Goal: Task Accomplishment & Management: Use online tool/utility

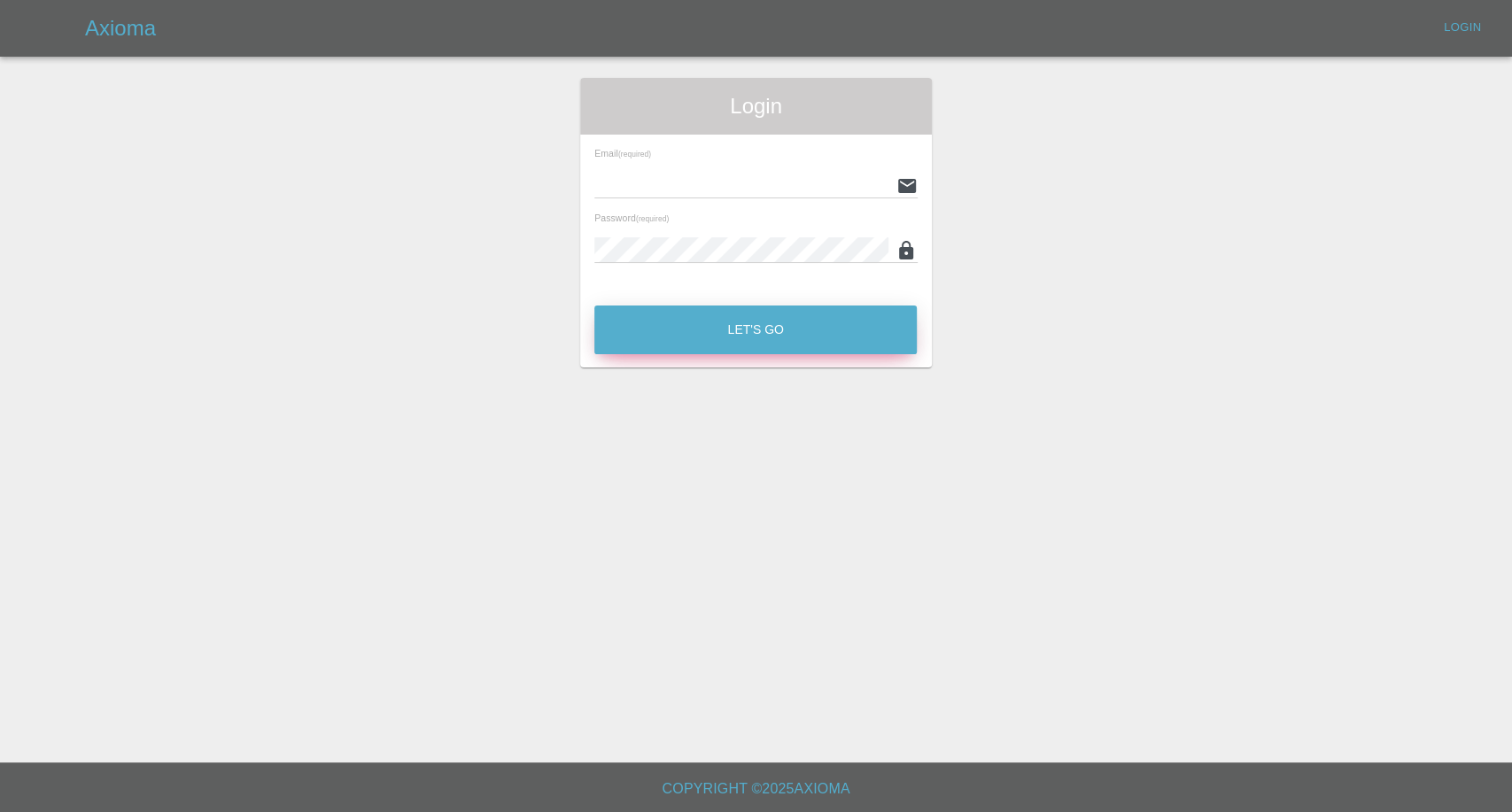
type input "[EMAIL_ADDRESS][DOMAIN_NAME]"
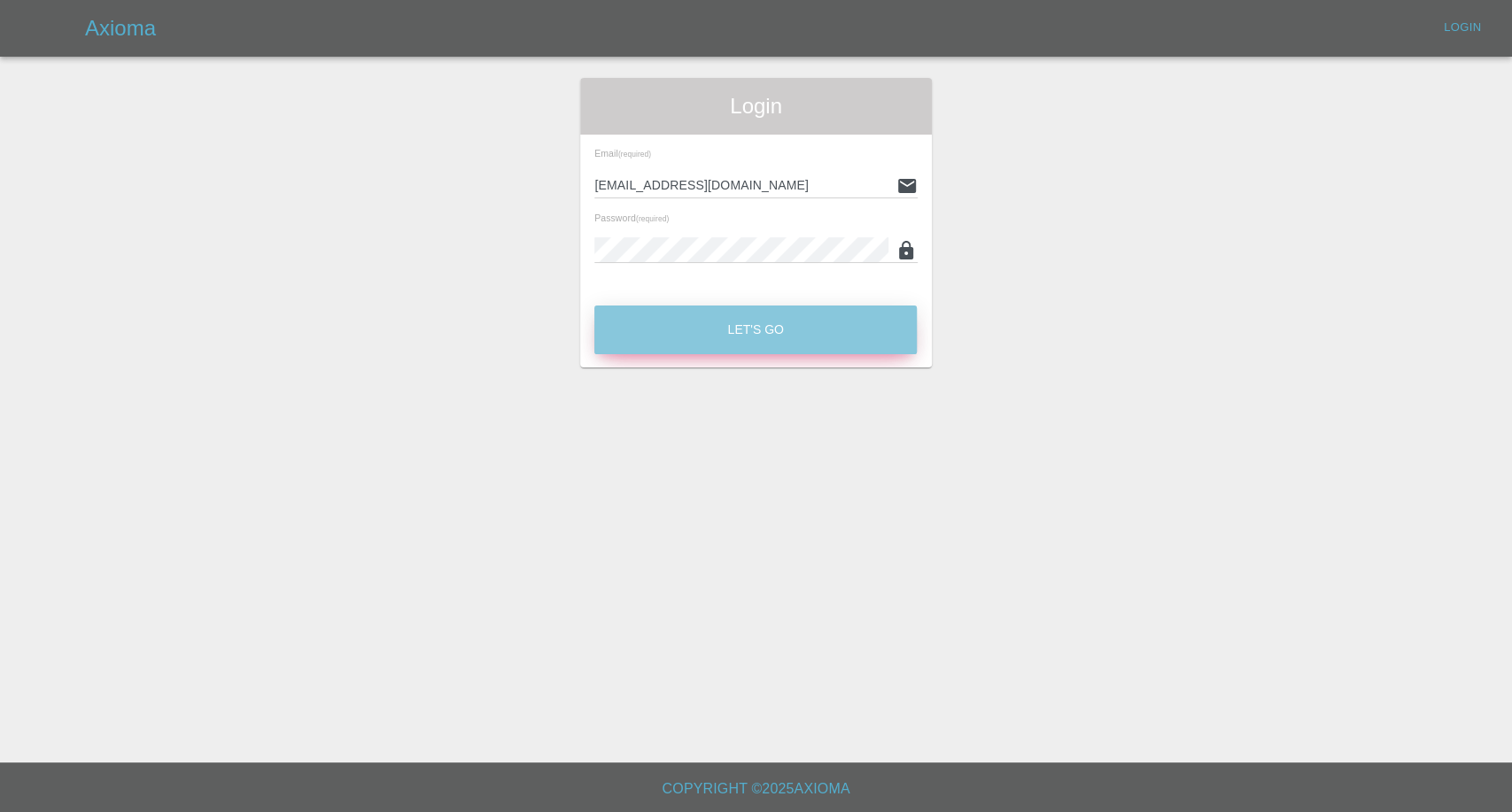
click at [780, 340] on button "Let's Go" at bounding box center [756, 330] width 323 height 49
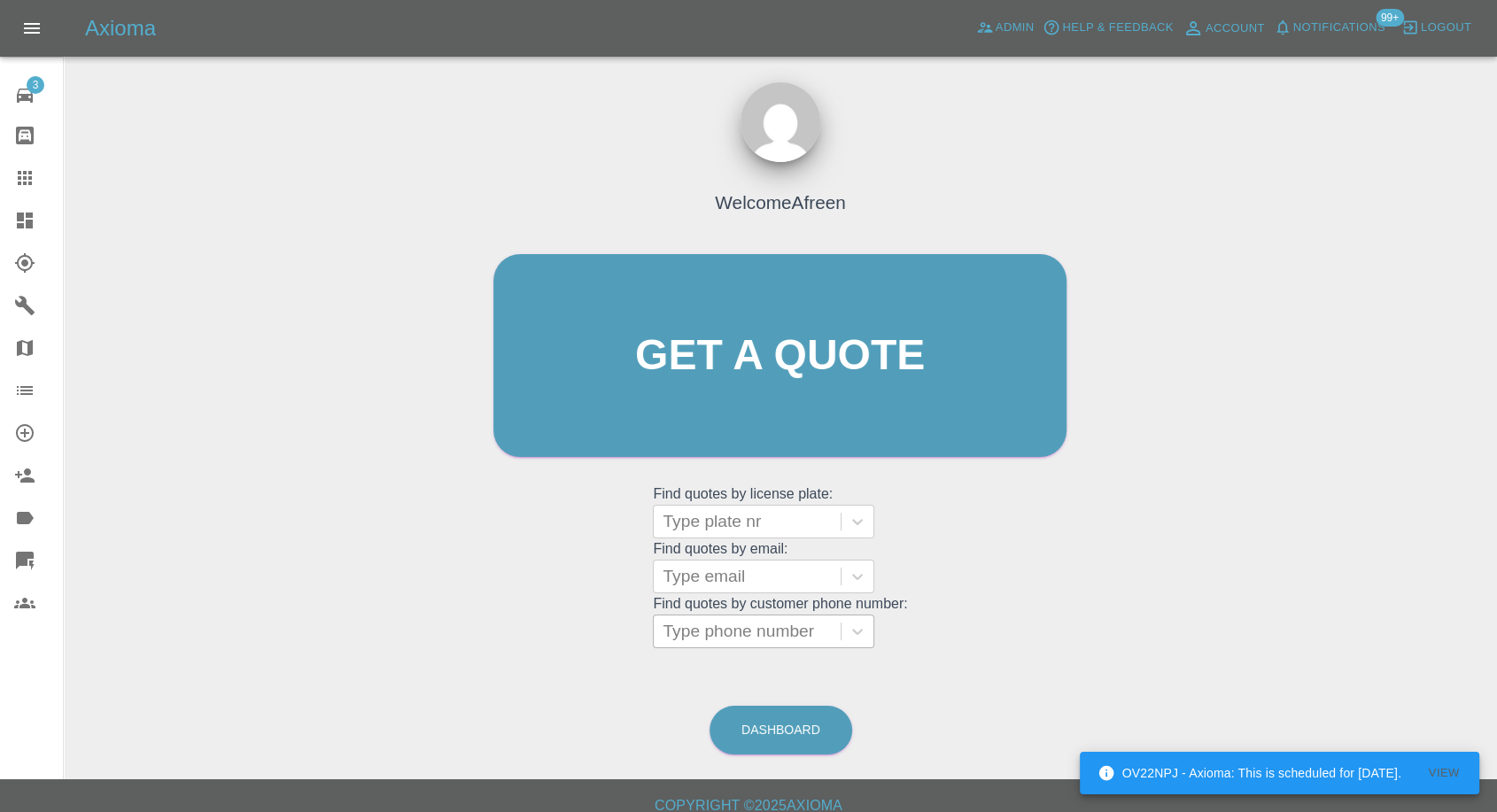
click at [740, 619] on div at bounding box center [748, 631] width 169 height 25
paste input ""[EMAIL_ADDRESS][DOMAIN_NAME]" <undefined>"
type input ""[EMAIL_ADDRESS][DOMAIN_NAME]" <undefined>"
click at [723, 589] on div "Type email" at bounding box center [748, 576] width 187 height 31
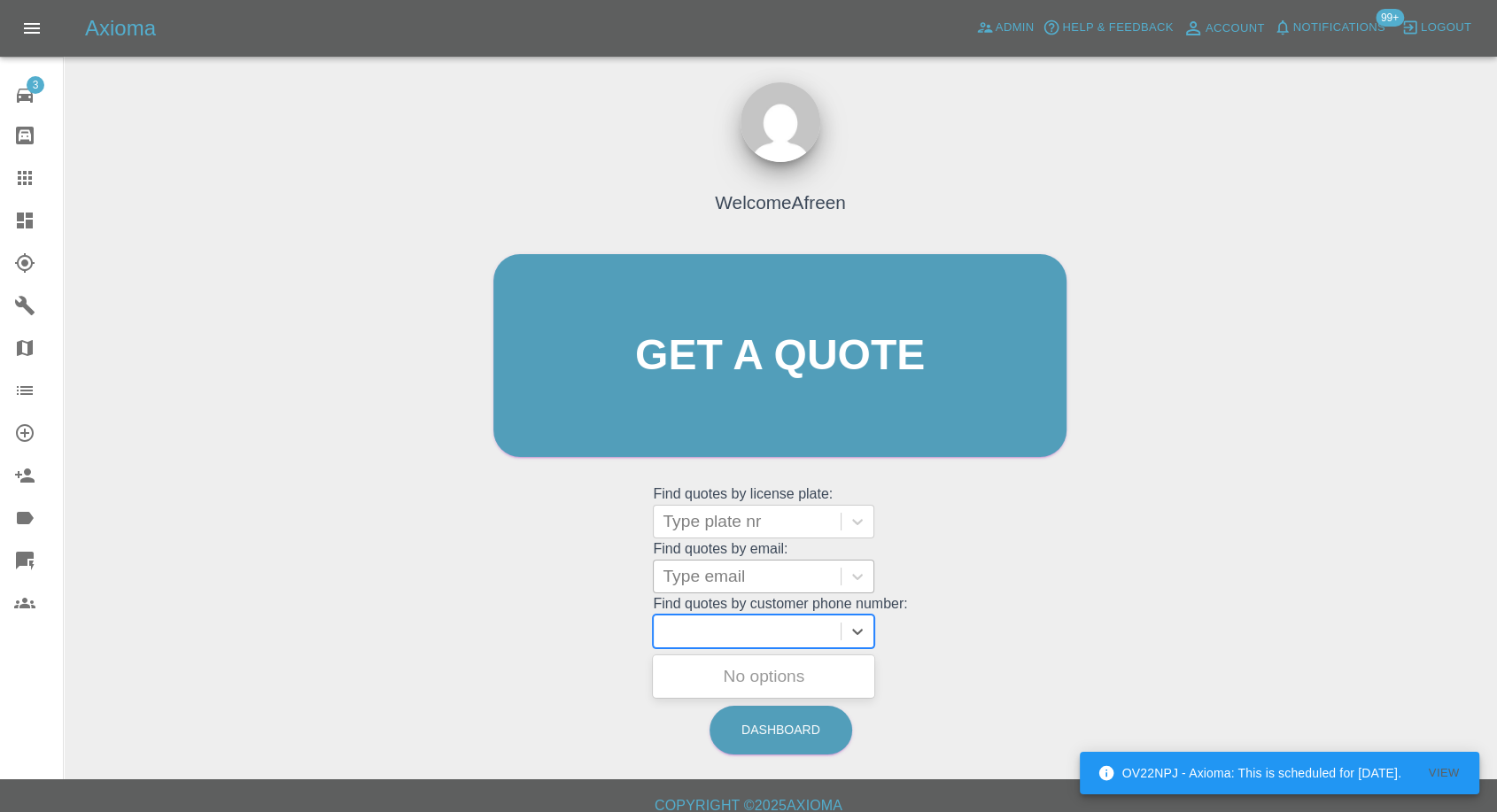
scroll to position [0, 0]
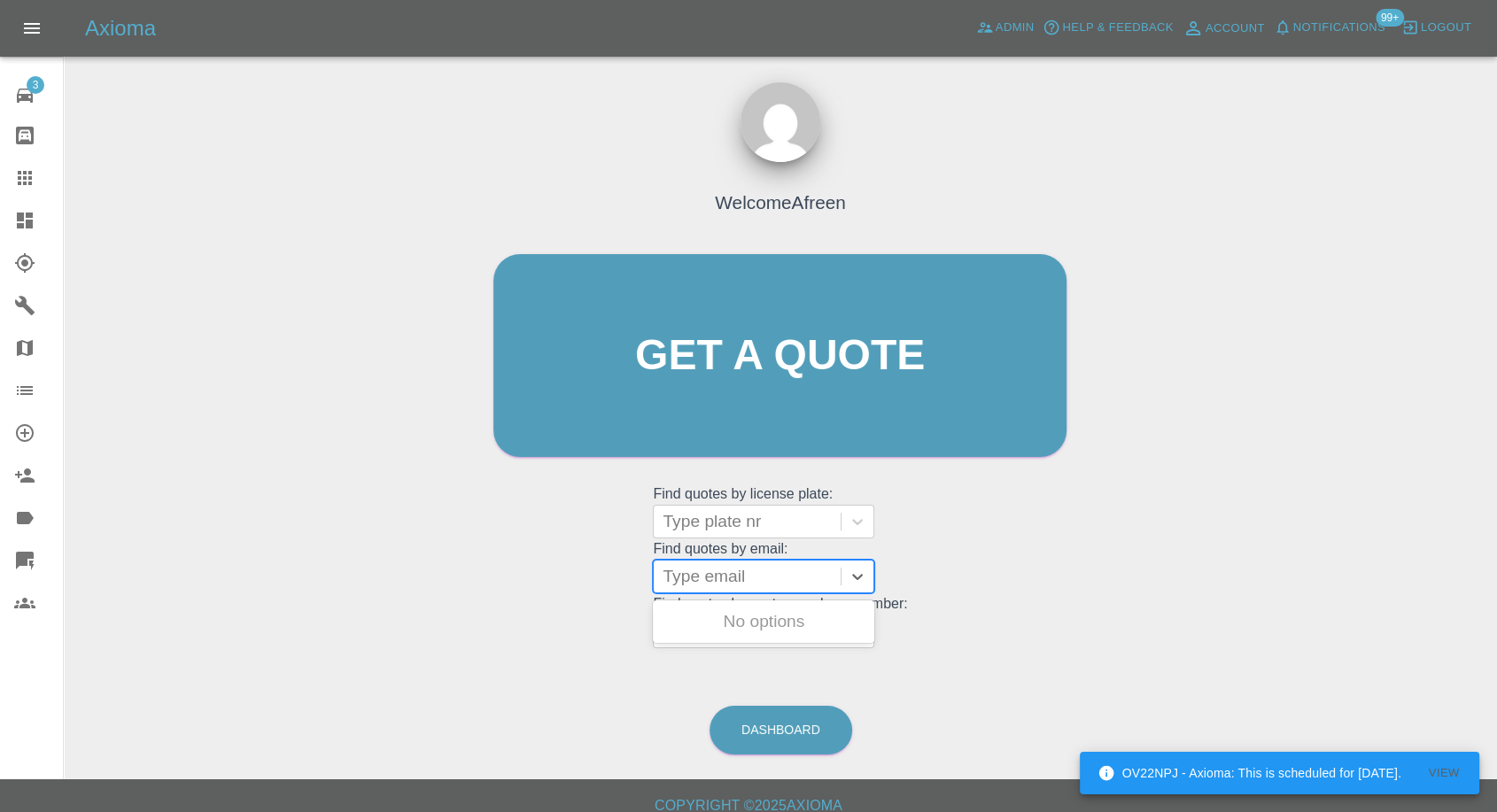
paste input ""[EMAIL_ADDRESS][DOMAIN_NAME]" <undefined>"
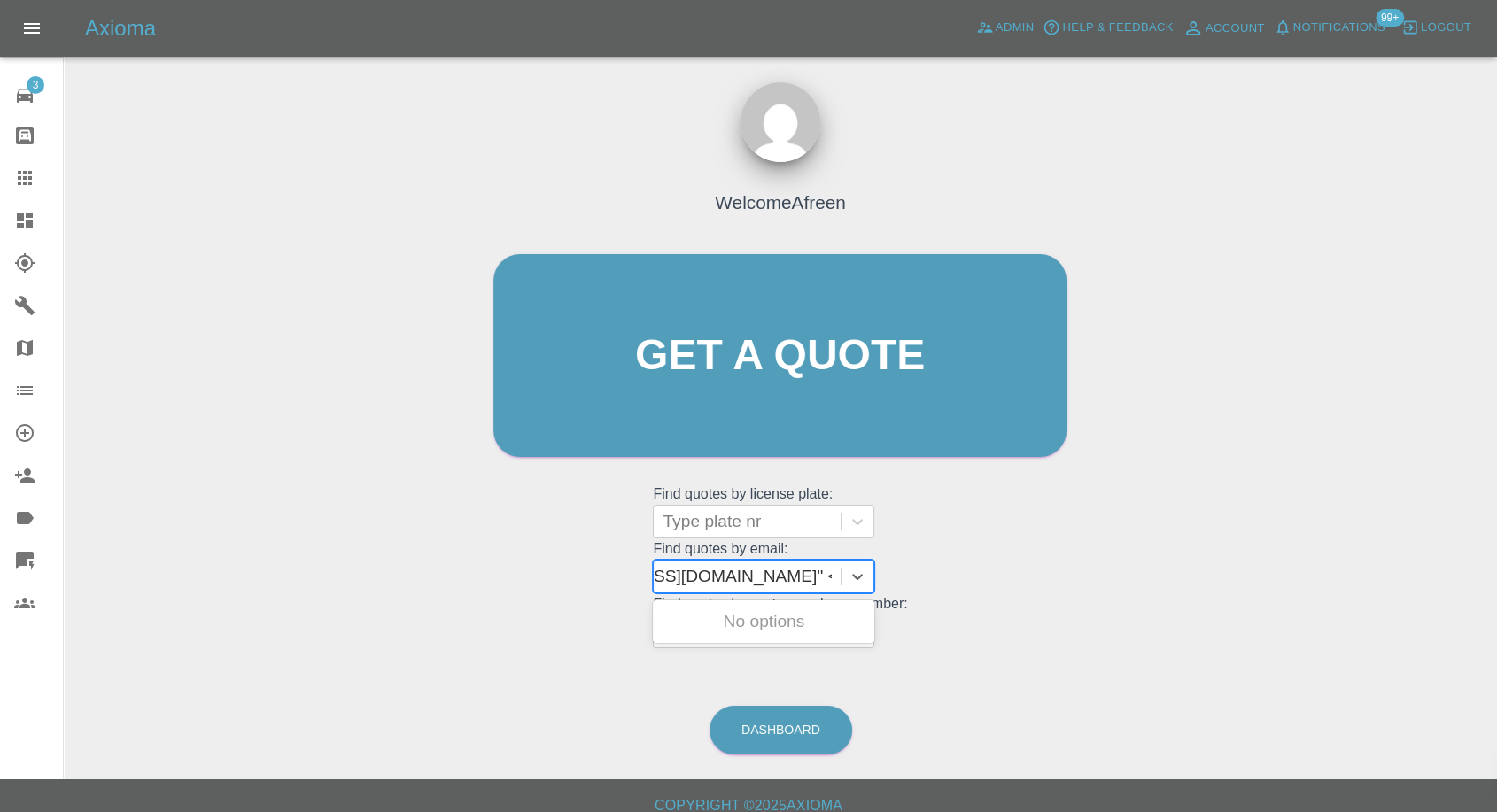
scroll to position [0, 127]
drag, startPoint x: 729, startPoint y: 576, endPoint x: 959, endPoint y: 597, distance: 231.0
click at [959, 597] on div "Welcome Afreen Get a quote Get a quote Find quotes by license plate: Type plate…" at bounding box center [780, 390] width 610 height 535
type input "[EMAIL_ADDRESS][DOMAIN_NAME]"
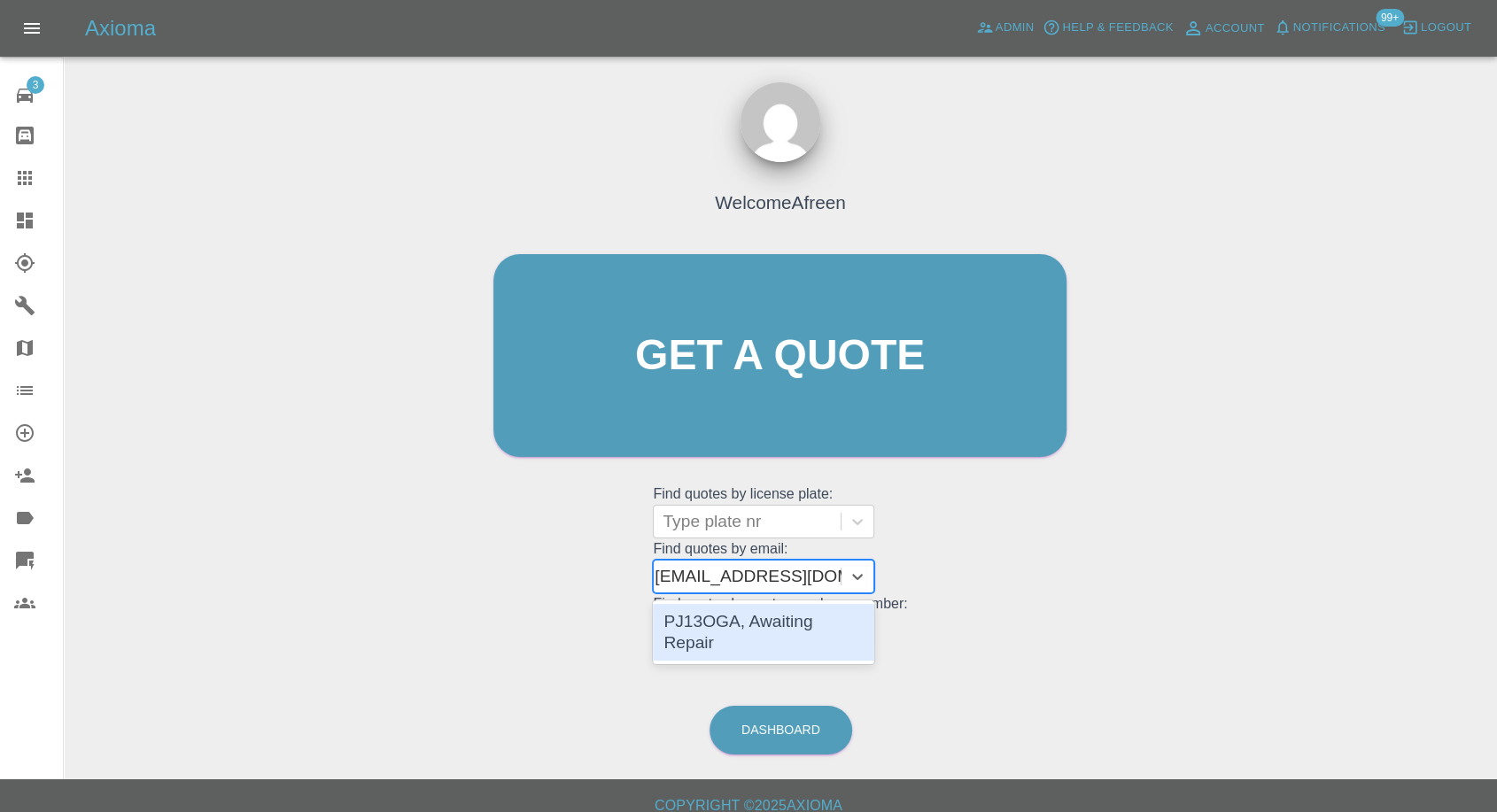
click at [781, 625] on div "PJ13OGA, Awaiting Repair" at bounding box center [764, 632] width 222 height 57
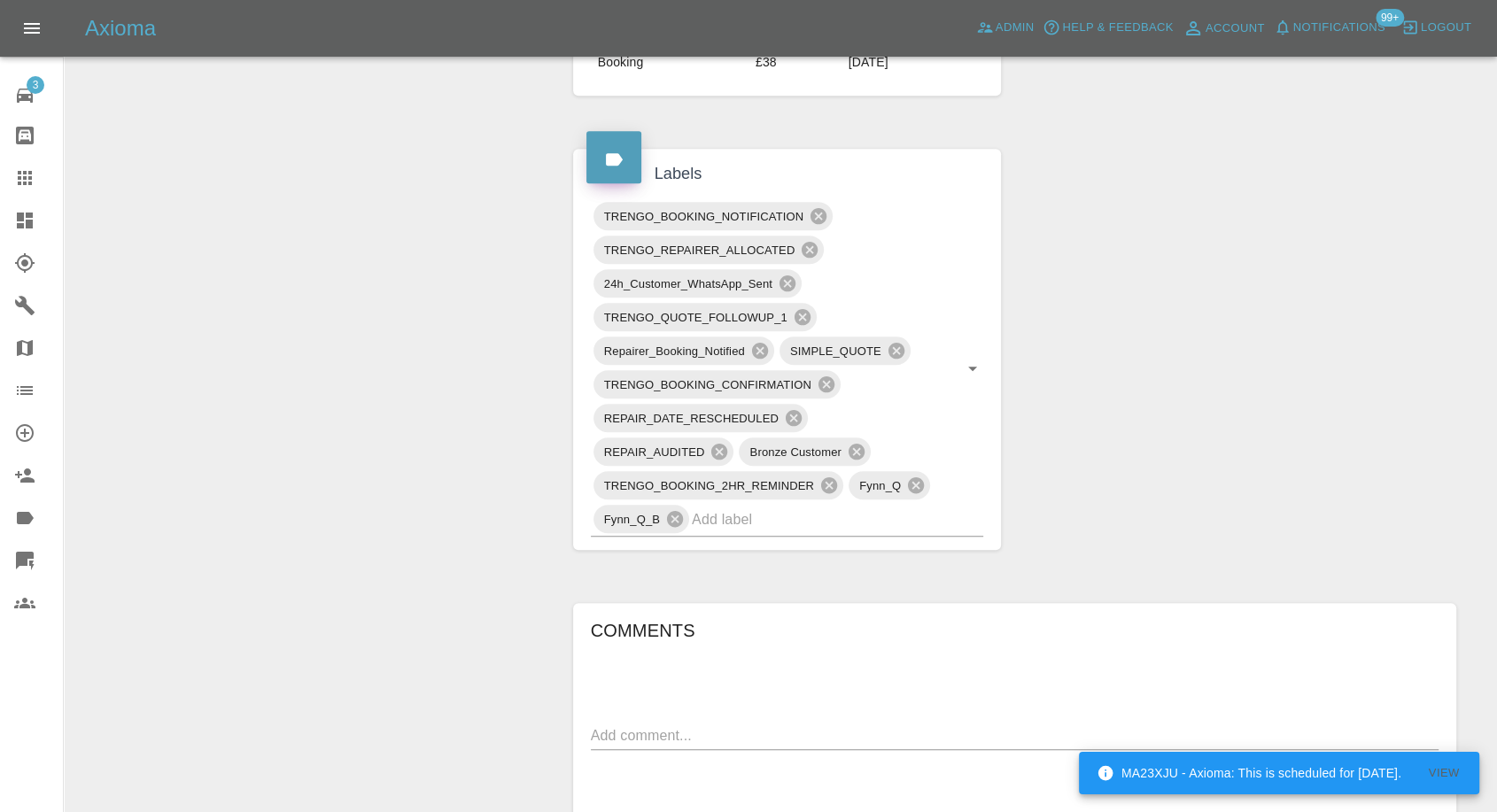
scroll to position [1180, 0]
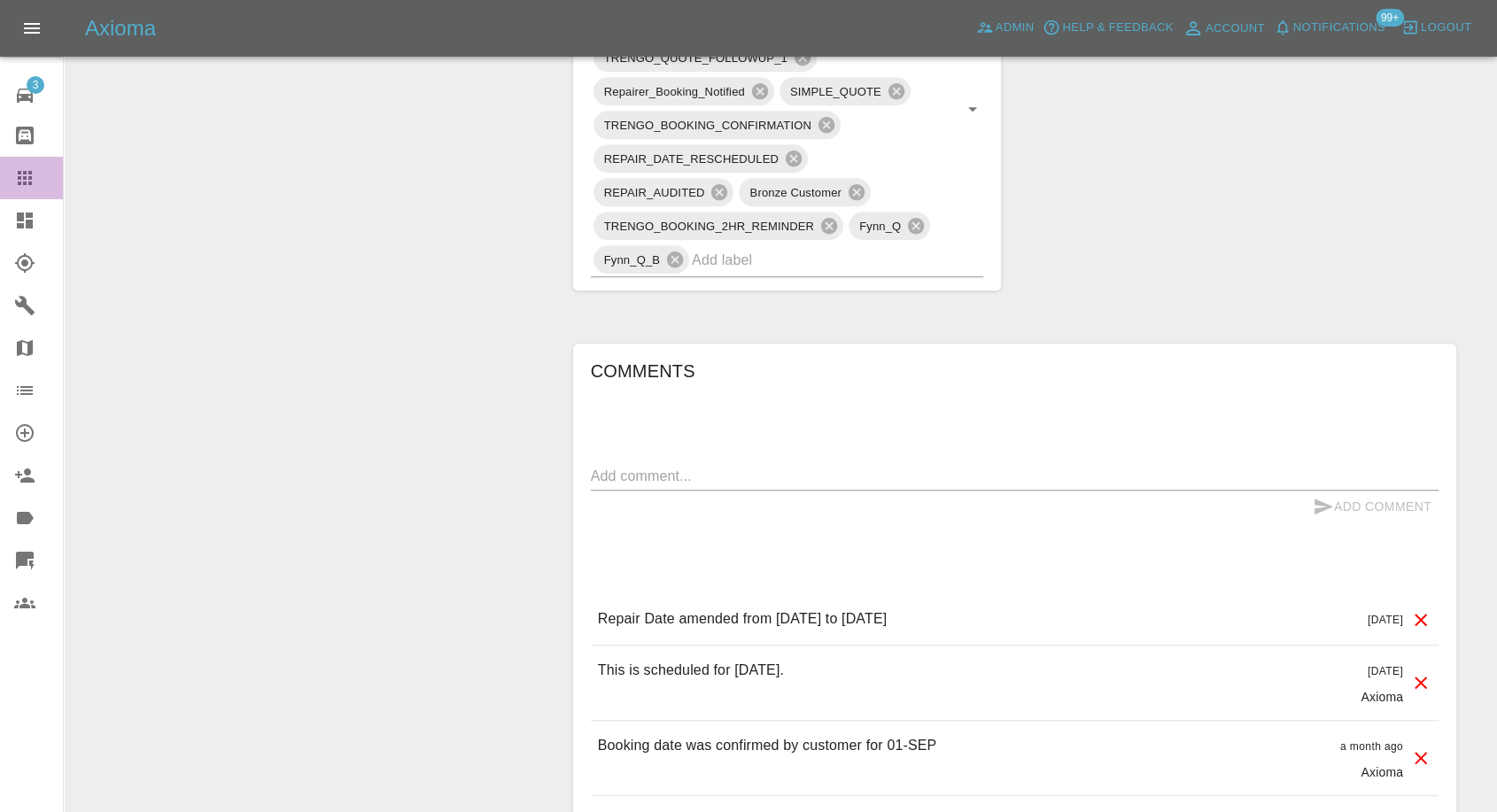
click at [22, 172] on icon at bounding box center [25, 178] width 14 height 14
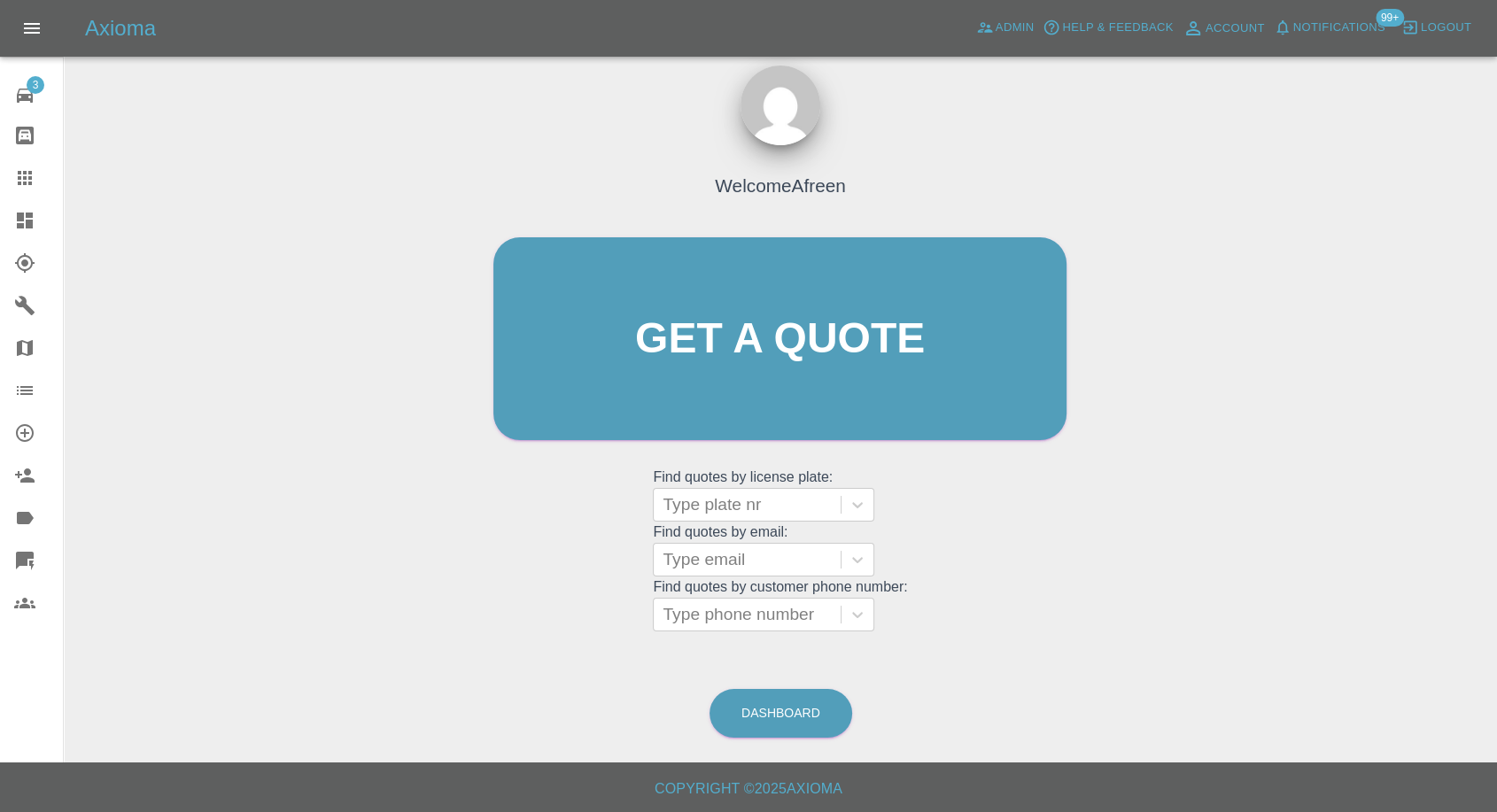
scroll to position [16, 0]
click at [729, 559] on div at bounding box center [748, 560] width 169 height 25
paste input ""[EMAIL_ADDRESS][DOMAIN_NAME]" <undefined>"
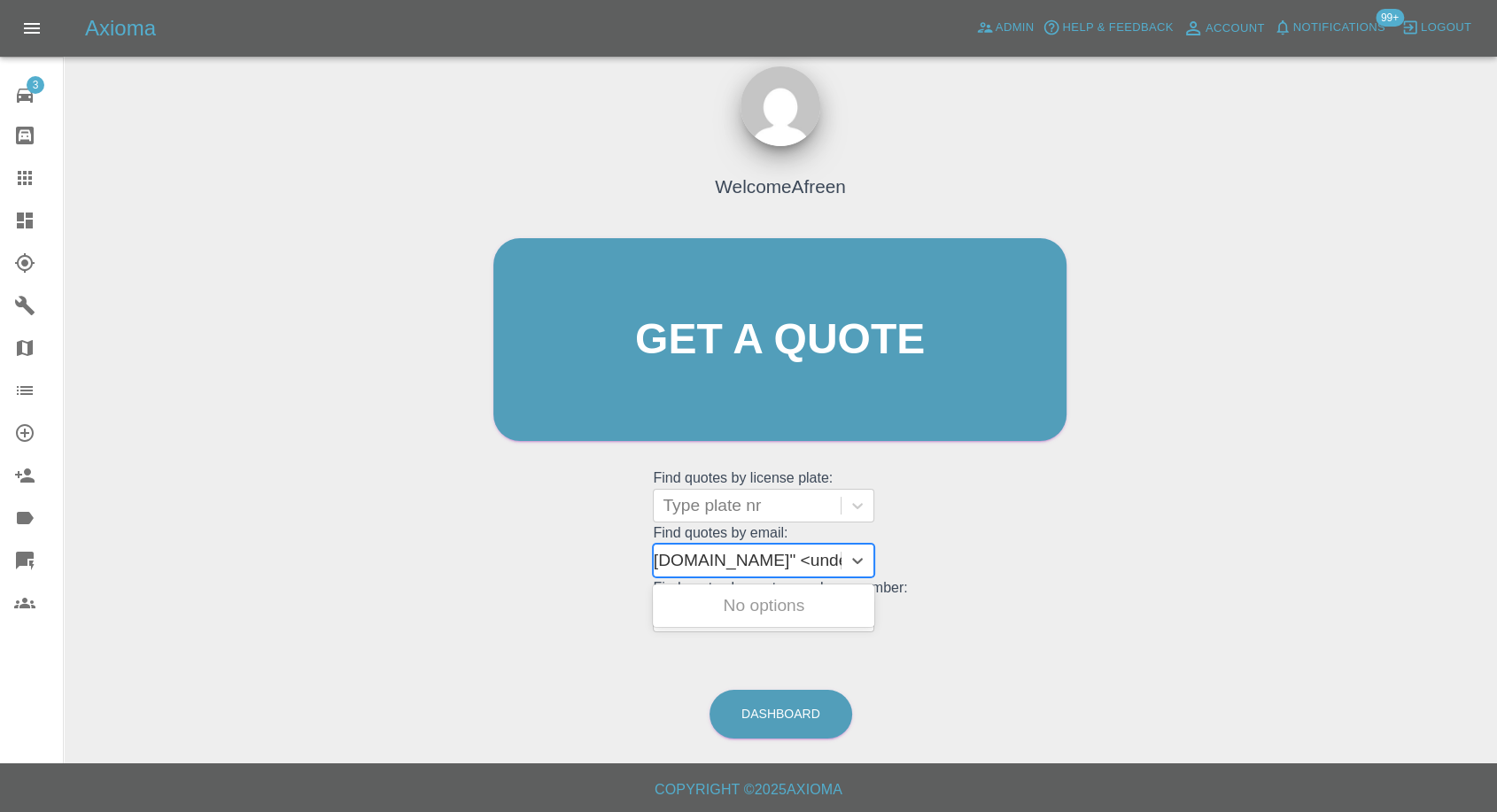
drag, startPoint x: 729, startPoint y: 554, endPoint x: 1060, endPoint y: 537, distance: 331.4
click at [1060, 537] on div "Welcome Afreen Get a quote Get a quote Find quotes by license plate: Type plate…" at bounding box center [780, 374] width 610 height 535
type input "[EMAIL_ADDRESS][DOMAIN_NAME]"
click at [765, 605] on div "WR12AYG, Awaiting Repair" at bounding box center [764, 616] width 222 height 57
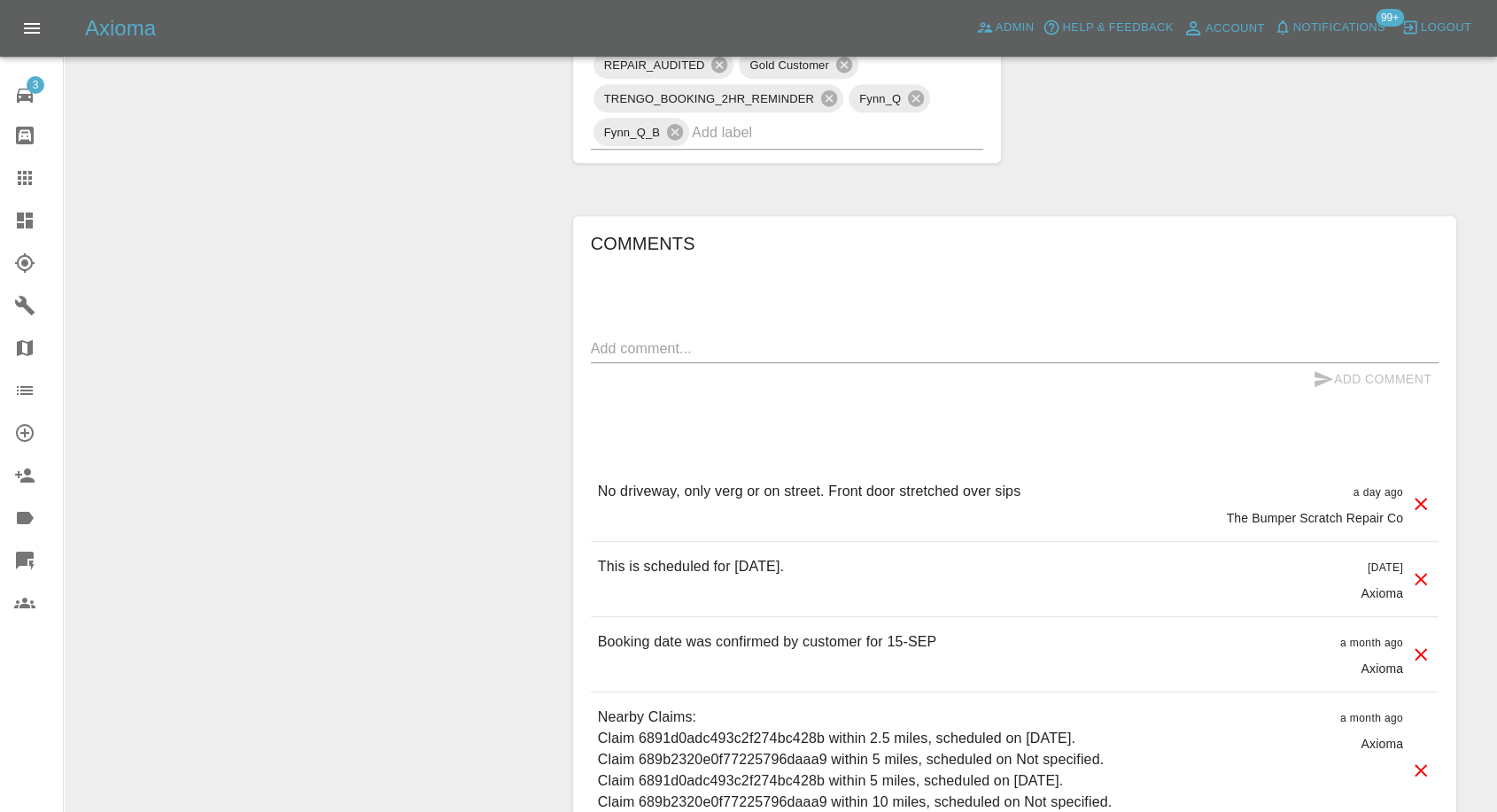
scroll to position [1377, 0]
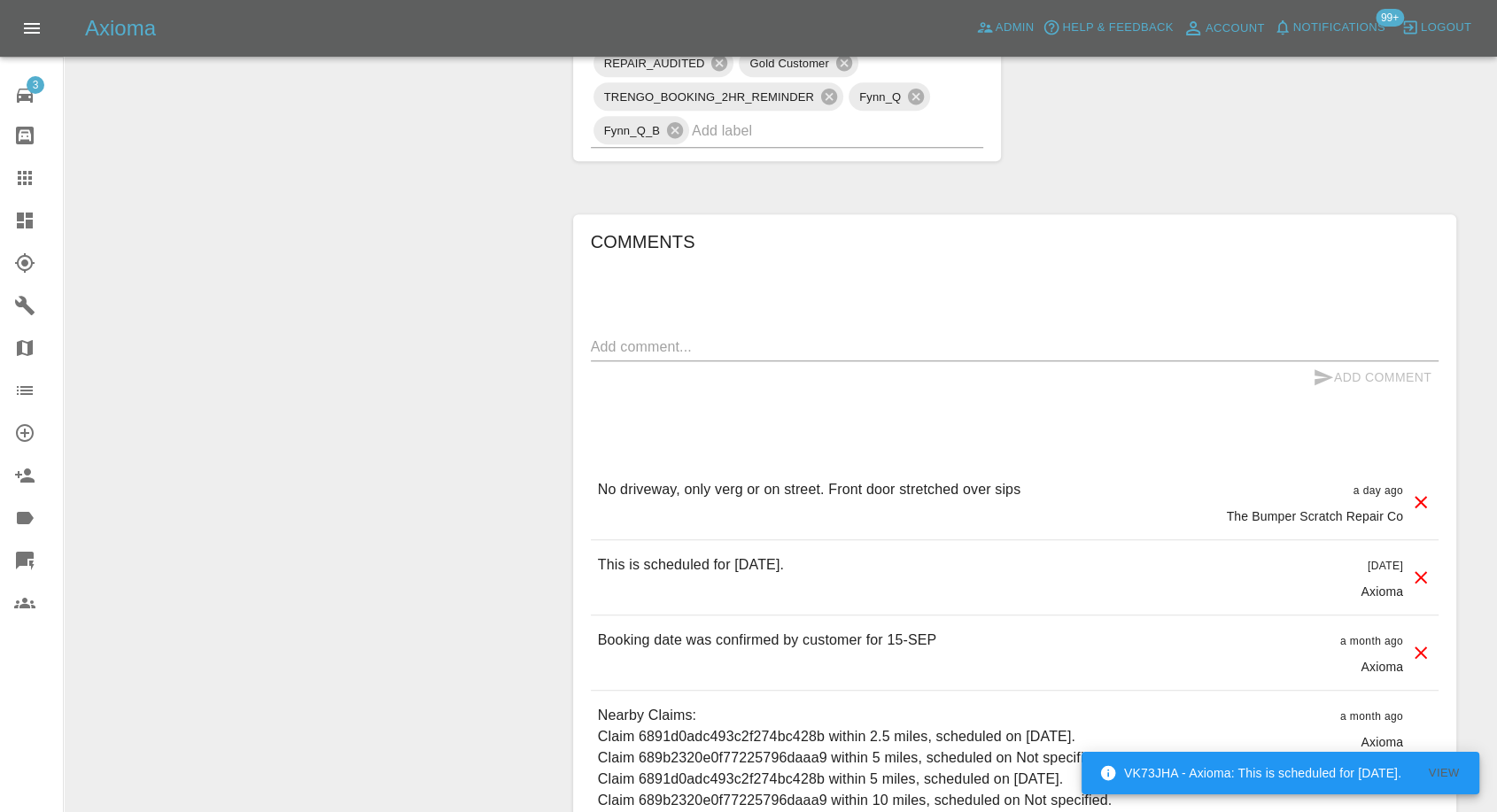
drag, startPoint x: 22, startPoint y: 181, endPoint x: 440, endPoint y: 414, distance: 478.6
click at [22, 181] on icon at bounding box center [25, 178] width 22 height 22
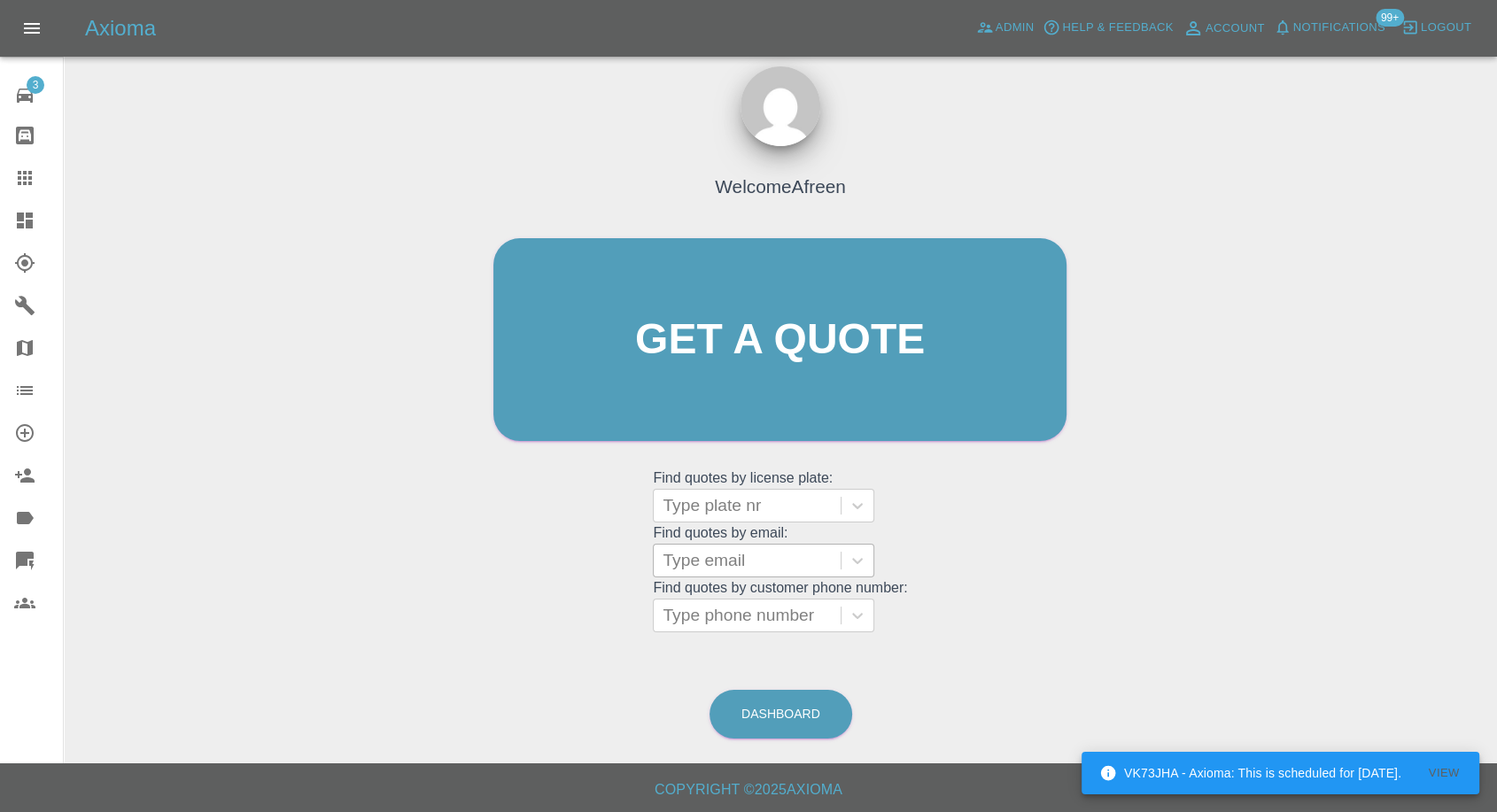
click at [760, 568] on div at bounding box center [748, 560] width 169 height 25
paste input ""[EMAIL_ADDRESS][PERSON_NAME][DOMAIN_NAME]" <undefined>"
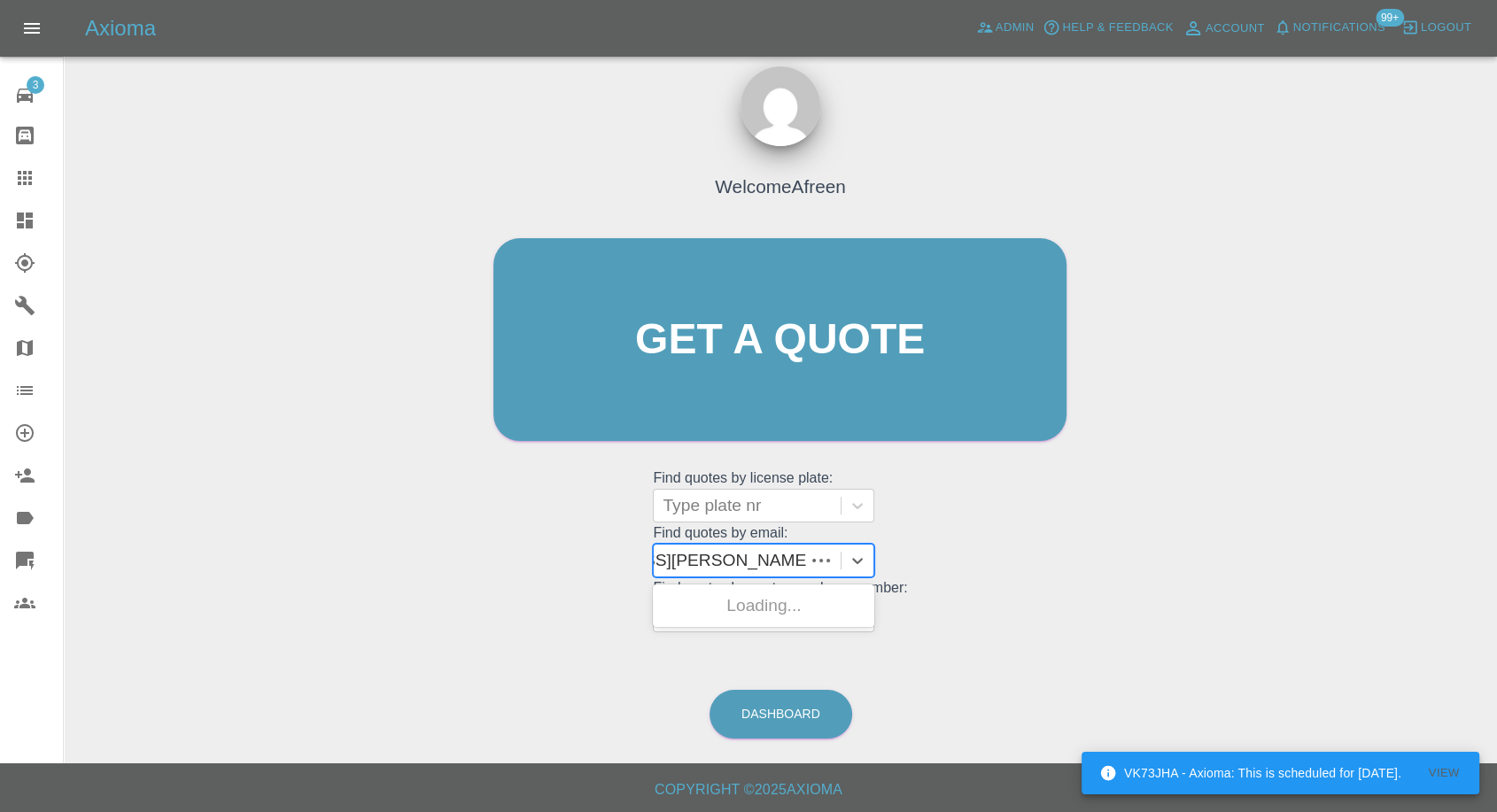
scroll to position [0, 127]
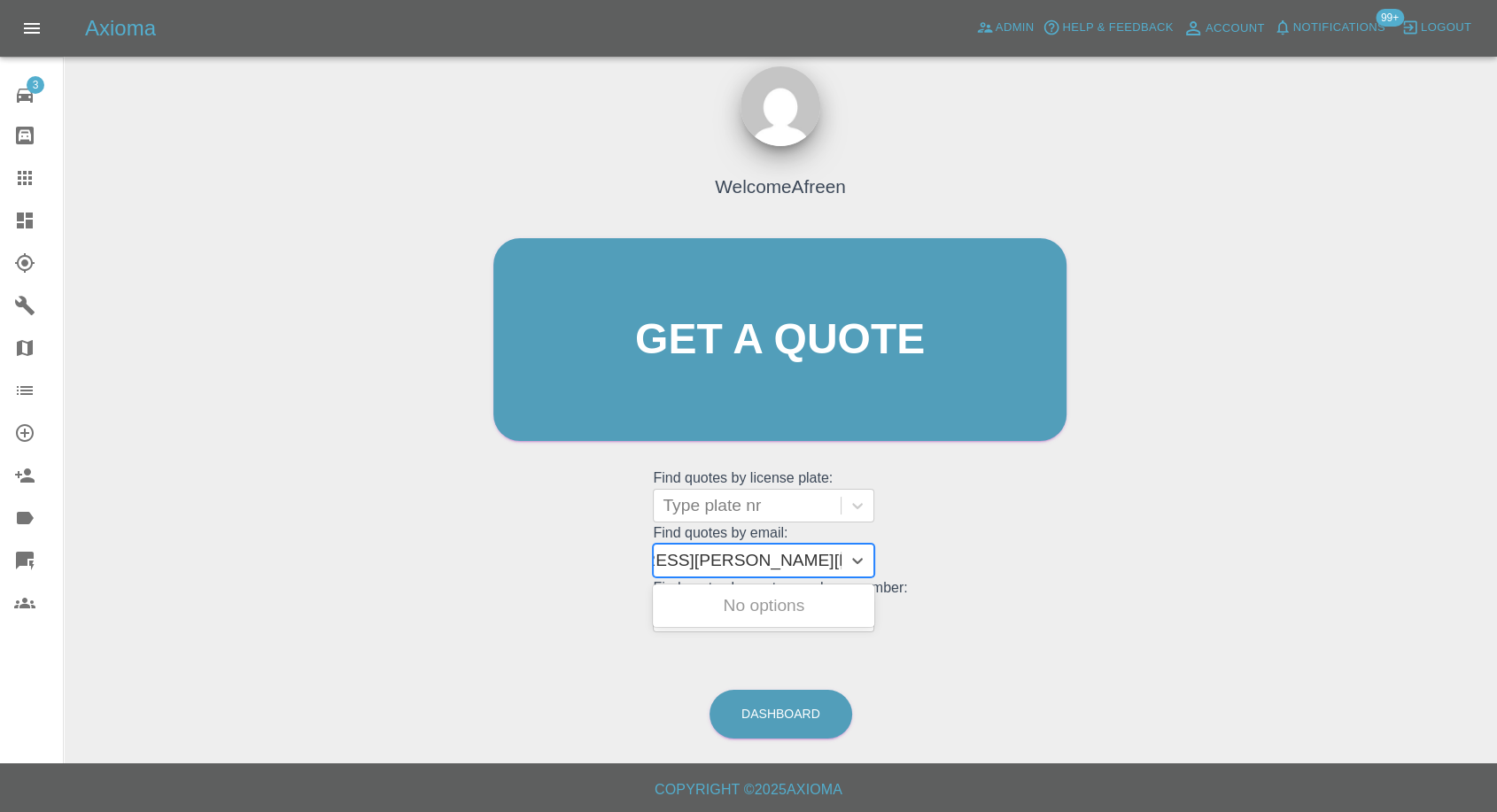
drag, startPoint x: 724, startPoint y: 560, endPoint x: 1094, endPoint y: 534, distance: 370.9
click at [1094, 534] on div "Welcome Afreen Get a quote Get a quote Find quotes by license plate: Type plate…" at bounding box center [781, 424] width 1405 height 636
type input "[EMAIL_ADDRESS][PERSON_NAME][DOMAIN_NAME]"
click at [783, 614] on div "HT15 JZF, Awaiting Repair" at bounding box center [764, 616] width 222 height 57
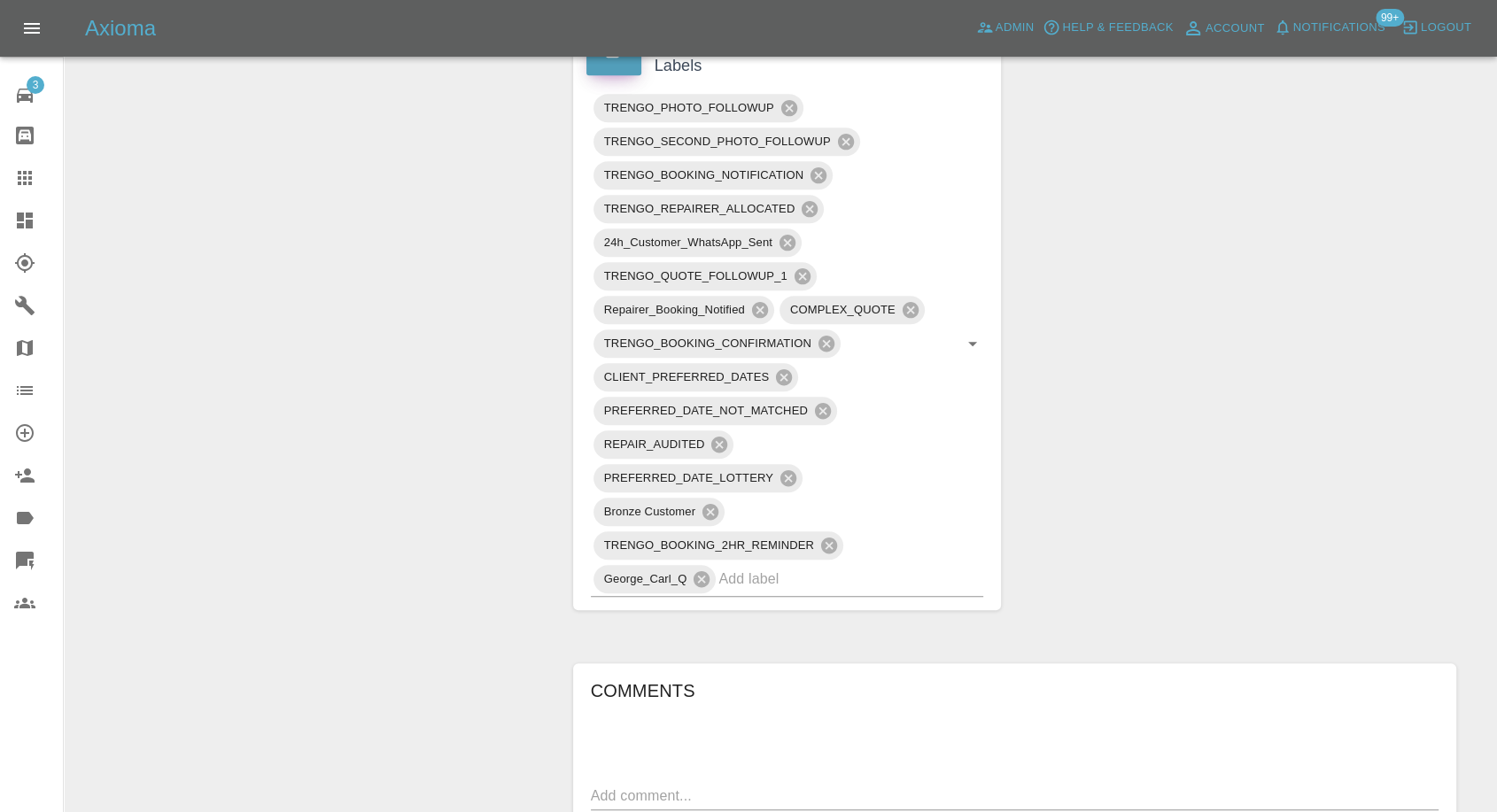
scroll to position [1377, 0]
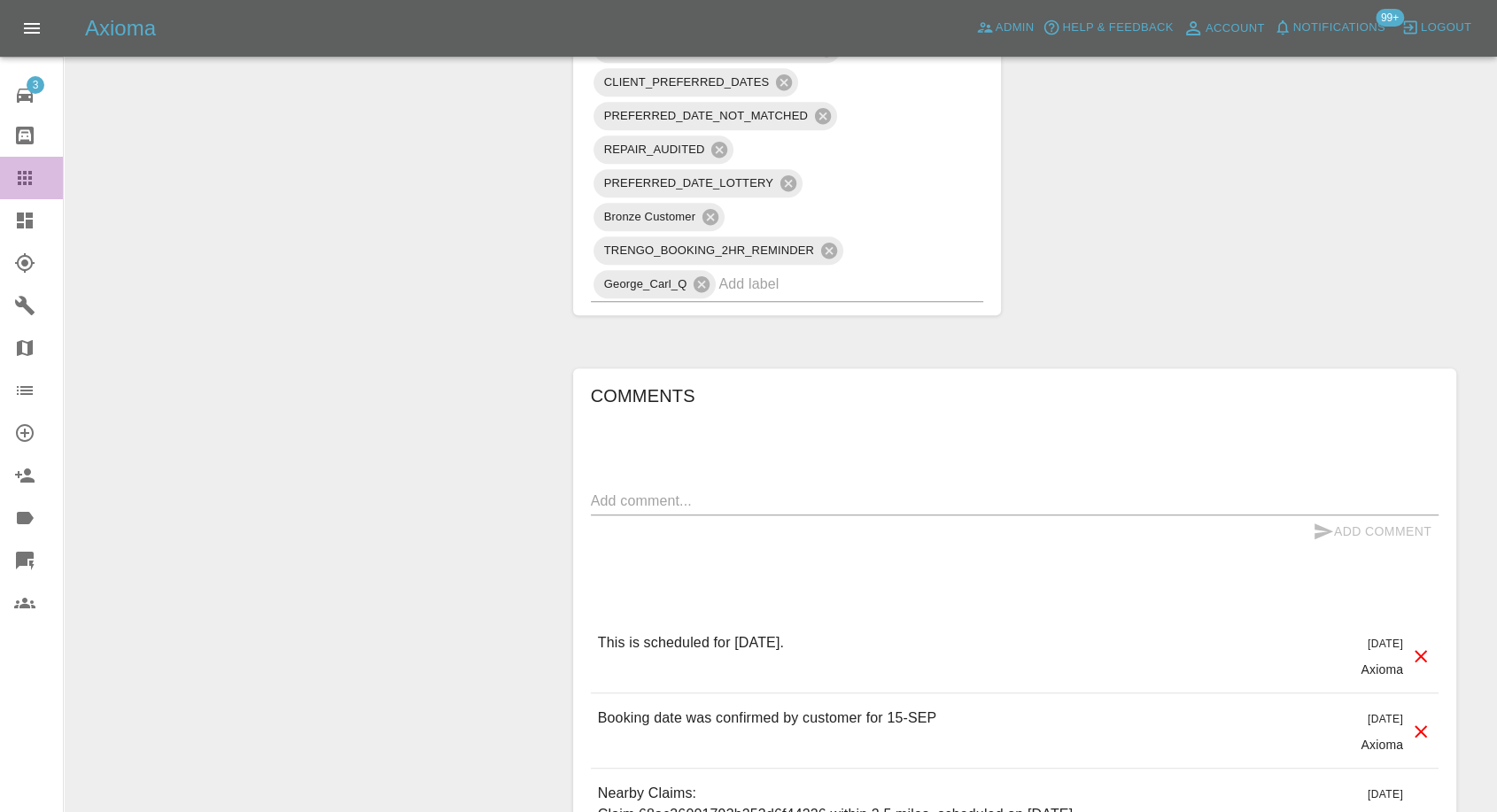
click at [32, 171] on icon at bounding box center [25, 178] width 22 height 22
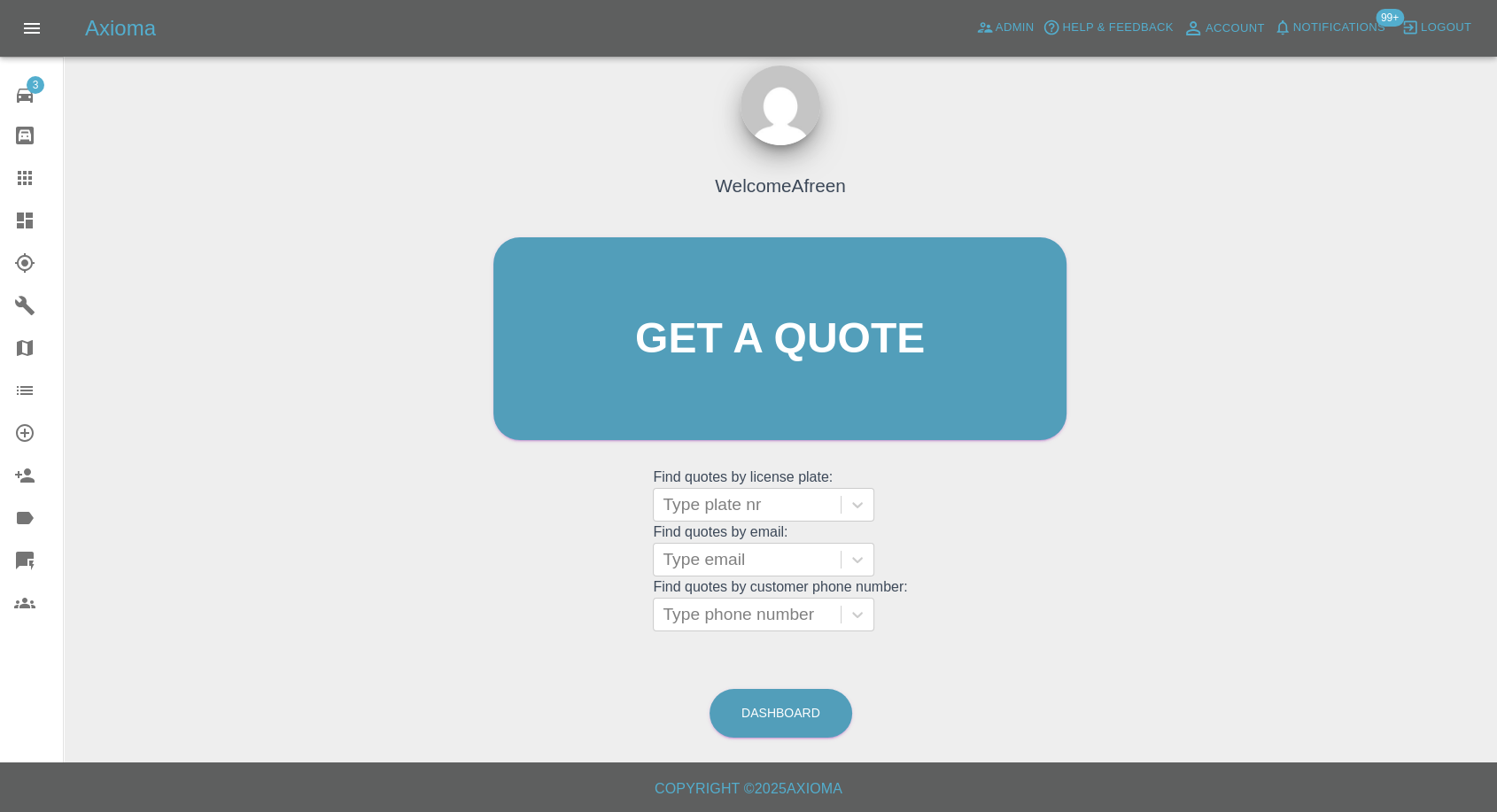
scroll to position [16, 0]
click at [795, 560] on div at bounding box center [748, 560] width 169 height 25
paste input ""[EMAIL_ADDRESS][DOMAIN_NAME]" <undefined>"
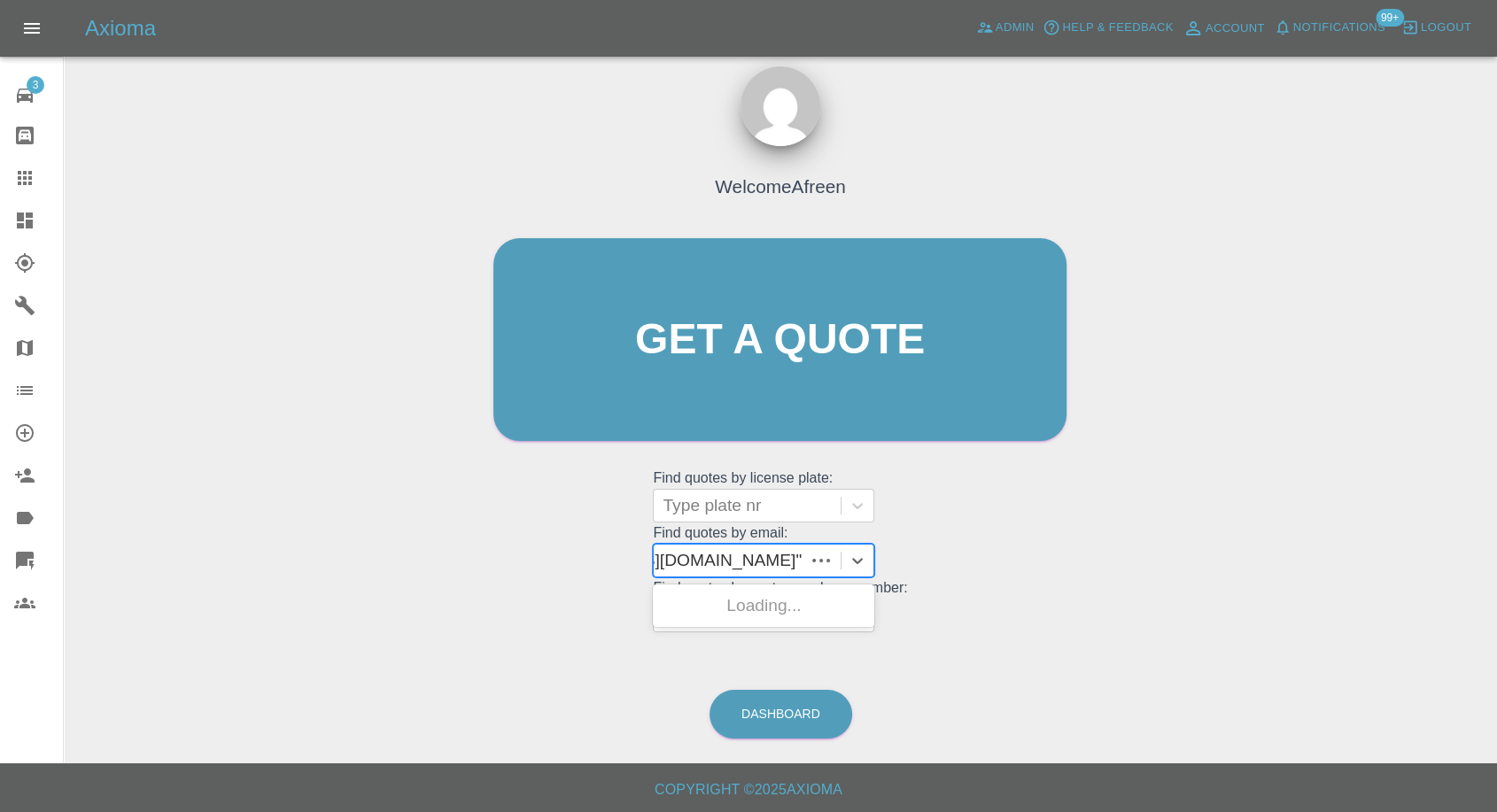
scroll to position [0, 137]
drag, startPoint x: 731, startPoint y: 554, endPoint x: 1446, endPoint y: 575, distance: 715.3
click at [1446, 575] on div "Welcome Afreen Get a quote Get a quote Find quotes by license plate: Type plate…" at bounding box center [781, 424] width 1405 height 636
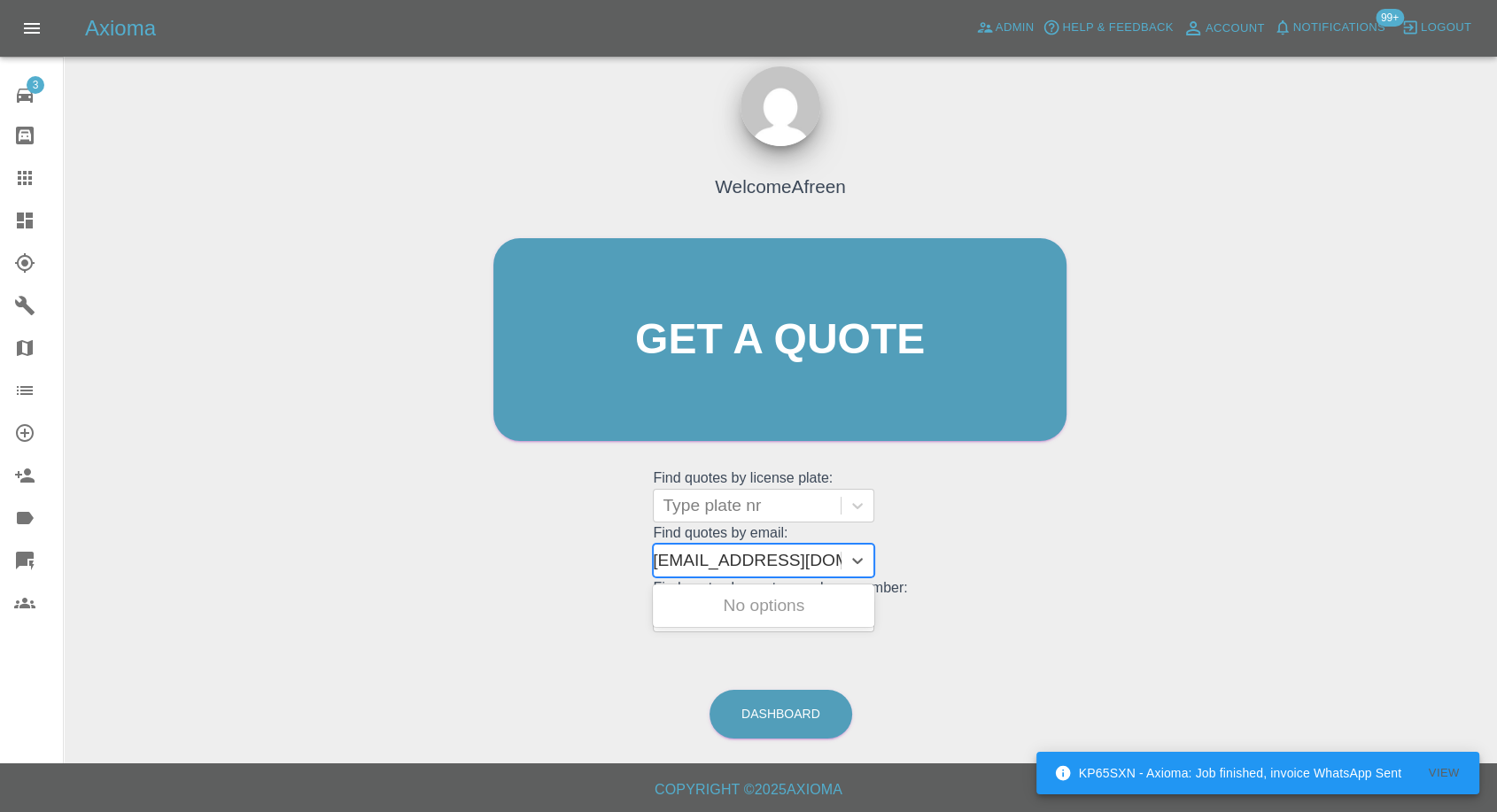
scroll to position [0, 8]
type input "[EMAIL_ADDRESS][DOMAIN_NAME]"
click at [758, 605] on div "GJ11XML, Awaiting Repair" at bounding box center [764, 616] width 222 height 57
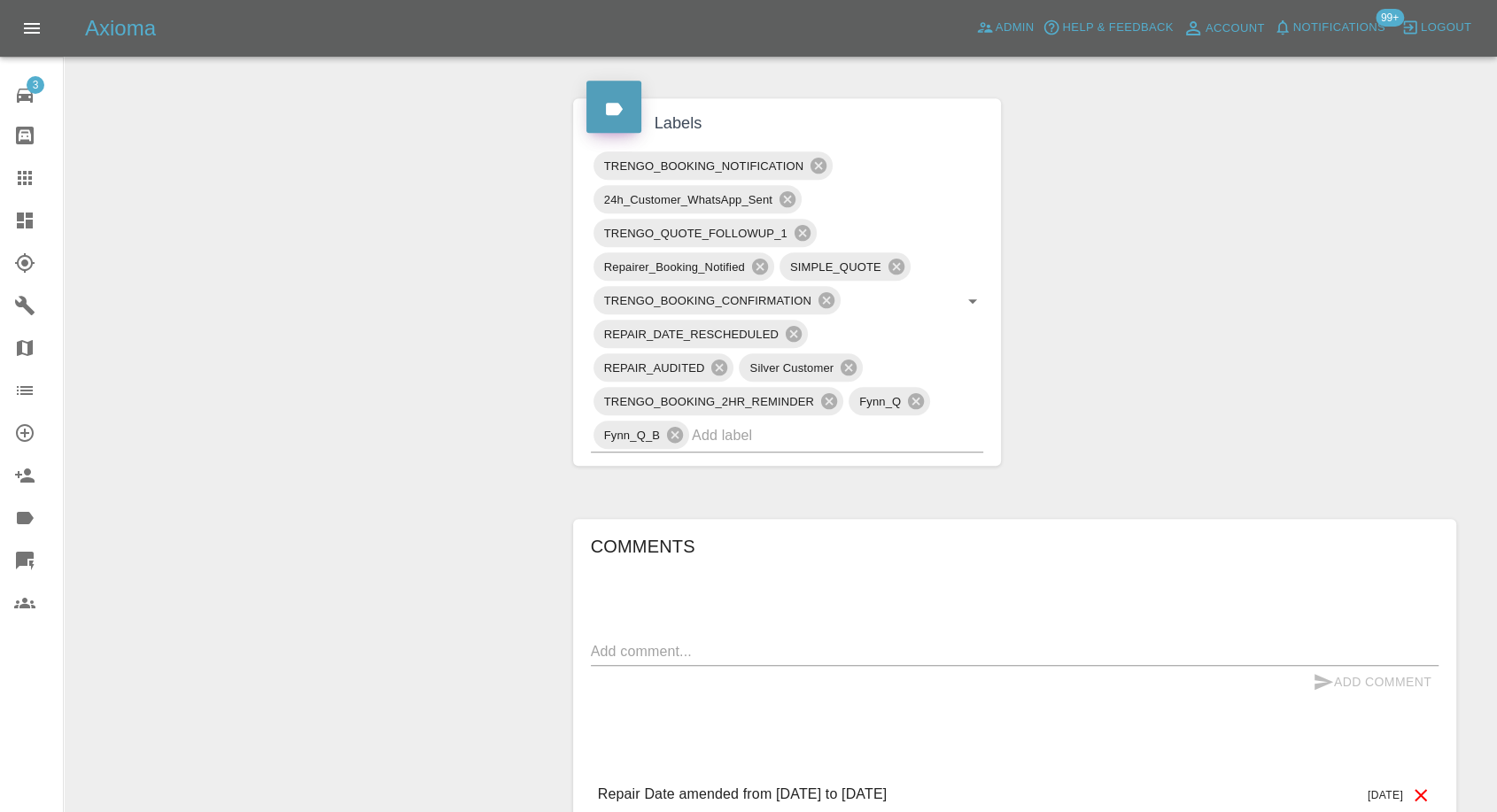
scroll to position [1082, 0]
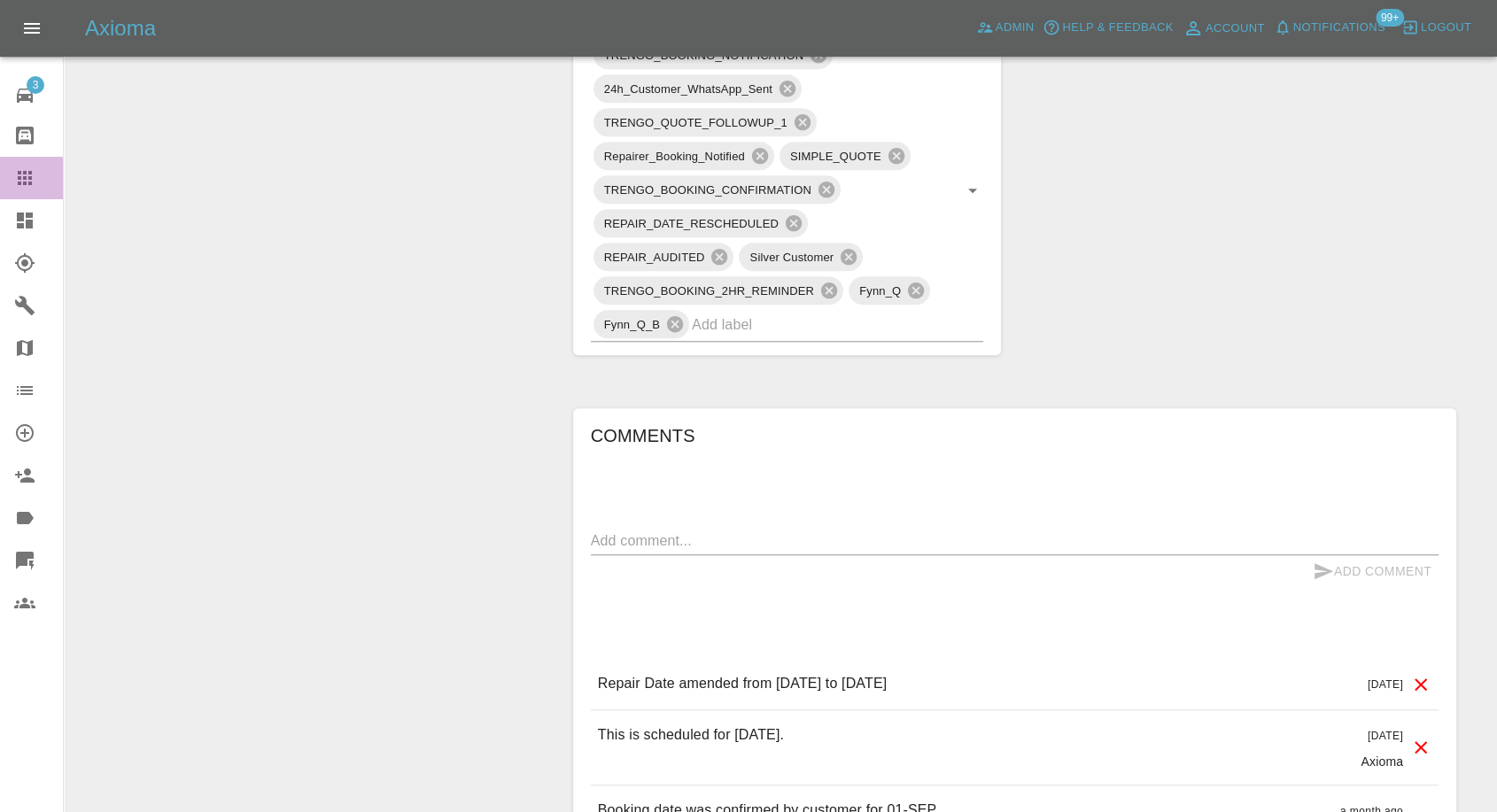
click at [11, 179] on link "Claims" at bounding box center [31, 178] width 63 height 42
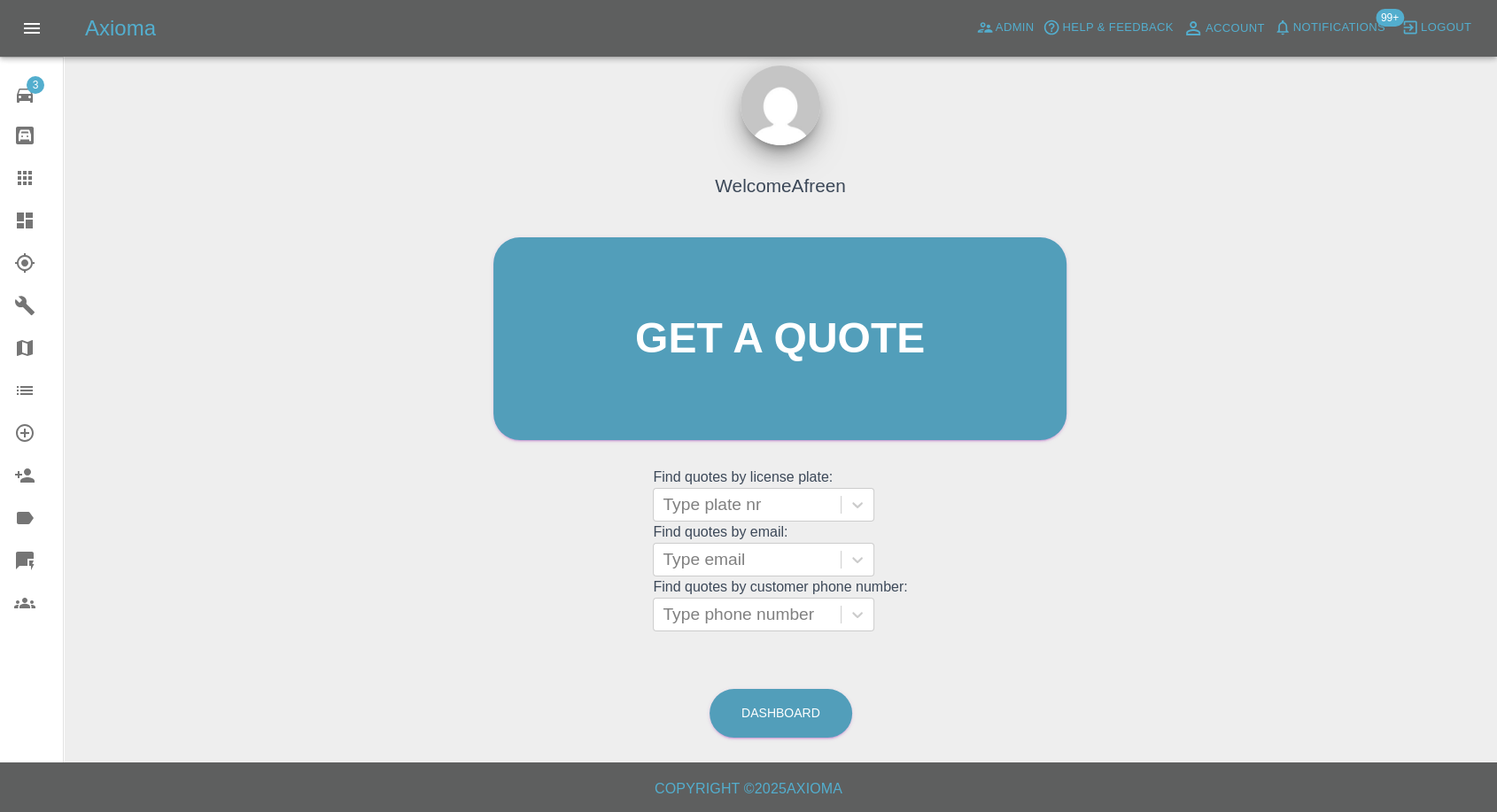
scroll to position [16, 0]
click at [695, 566] on div at bounding box center [748, 560] width 169 height 25
paste input ""[EMAIL_ADDRESS][DOMAIN_NAME]" <undefined>"
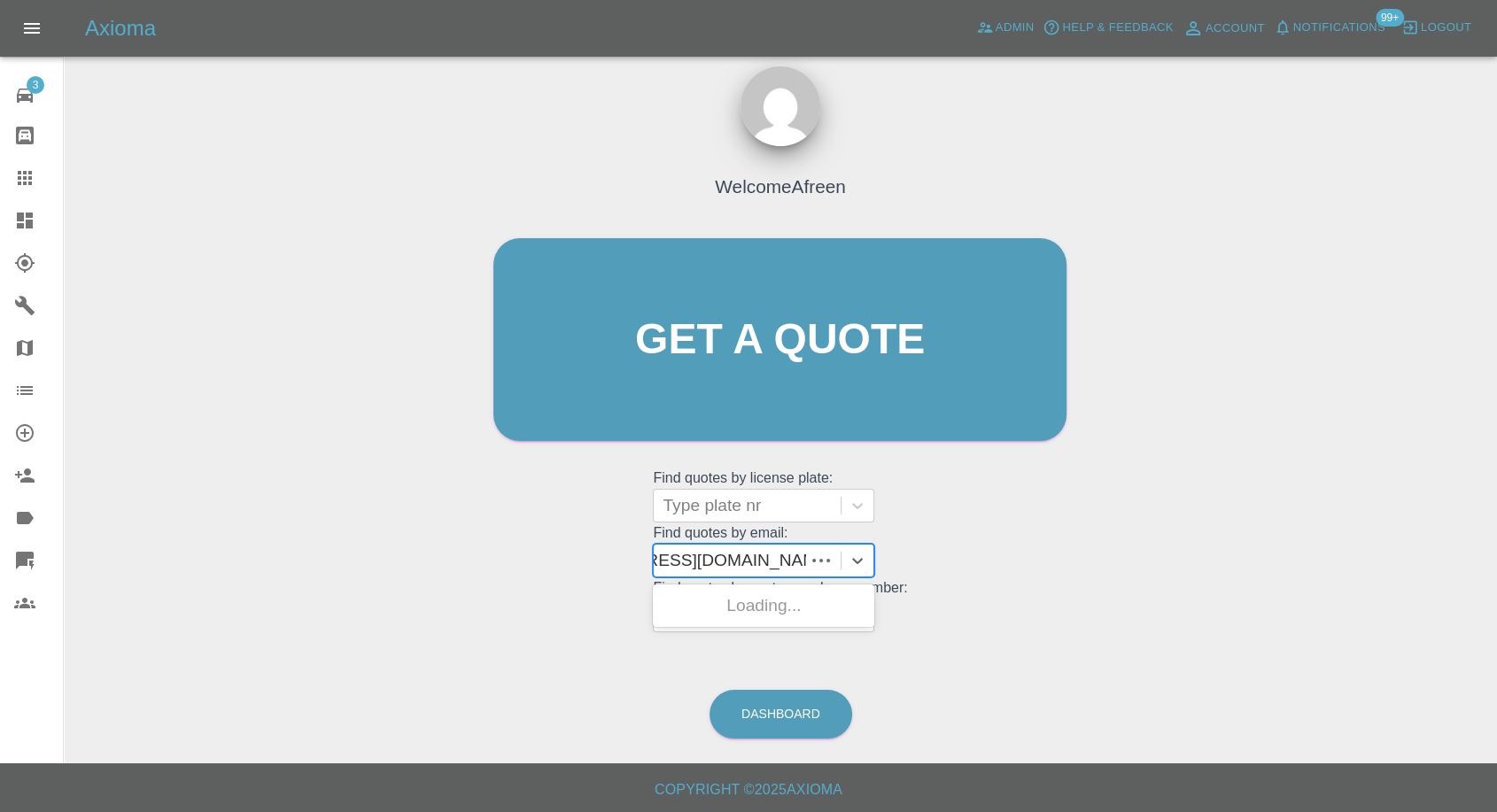
scroll to position [0, 100]
drag, startPoint x: 731, startPoint y: 558, endPoint x: 1170, endPoint y: 609, distance: 442.0
click at [1170, 609] on div "Welcome Afreen Get a quote Get a quote Find quotes by license plate: Type plate…" at bounding box center [781, 424] width 1405 height 636
type input "[EMAIL_ADDRESS][DOMAIN_NAME]"
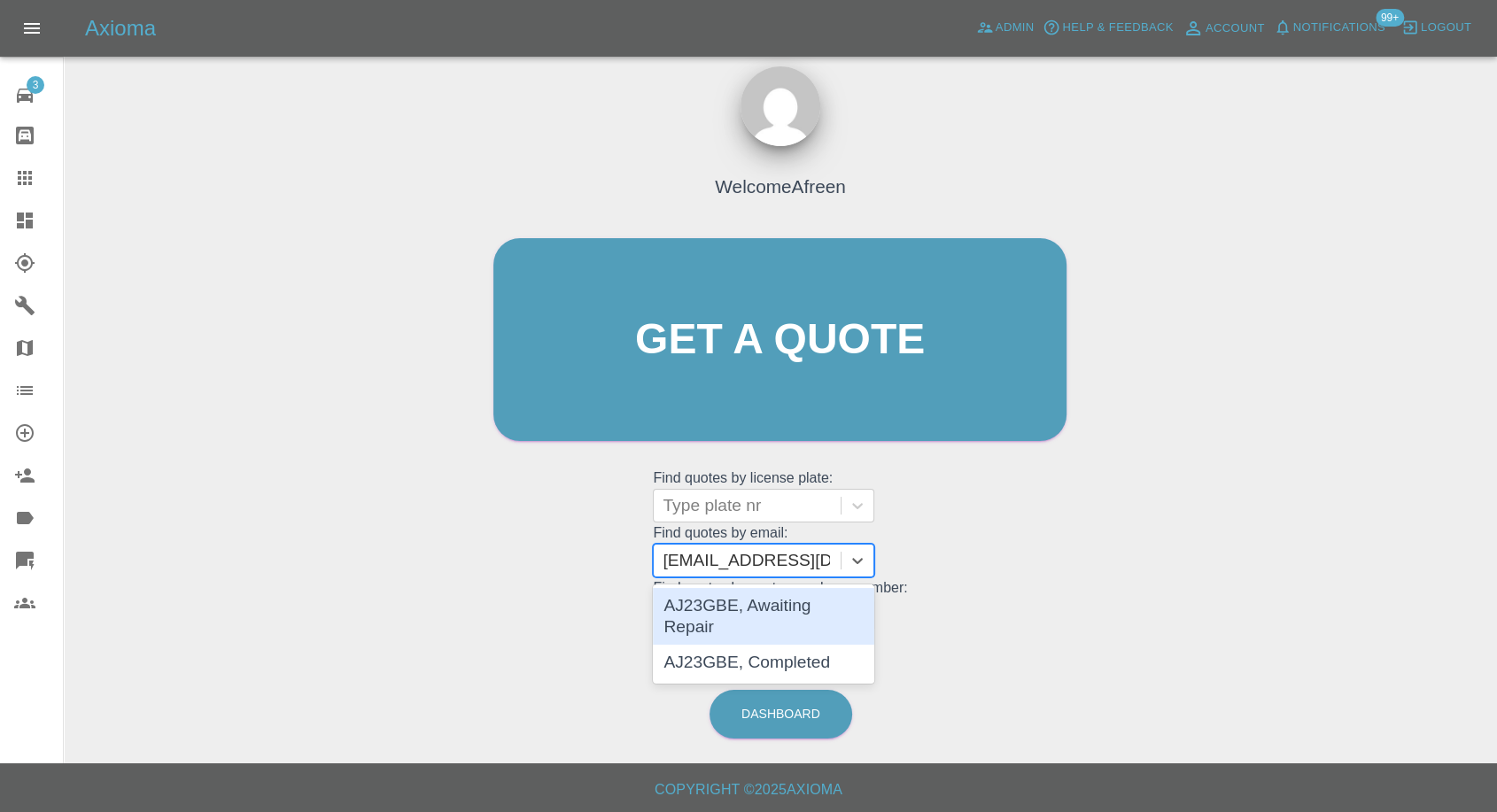
click at [757, 613] on div "AJ23GBE, Awaiting Repair" at bounding box center [764, 616] width 222 height 57
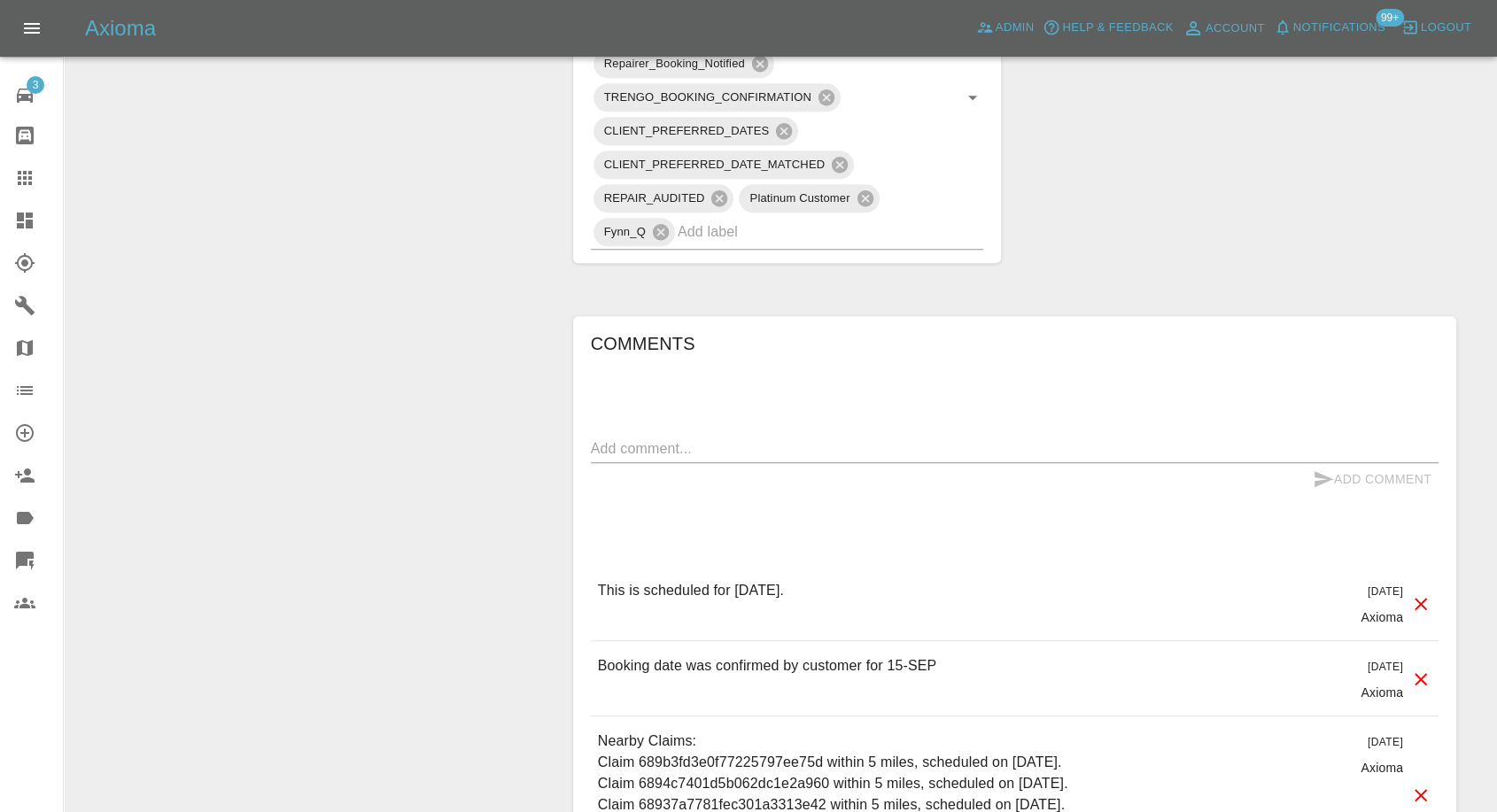
scroll to position [1673, 0]
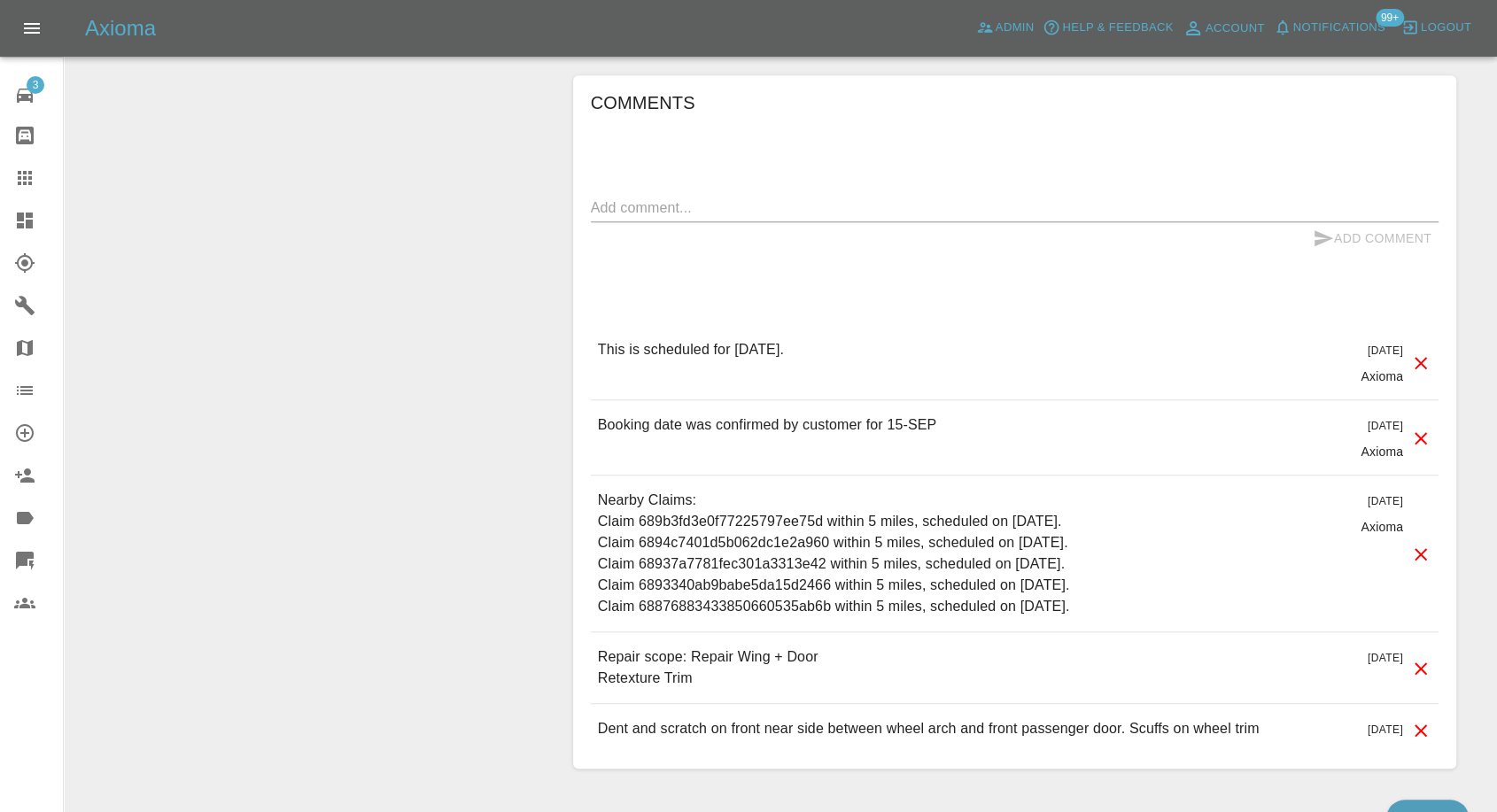
drag, startPoint x: 23, startPoint y: 173, endPoint x: 35, endPoint y: 194, distance: 24.2
click at [23, 172] on icon at bounding box center [25, 178] width 14 height 14
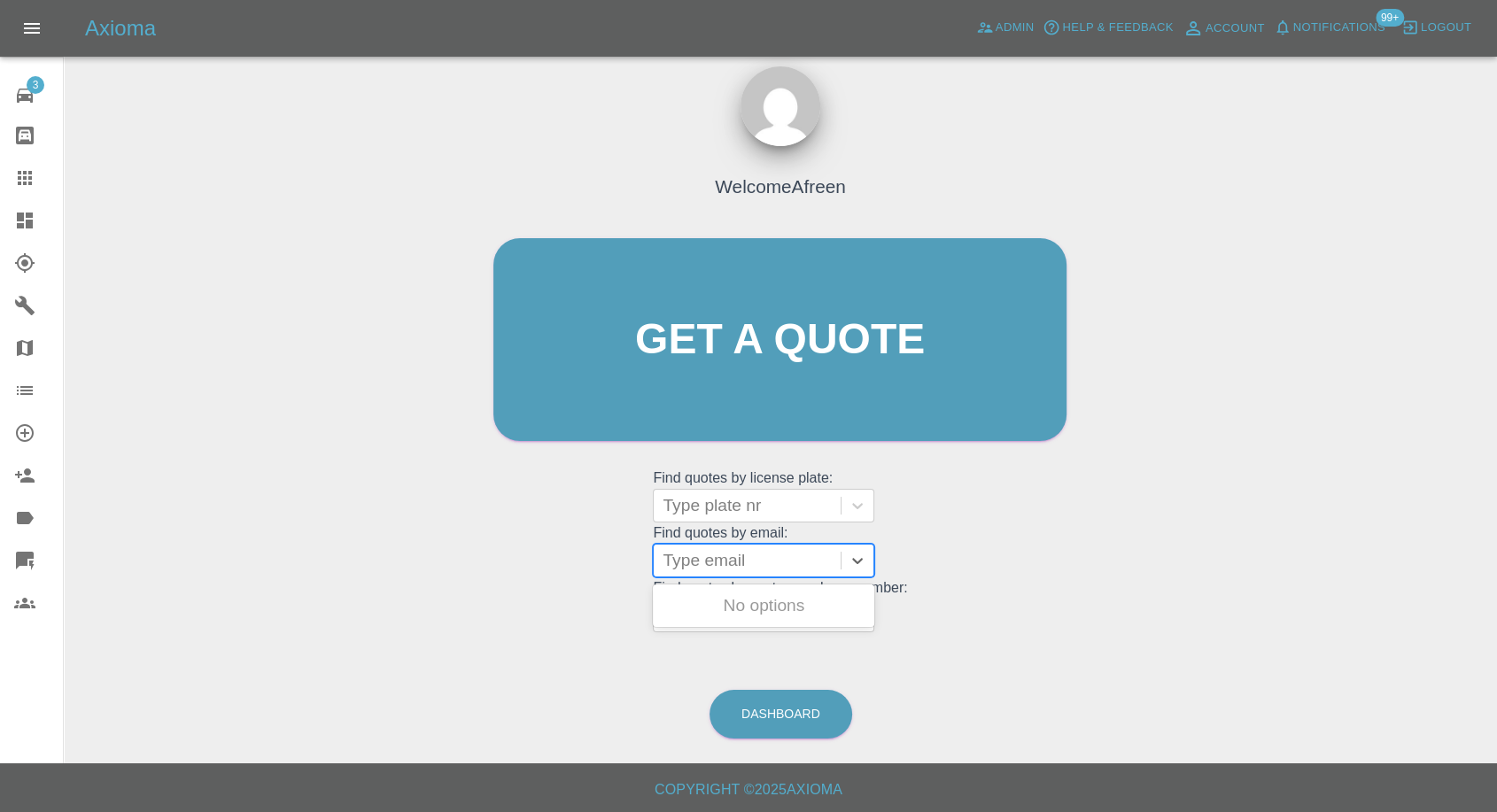
click at [757, 552] on div at bounding box center [748, 560] width 169 height 25
paste input ""[EMAIL_ADDRESS][DOMAIN_NAME]" <undefined>"
drag, startPoint x: 730, startPoint y: 557, endPoint x: 989, endPoint y: 571, distance: 259.4
click at [989, 571] on div "Welcome Afreen Get a quote Get a quote Find quotes by license plate: Type plate…" at bounding box center [780, 374] width 610 height 535
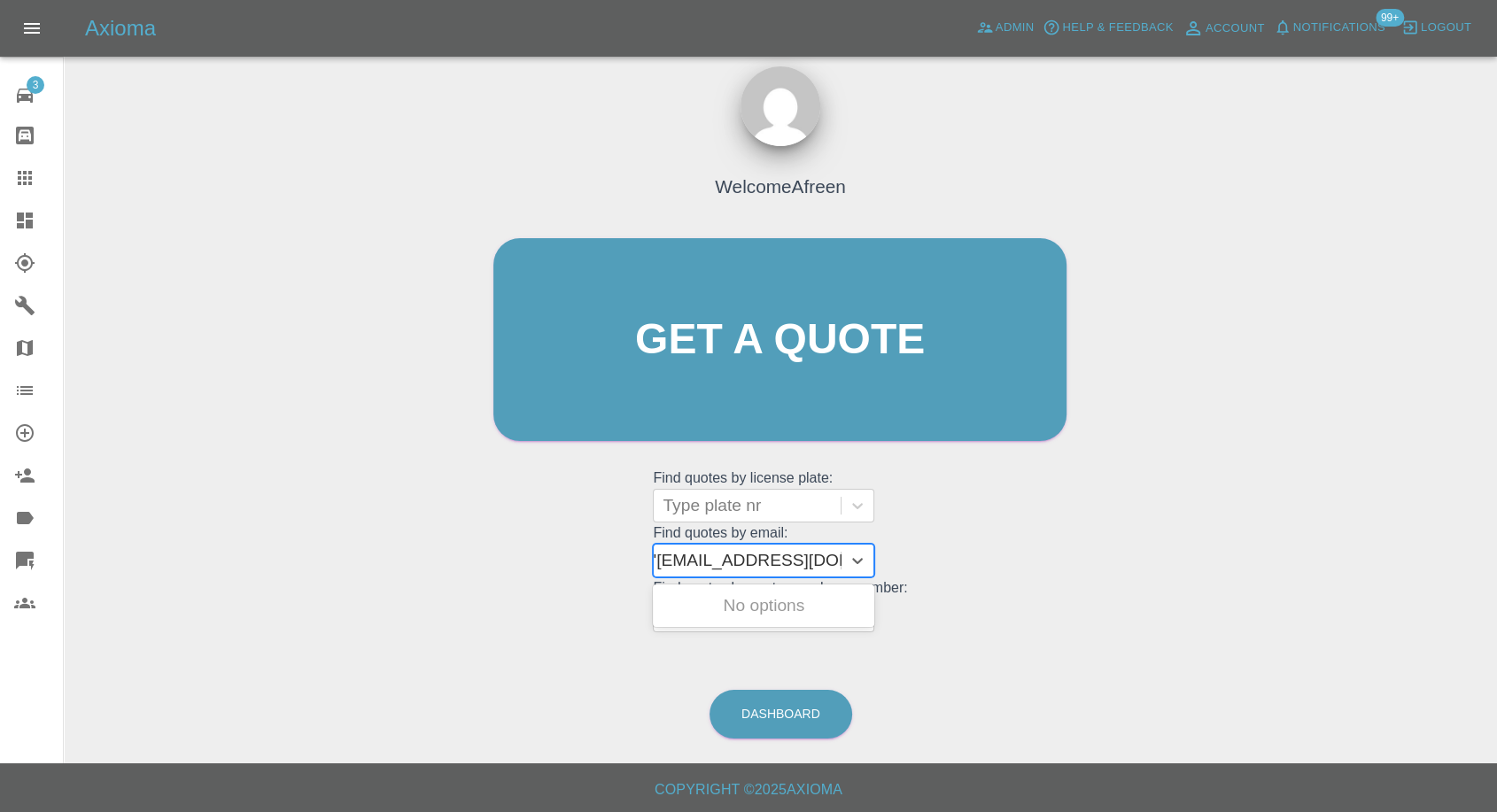
scroll to position [0, 8]
type input "[EMAIL_ADDRESS][DOMAIN_NAME]"
click at [742, 615] on div "BF19 EYX, Awaiting Repair" at bounding box center [764, 616] width 222 height 57
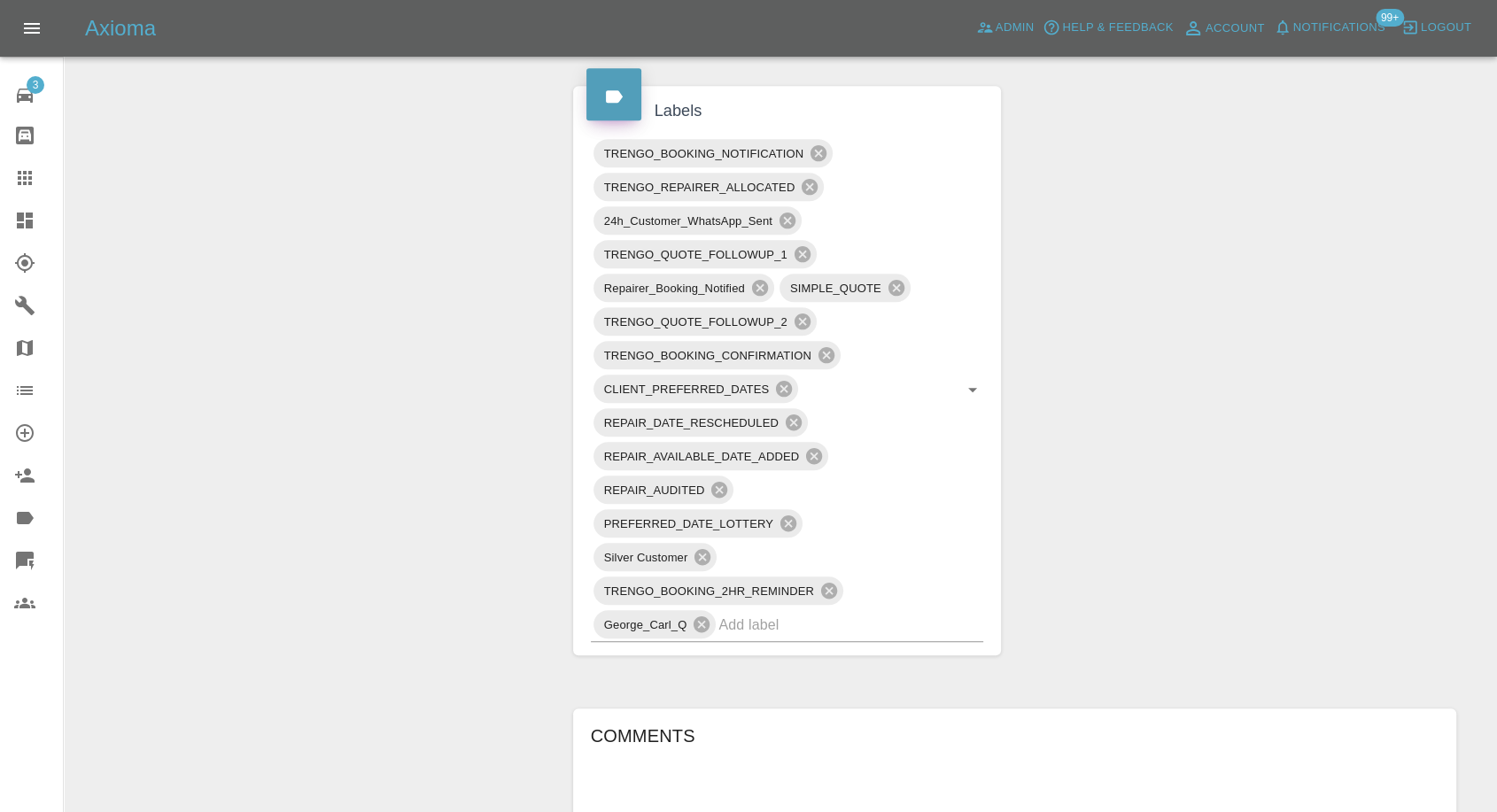
scroll to position [1377, 0]
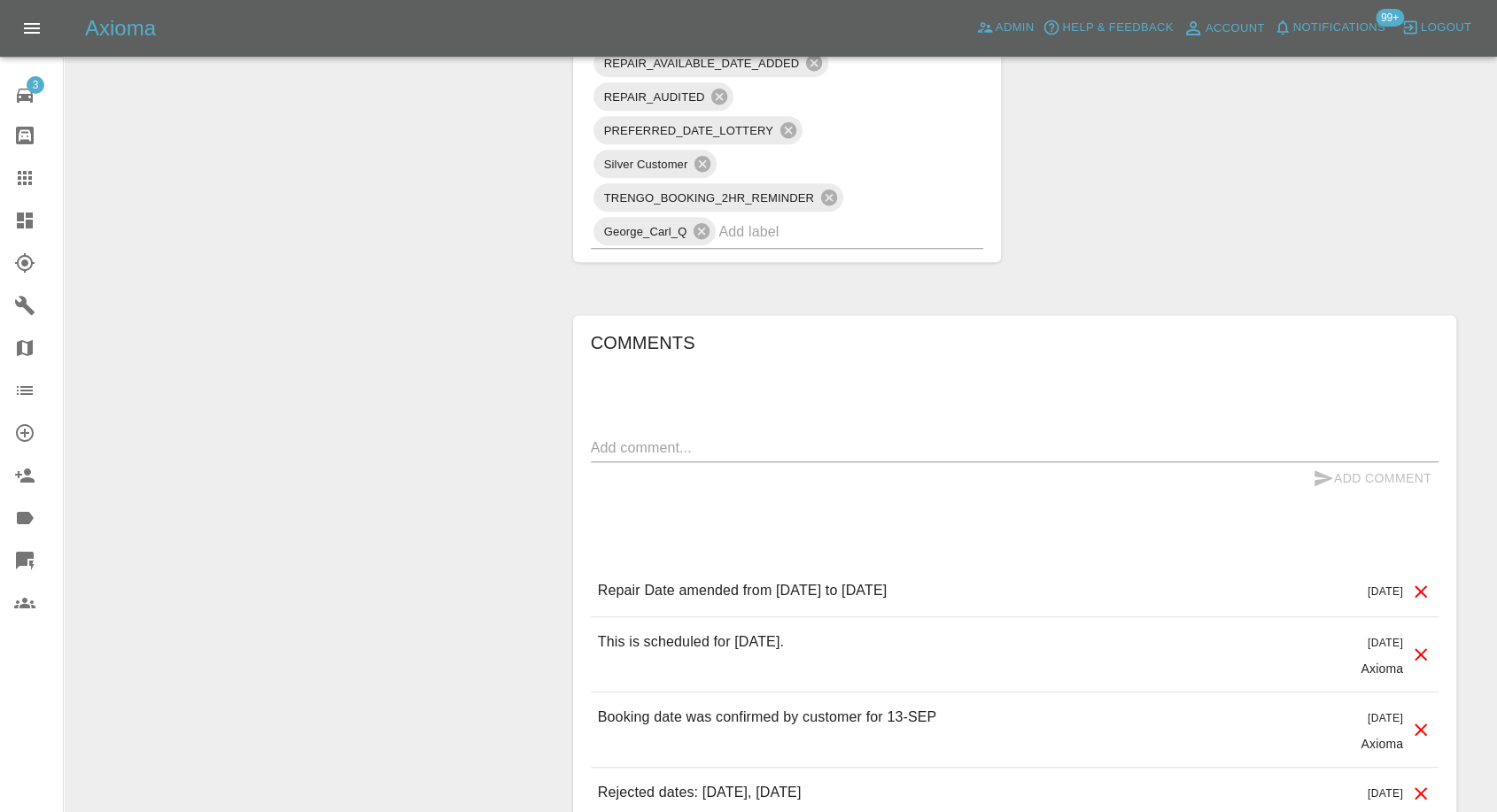
click at [31, 184] on icon at bounding box center [25, 178] width 14 height 14
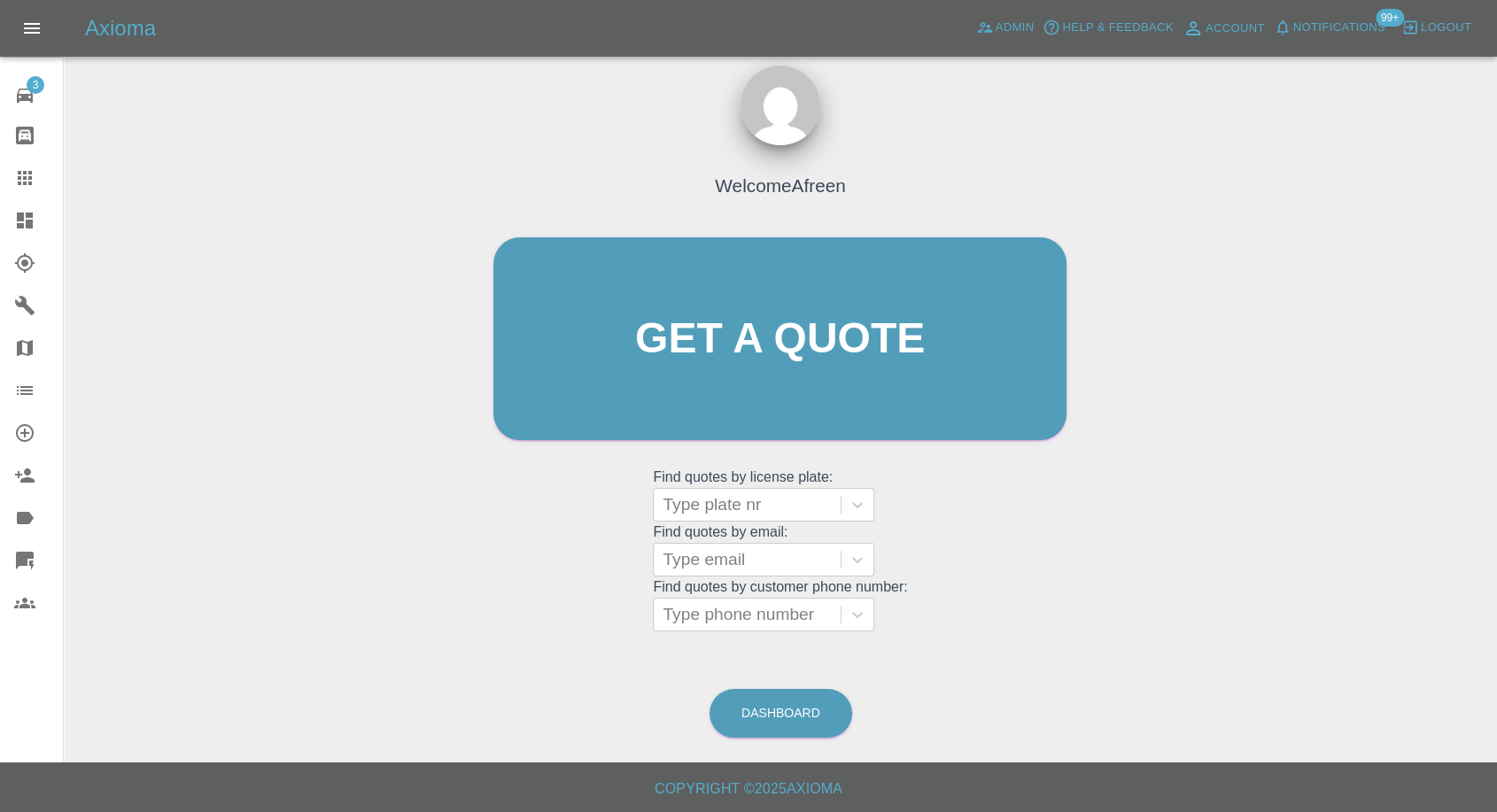
scroll to position [16, 0]
click at [740, 556] on div at bounding box center [748, 560] width 169 height 25
paste input ""[EMAIL_ADDRESS][DOMAIN_NAME]" <undefined>"
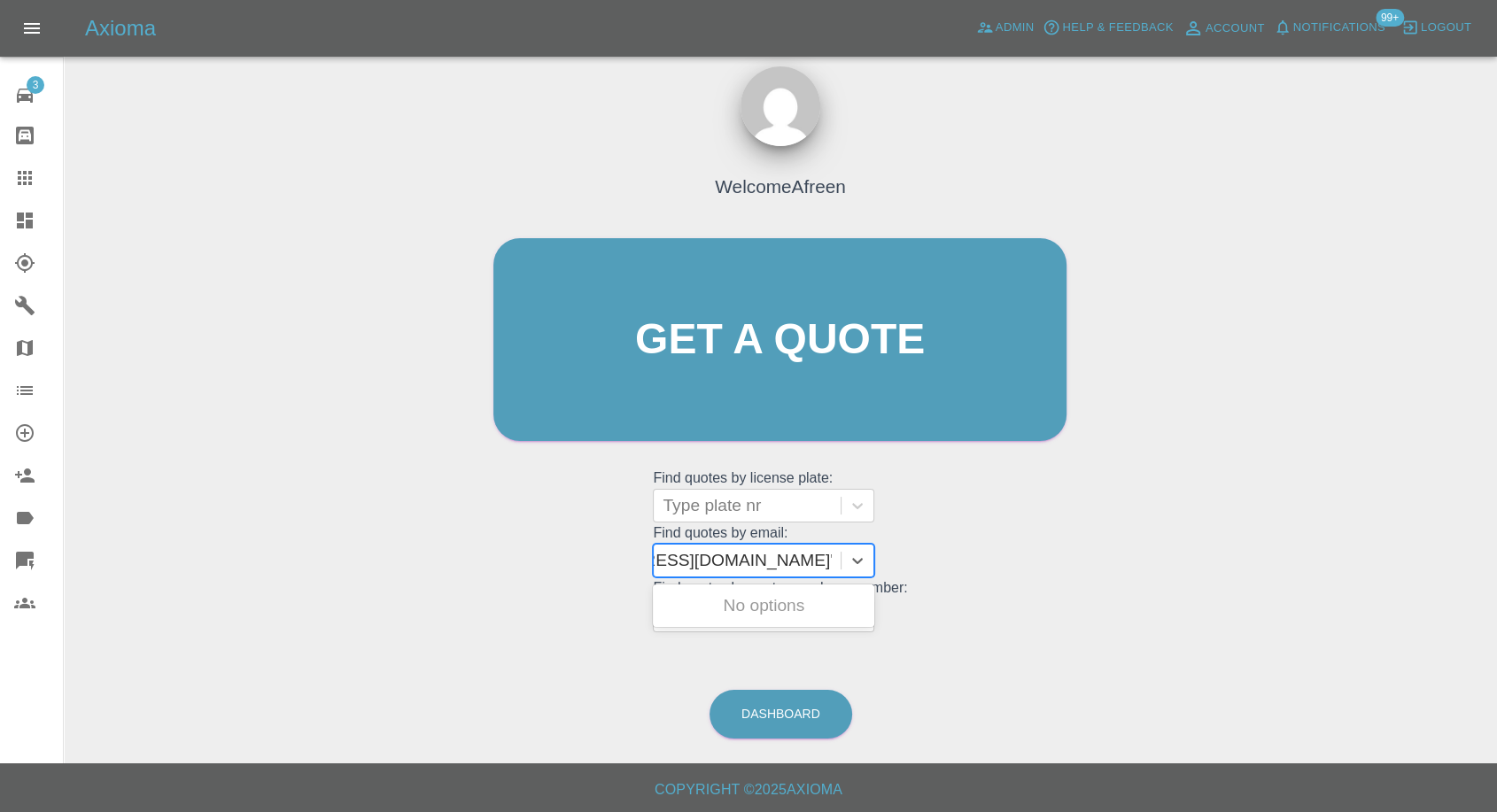
scroll to position [0, 115]
drag, startPoint x: 731, startPoint y: 561, endPoint x: 1208, endPoint y: 571, distance: 477.1
click at [1208, 571] on div "Welcome Afreen Get a quote Get a quote Find quotes by license plate: Type plate…" at bounding box center [781, 424] width 1405 height 636
type input "[EMAIL_ADDRESS][DOMAIN_NAME]"
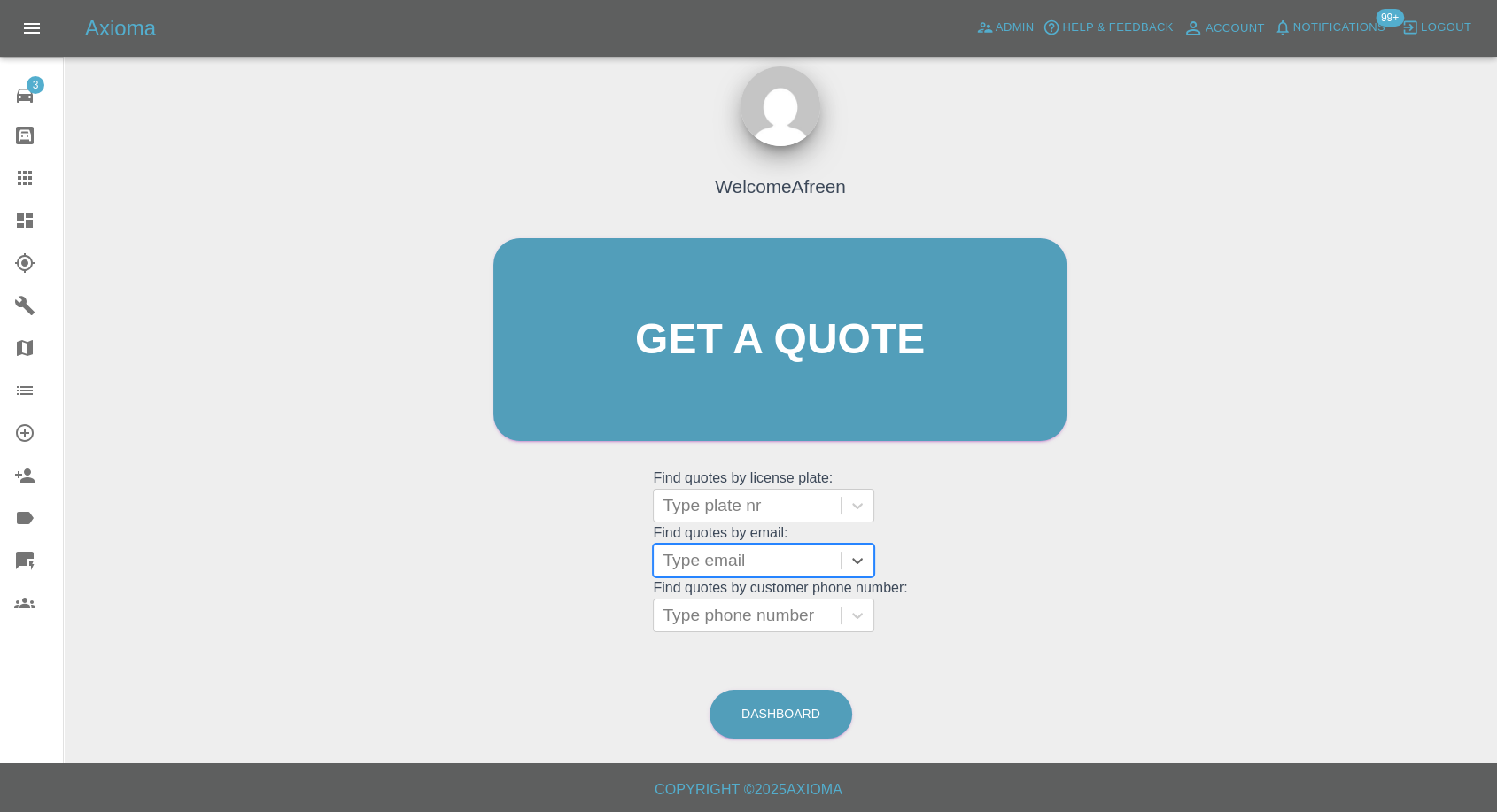
scroll to position [0, 0]
paste input ""[EMAIL_ADDRESS][DOMAIN_NAME]" <undefined>"
drag, startPoint x: 731, startPoint y: 558, endPoint x: 1048, endPoint y: 559, distance: 317.0
click at [1048, 559] on div "Welcome Afreen Get a quote Get a quote Find quotes by license plate: Type plate…" at bounding box center [780, 374] width 610 height 535
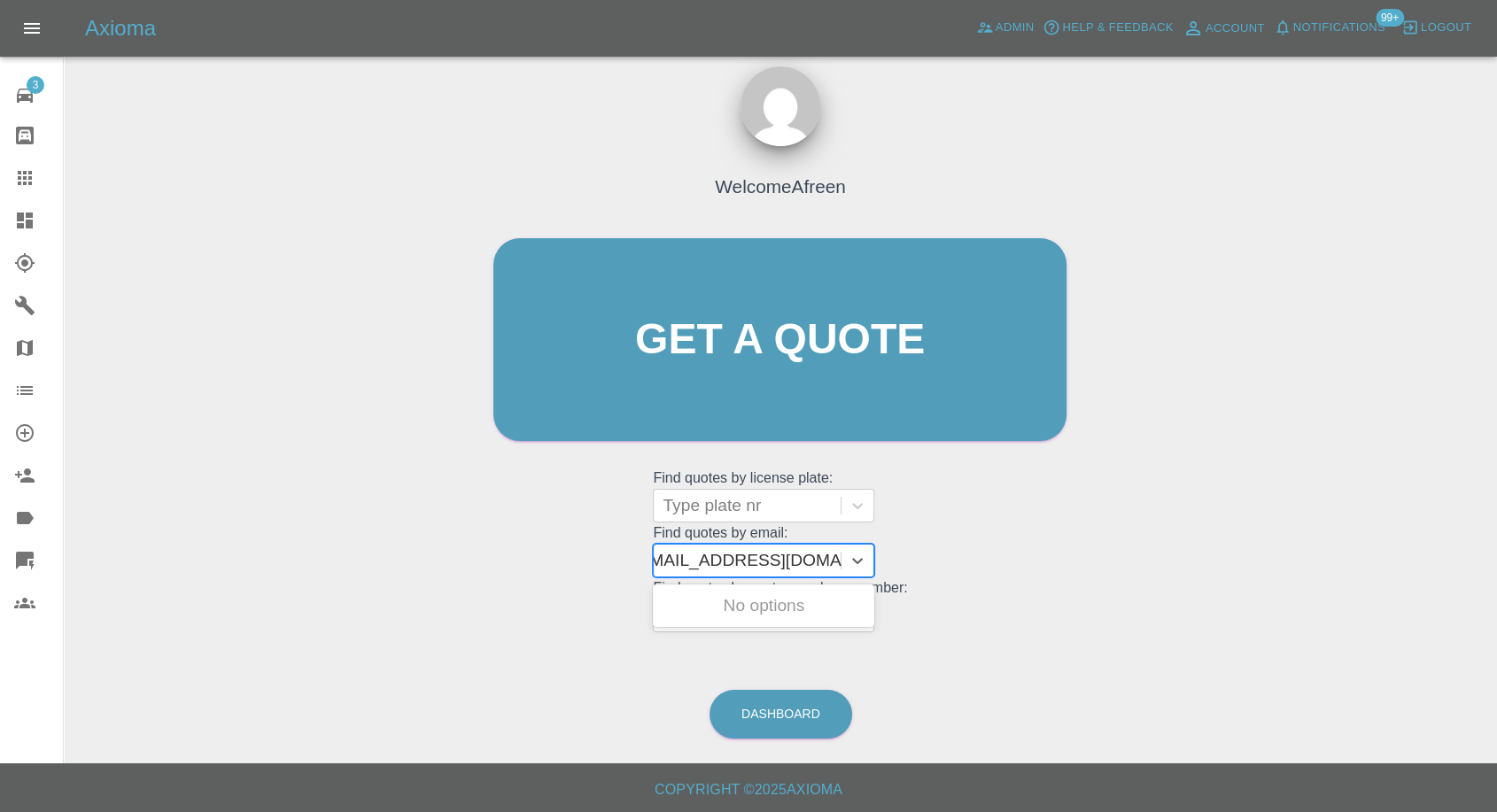
scroll to position [0, 8]
type input "[EMAIL_ADDRESS][DOMAIN_NAME]"
click at [784, 602] on div "AO69KZS, Awaiting Repair" at bounding box center [764, 616] width 222 height 57
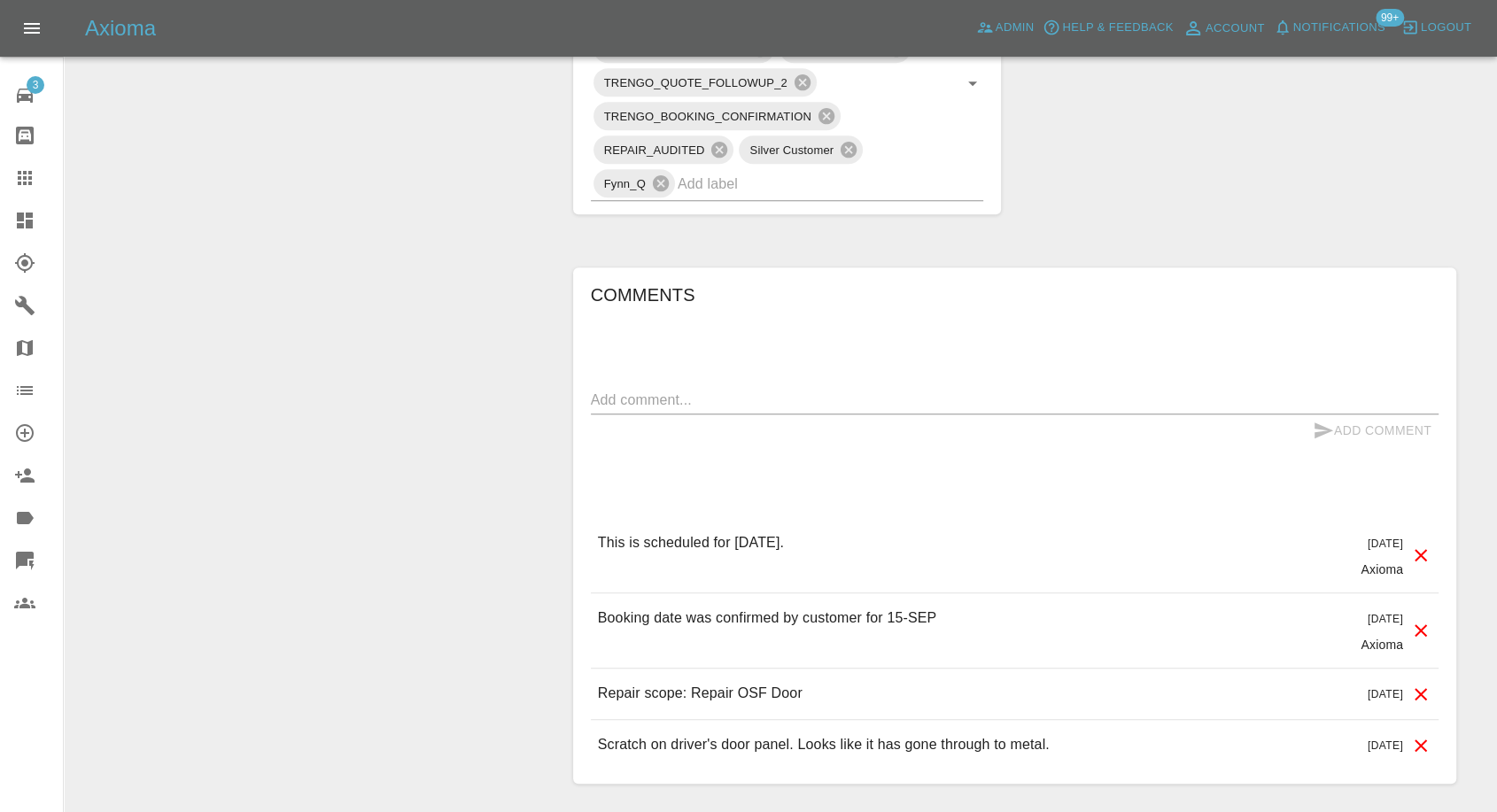
scroll to position [1270, 0]
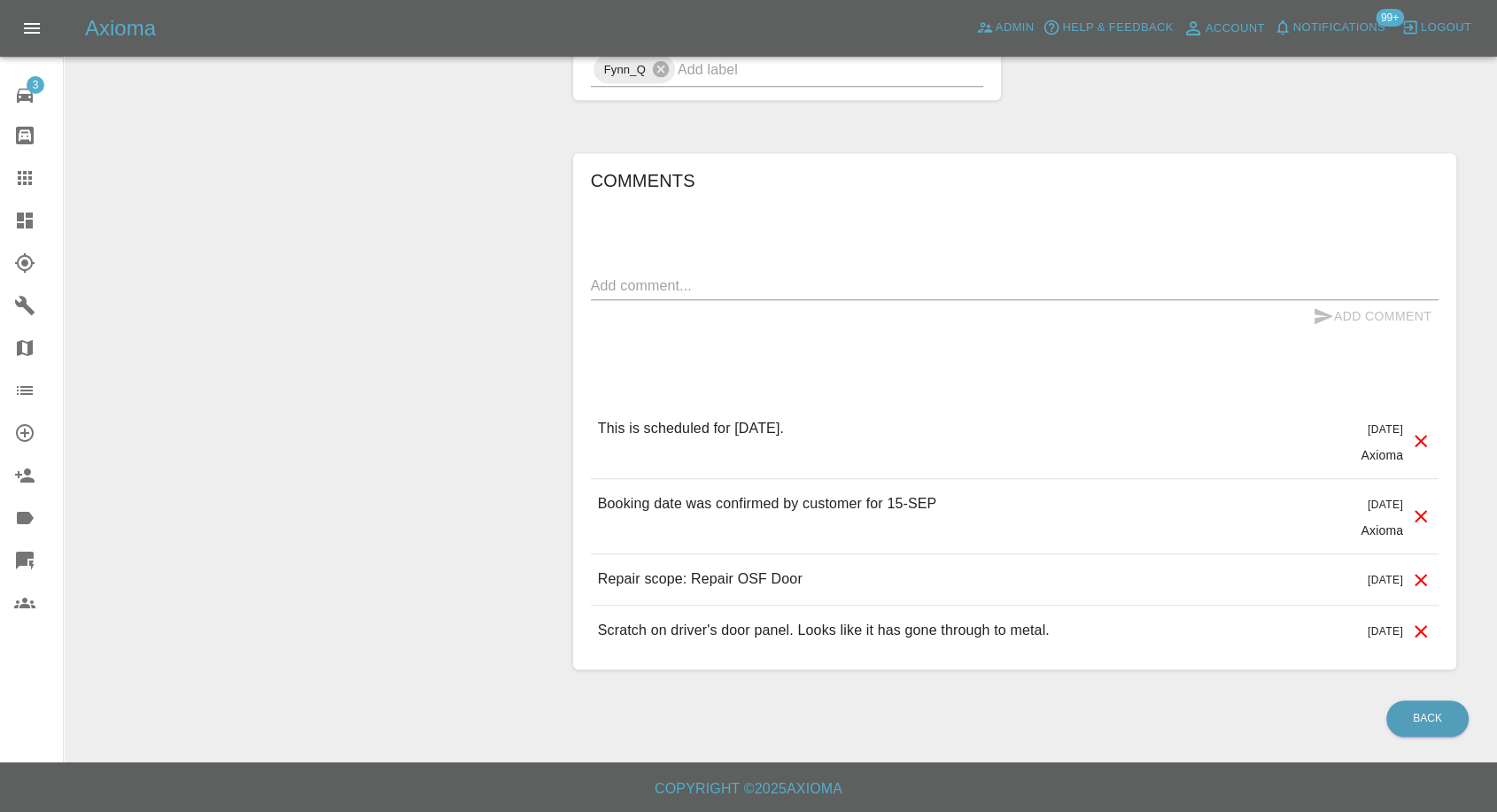
click at [31, 172] on icon at bounding box center [25, 178] width 14 height 14
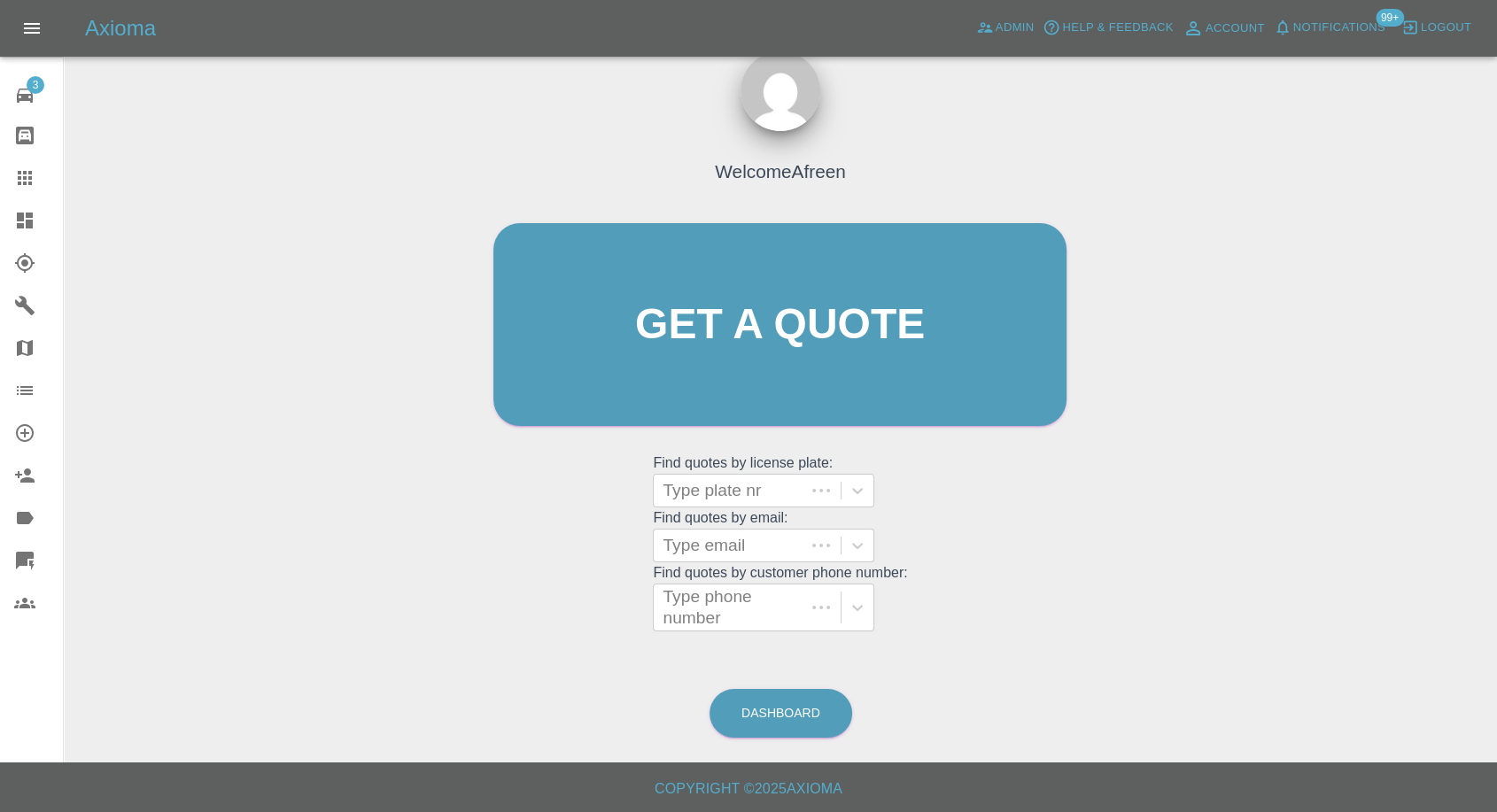
scroll to position [16, 0]
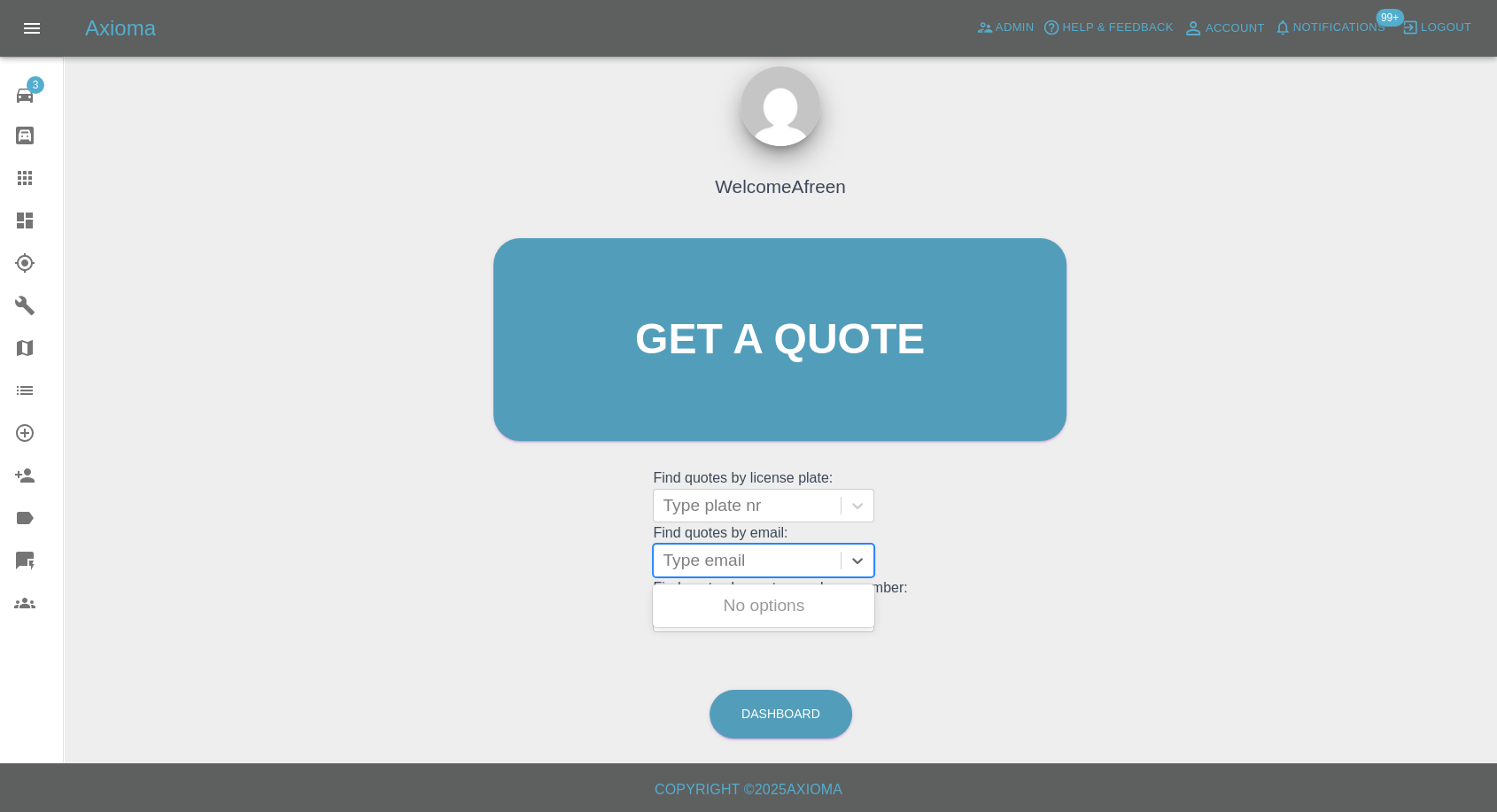
click at [723, 559] on div at bounding box center [748, 560] width 169 height 25
paste input ""[EMAIL_ADDRESS][DOMAIN_NAME]" <undefined>"
drag, startPoint x: 728, startPoint y: 558, endPoint x: 1340, endPoint y: 546, distance: 612.1
click at [1340, 546] on div "Welcome Afreen Get a quote Get a quote Find quotes by license plate: Type plate…" at bounding box center [781, 424] width 1405 height 636
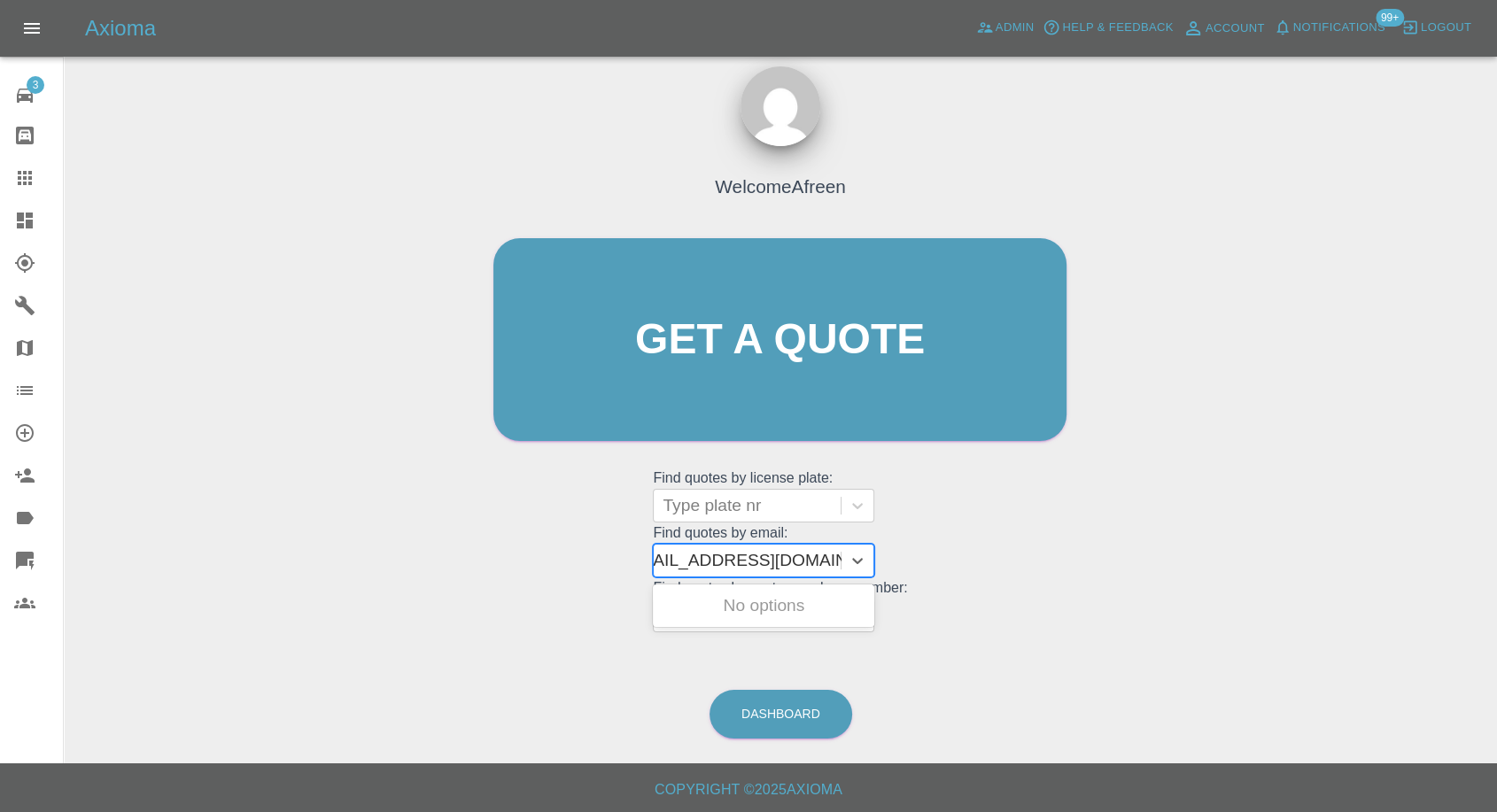
scroll to position [0, 8]
type input "[EMAIL_ADDRESS][DOMAIN_NAME]"
click at [830, 613] on div "BL25ARZ, Awaiting Repair" at bounding box center [764, 616] width 222 height 57
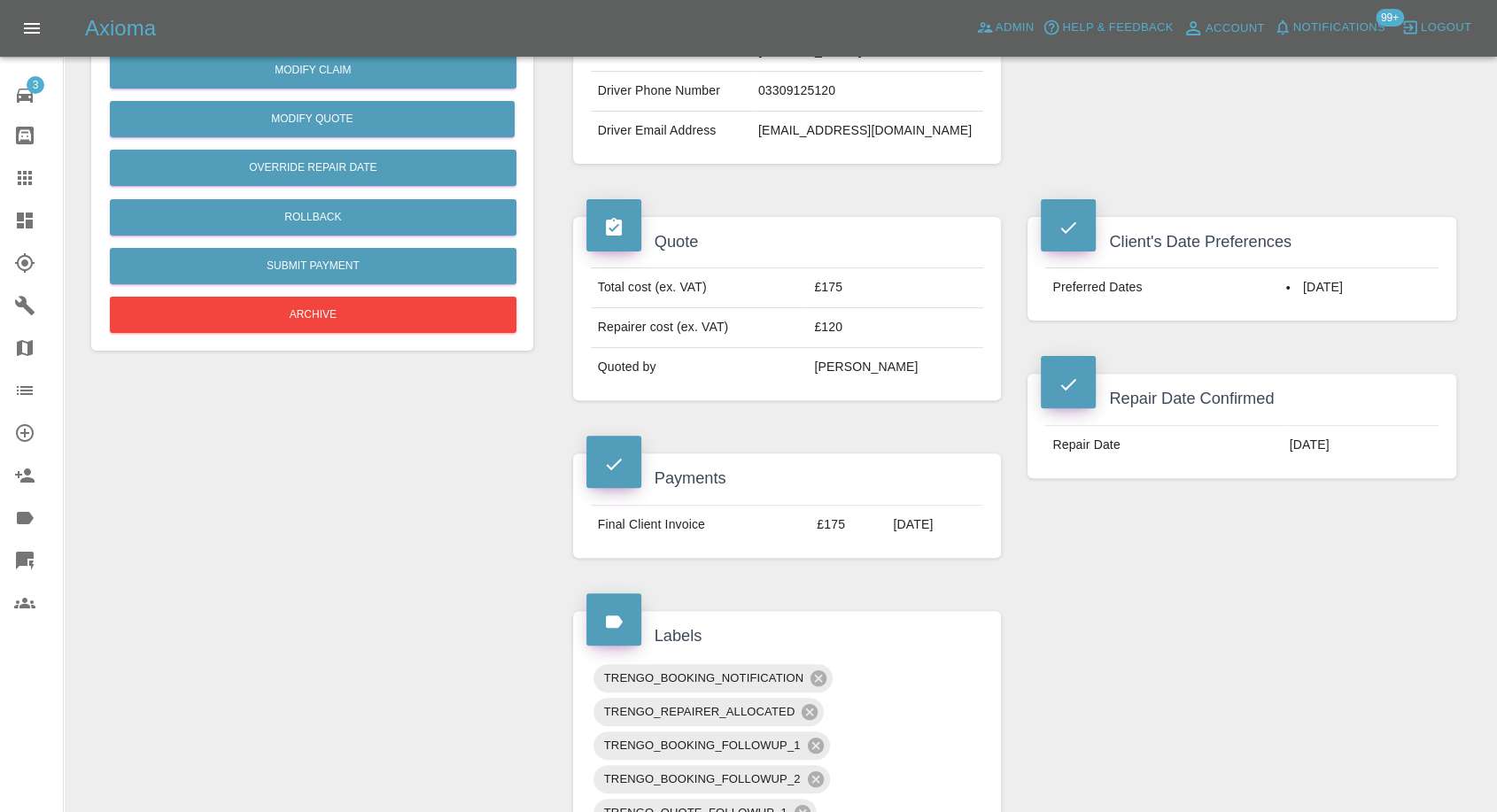
scroll to position [295, 0]
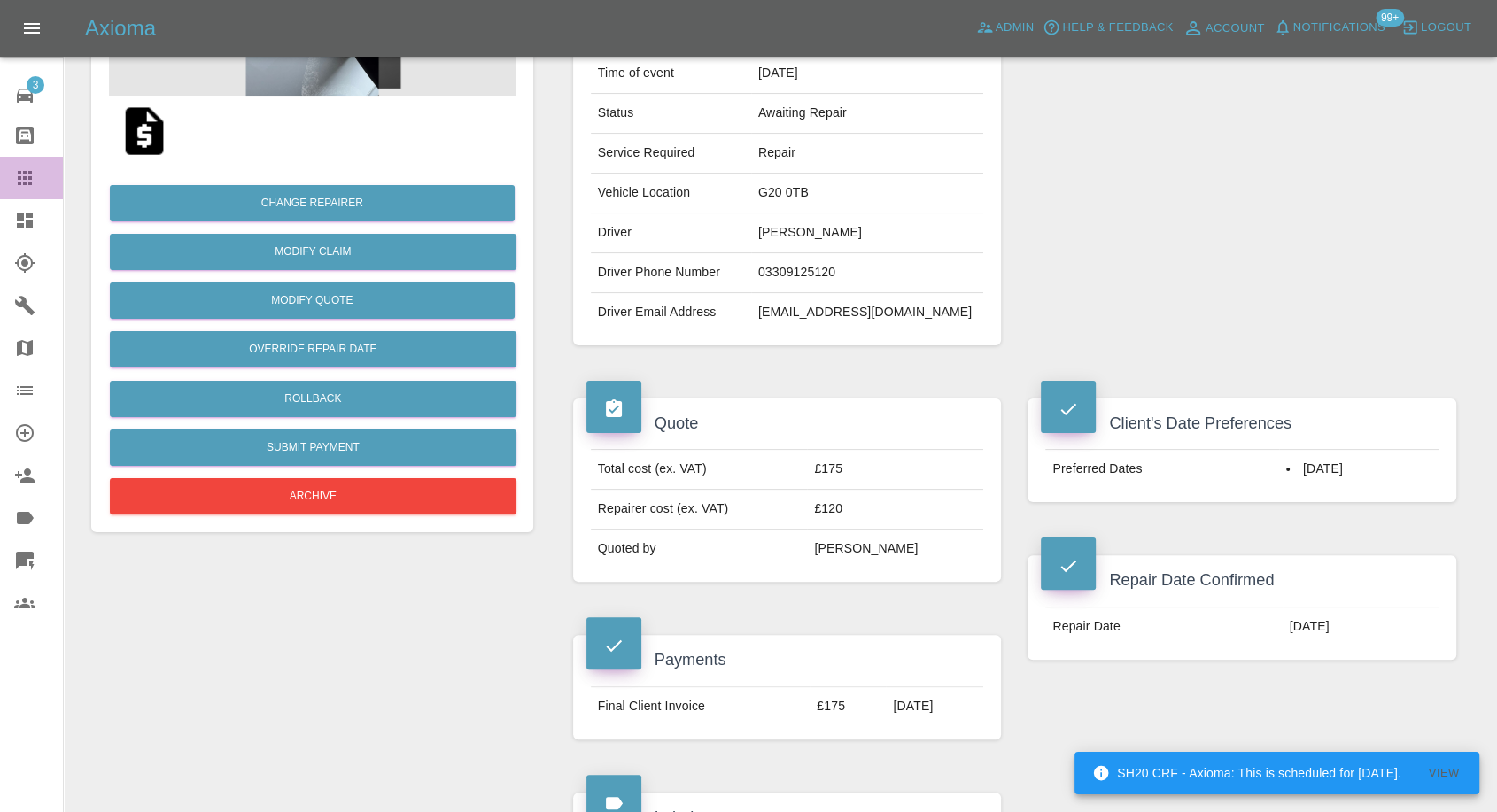
click at [30, 172] on icon at bounding box center [25, 178] width 14 height 14
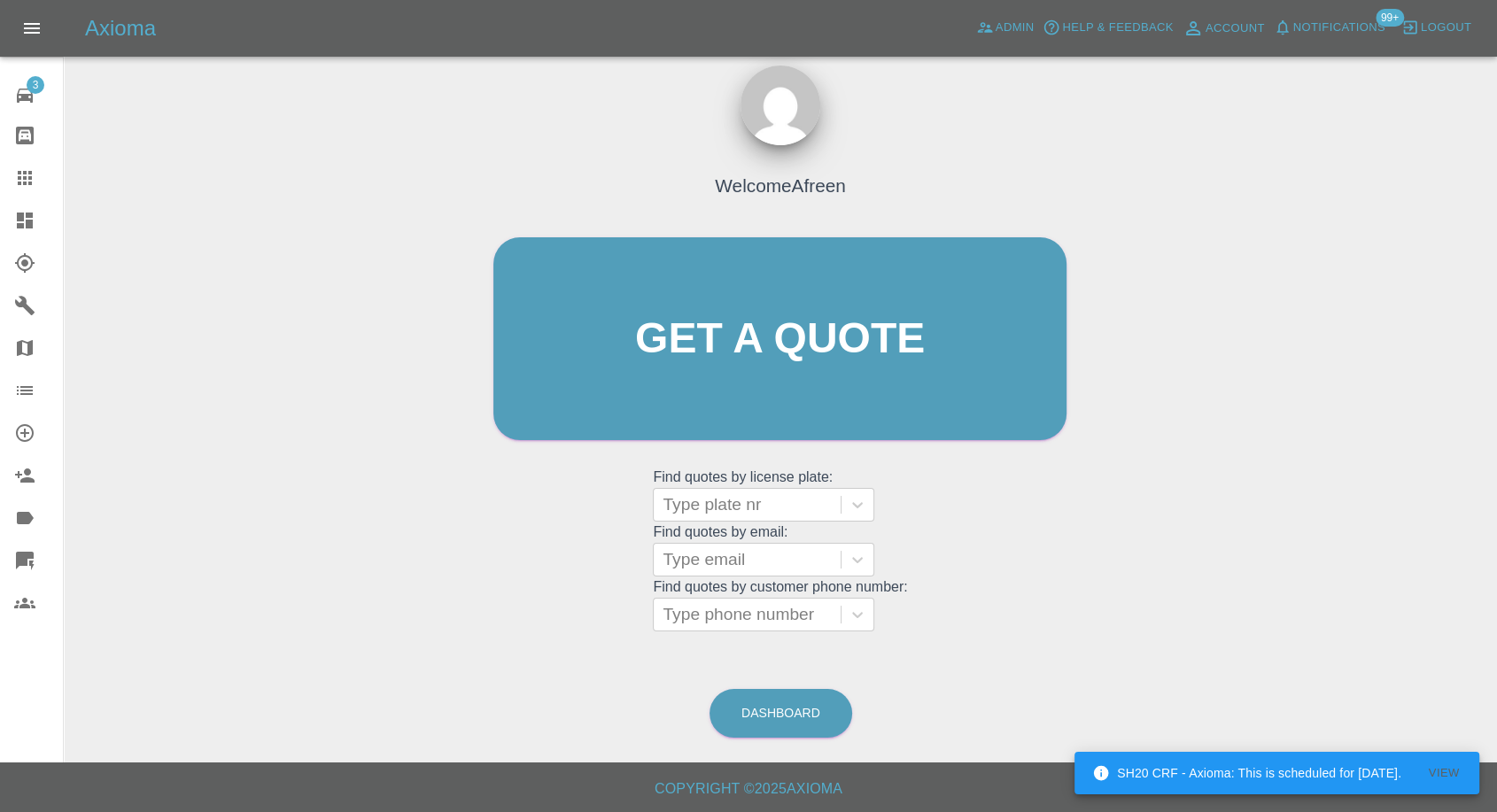
scroll to position [16, 0]
click at [716, 554] on div at bounding box center [748, 560] width 169 height 25
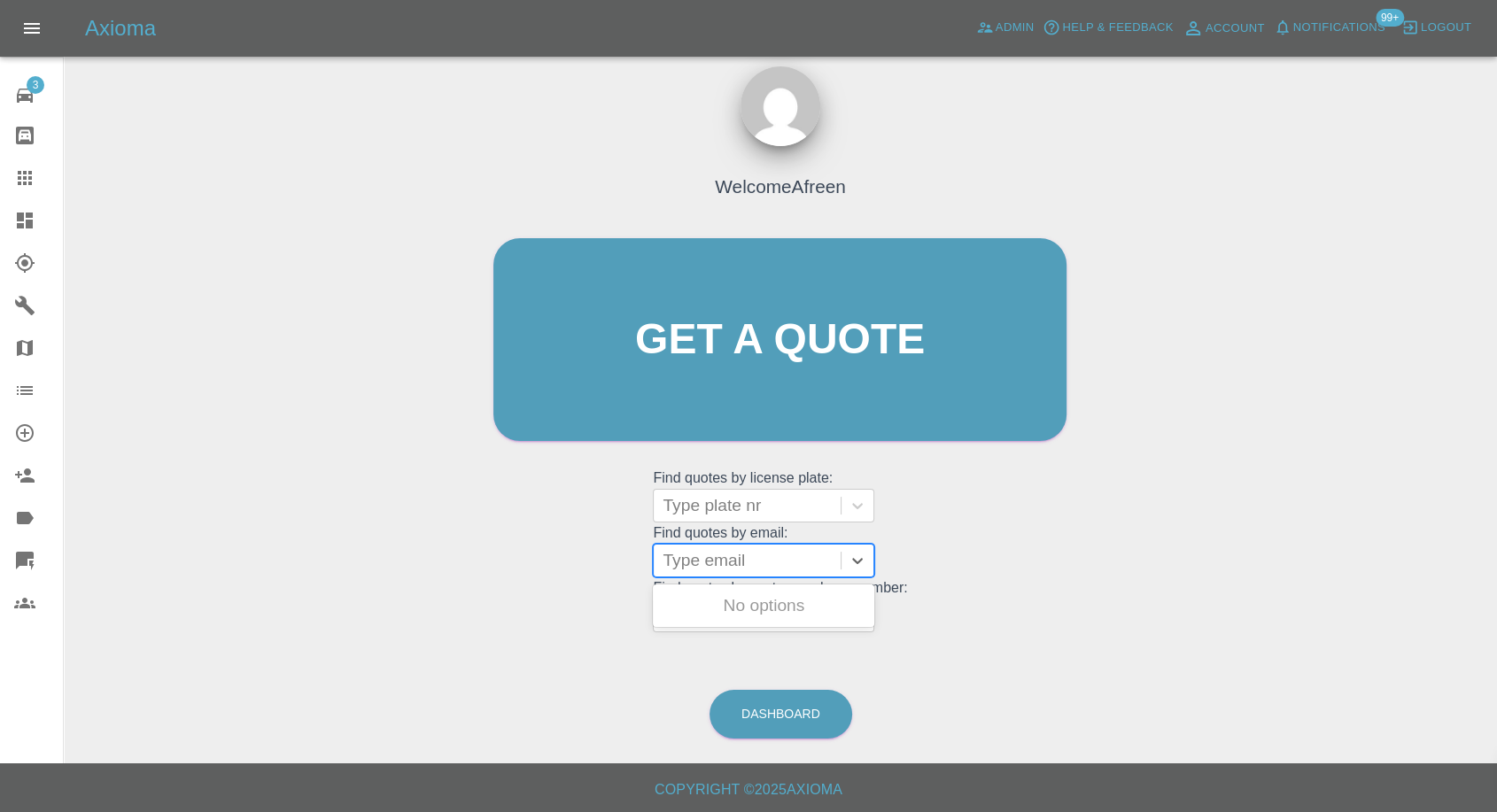
paste input ""[EMAIL_ADDRESS][DOMAIN_NAME]" <undefined>"
drag, startPoint x: 729, startPoint y: 559, endPoint x: 1205, endPoint y: 619, distance: 479.8
click at [1205, 620] on div "Welcome Afreen Get a quote Get a quote Find quotes by license plate: Type plate…" at bounding box center [781, 424] width 1405 height 636
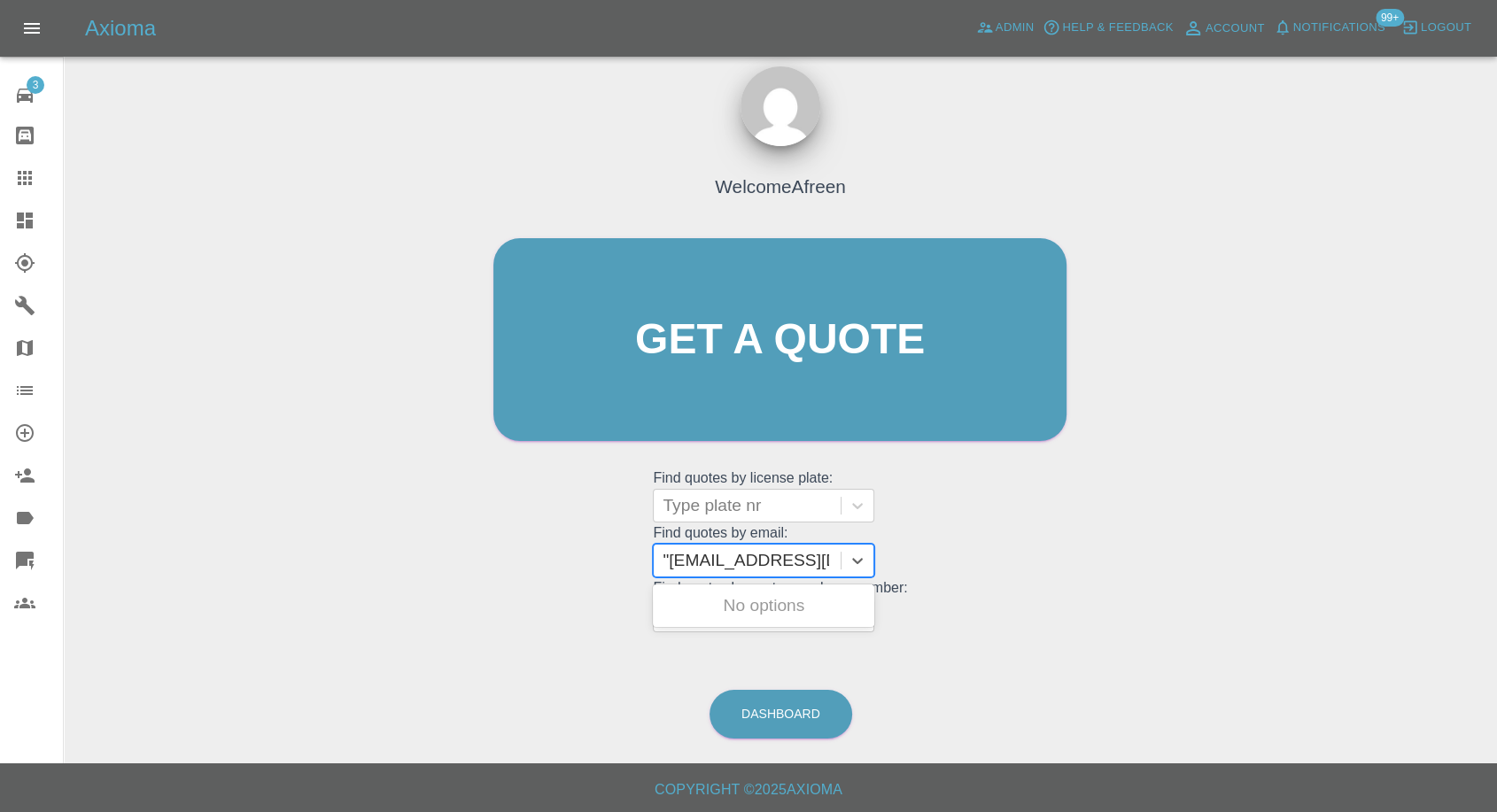
type input "[EMAIL_ADDRESS][DOMAIN_NAME]"
click at [775, 604] on div "WR71PXF, Awaiting Repair" at bounding box center [764, 616] width 222 height 57
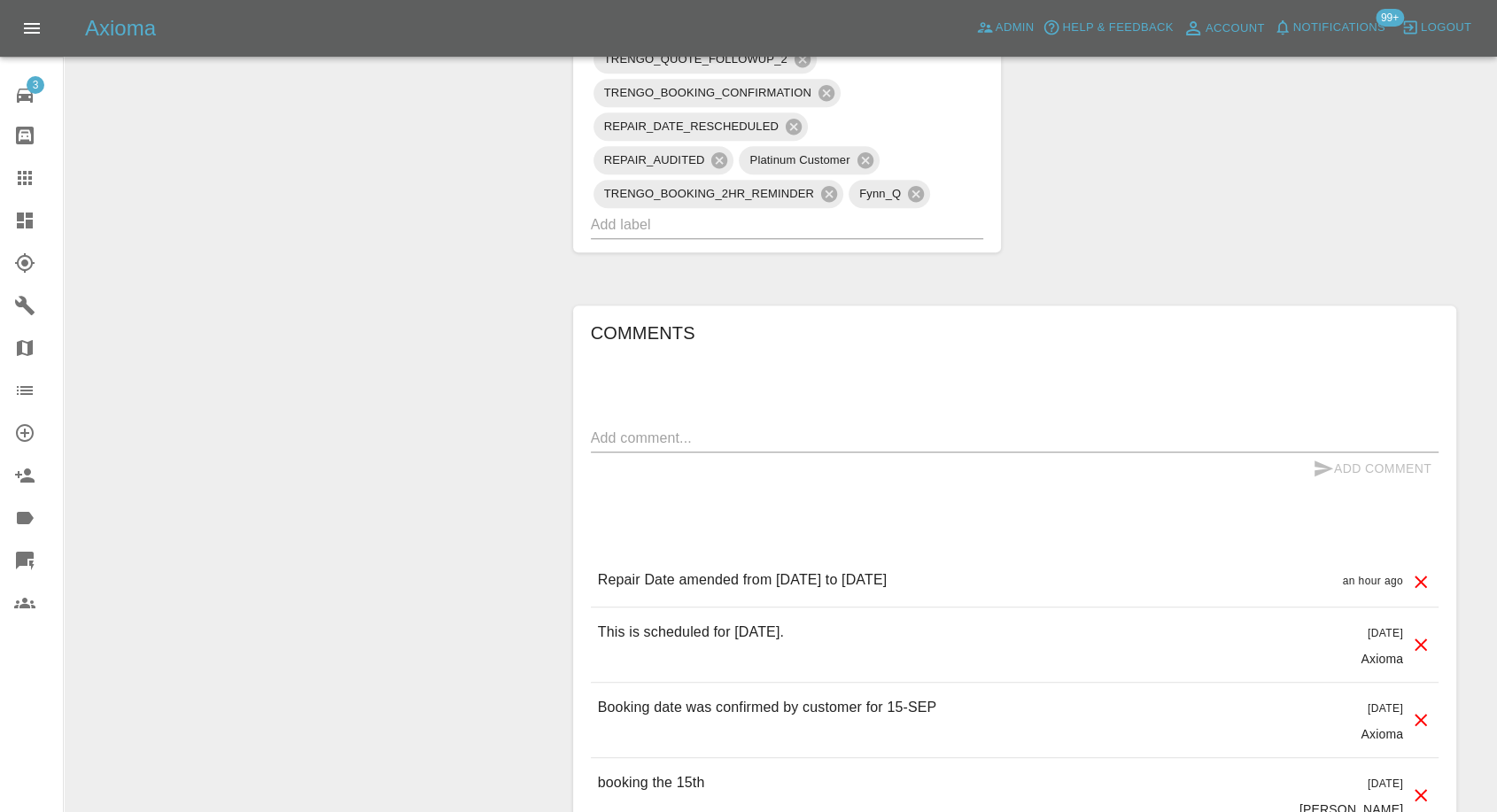
scroll to position [1377, 0]
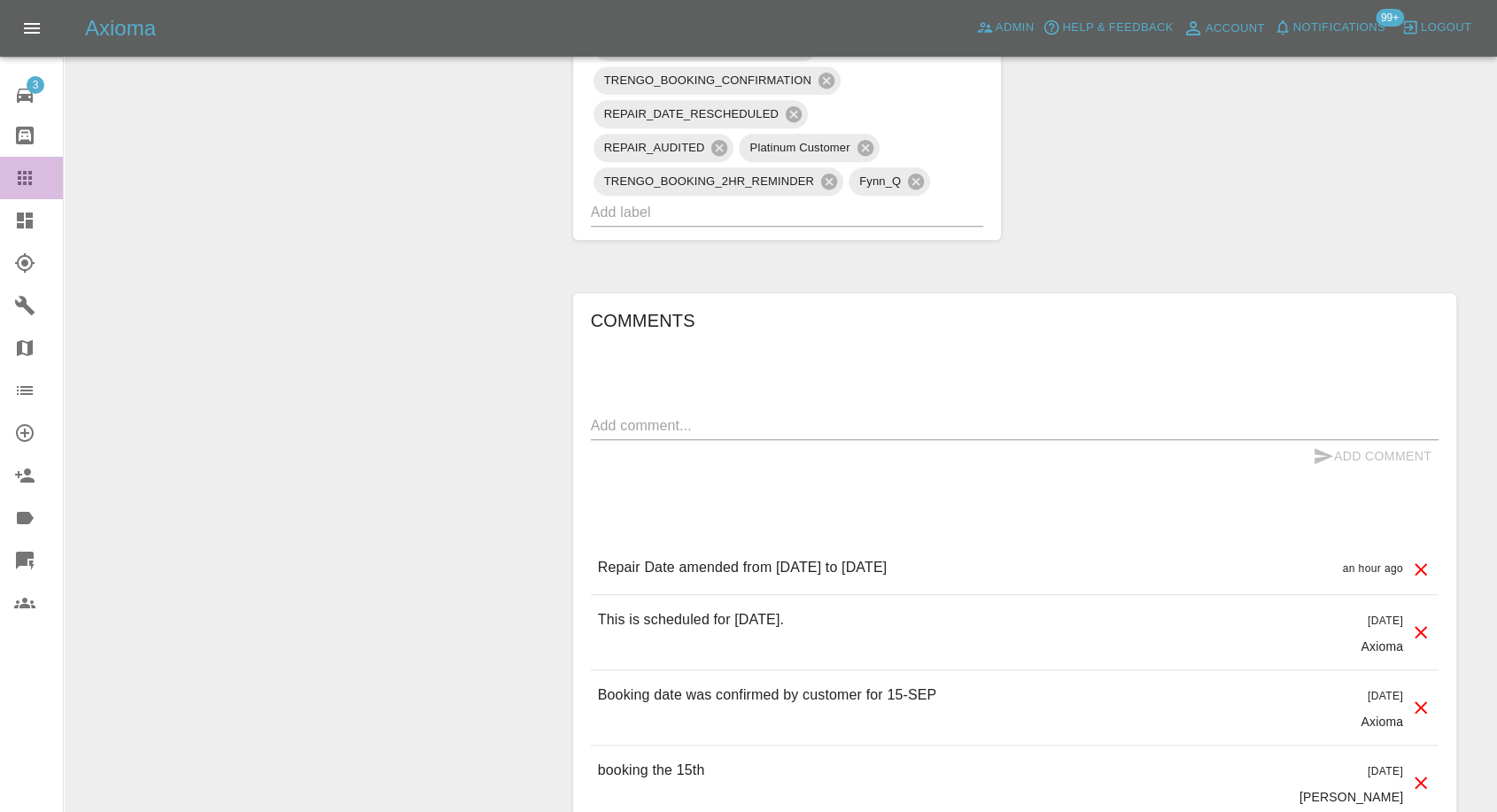
click at [18, 181] on icon at bounding box center [25, 178] width 22 height 22
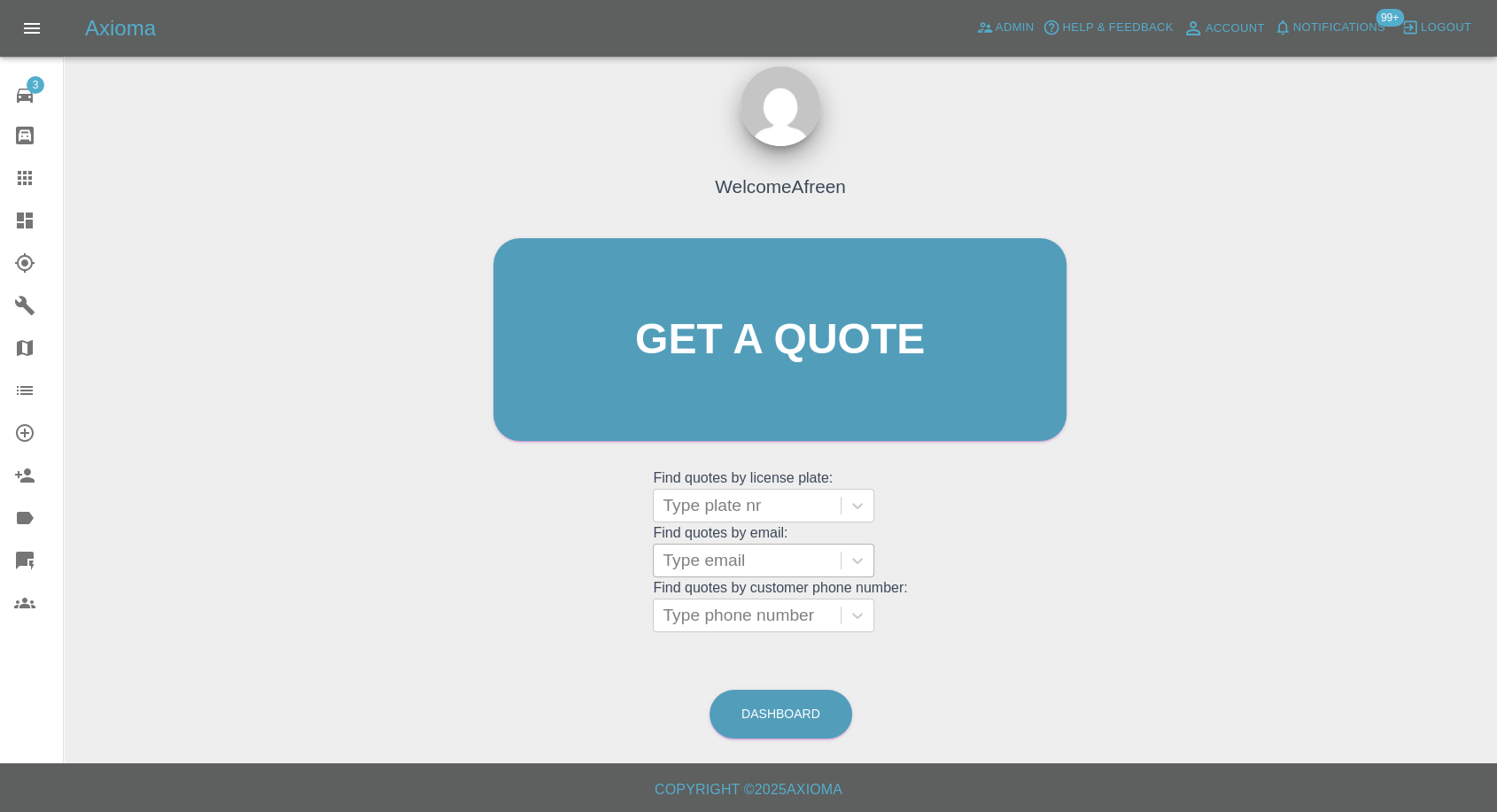
click at [713, 555] on div at bounding box center [748, 560] width 169 height 25
paste input ""[EMAIL_ADDRESS][DOMAIN_NAME]" <undefined>"
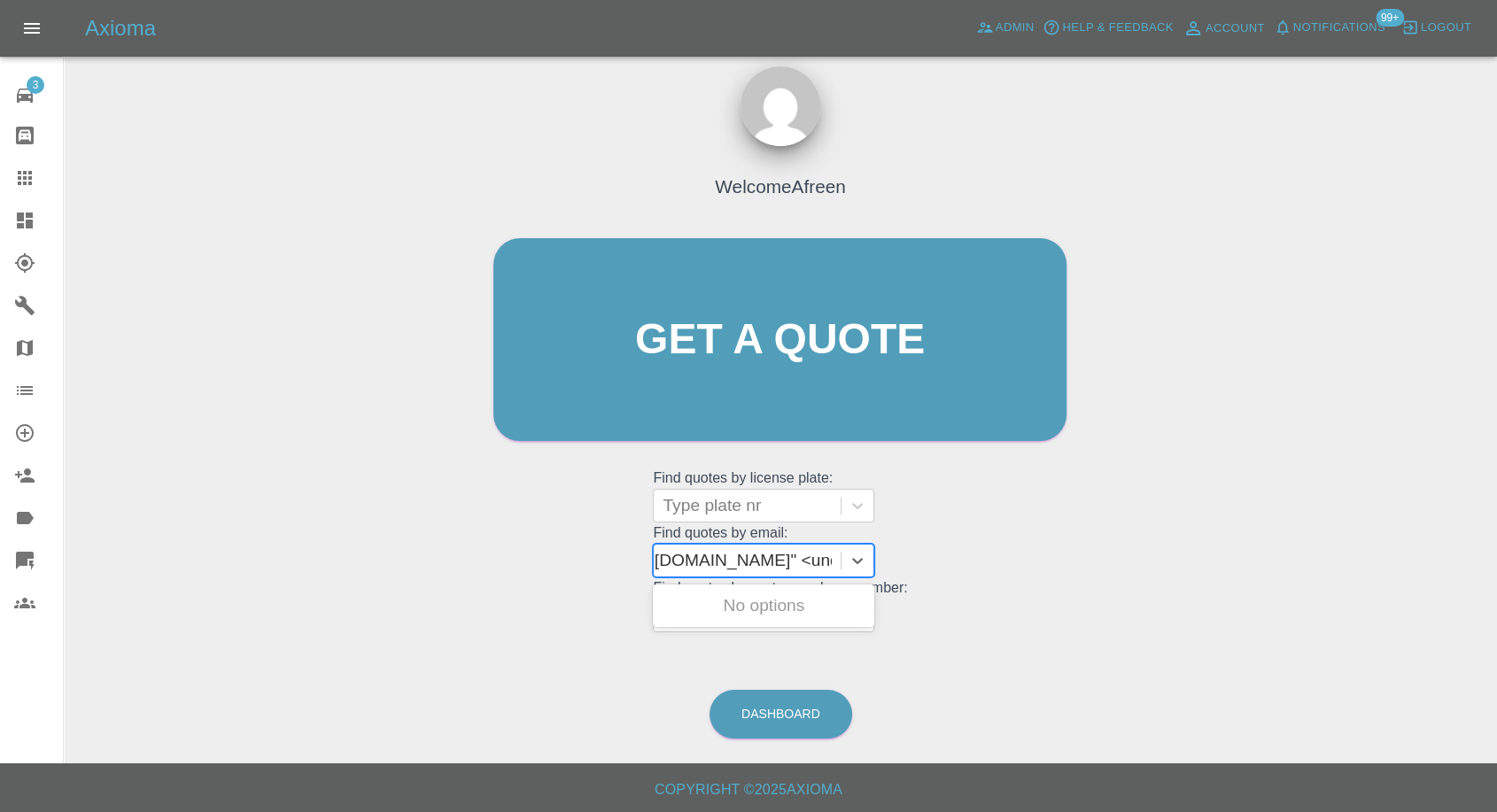
scroll to position [0, 151]
drag, startPoint x: 726, startPoint y: 556, endPoint x: 1510, endPoint y: 590, distance: 784.7
click at [1497, 590] on html "Axioma Admin Help & Feedback Account Notifications 99+ Logout 3 Repair home Bod…" at bounding box center [748, 398] width 1497 height 829
type input "[EMAIL_ADDRESS][DOMAIN_NAME]"
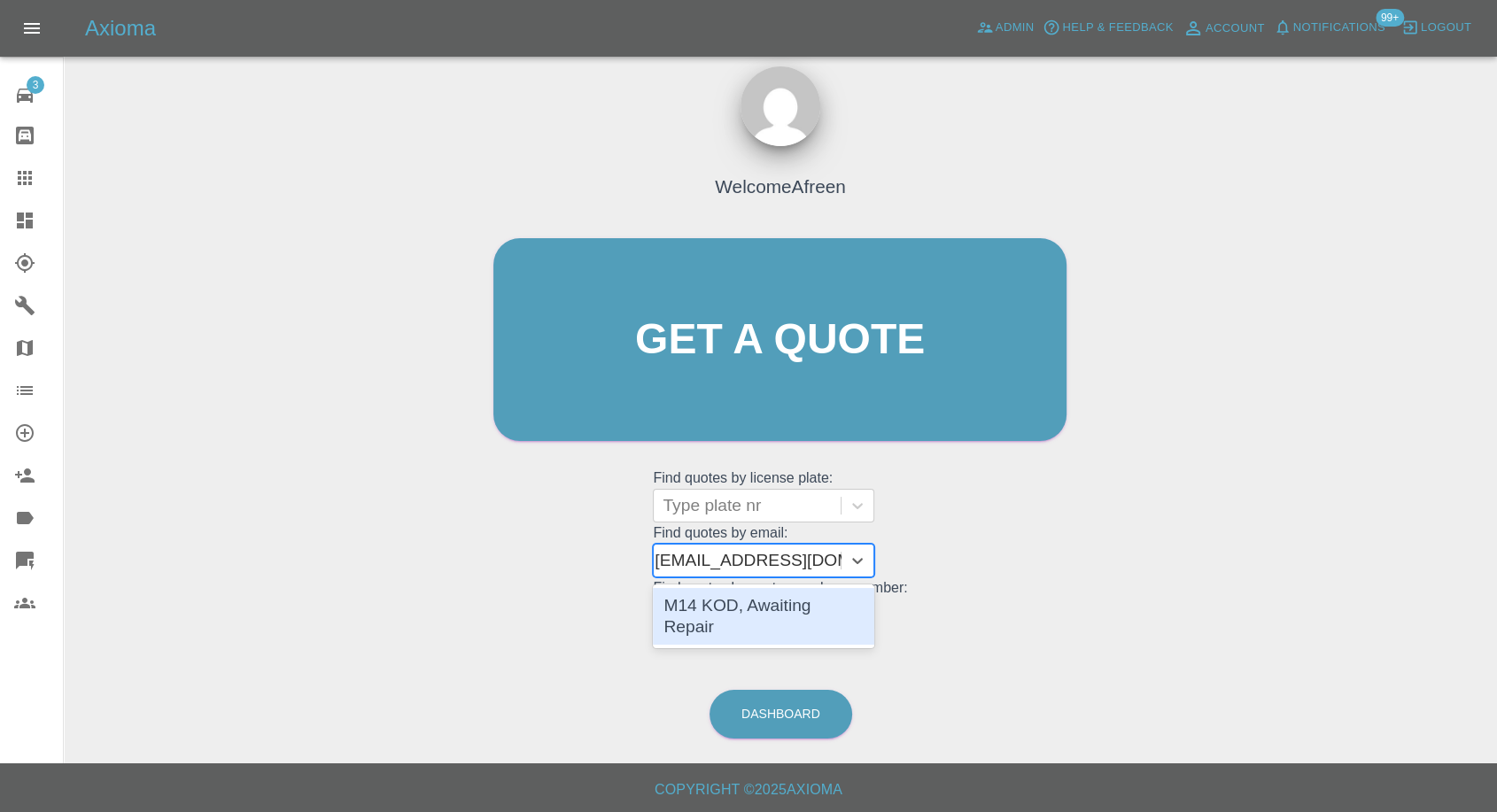
click at [767, 597] on div "M14 KOD, Awaiting Repair" at bounding box center [764, 616] width 222 height 57
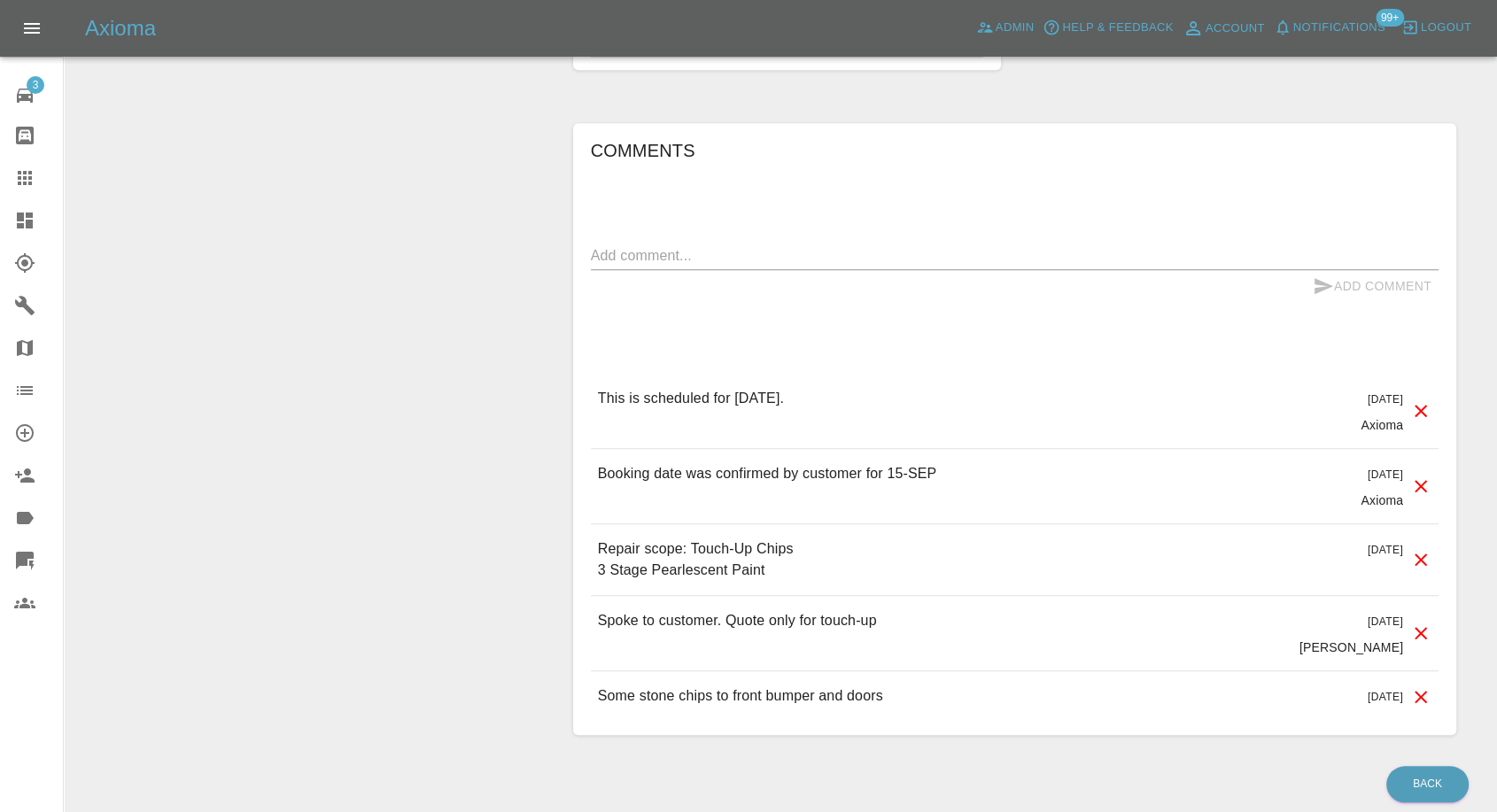
scroll to position [1476, 0]
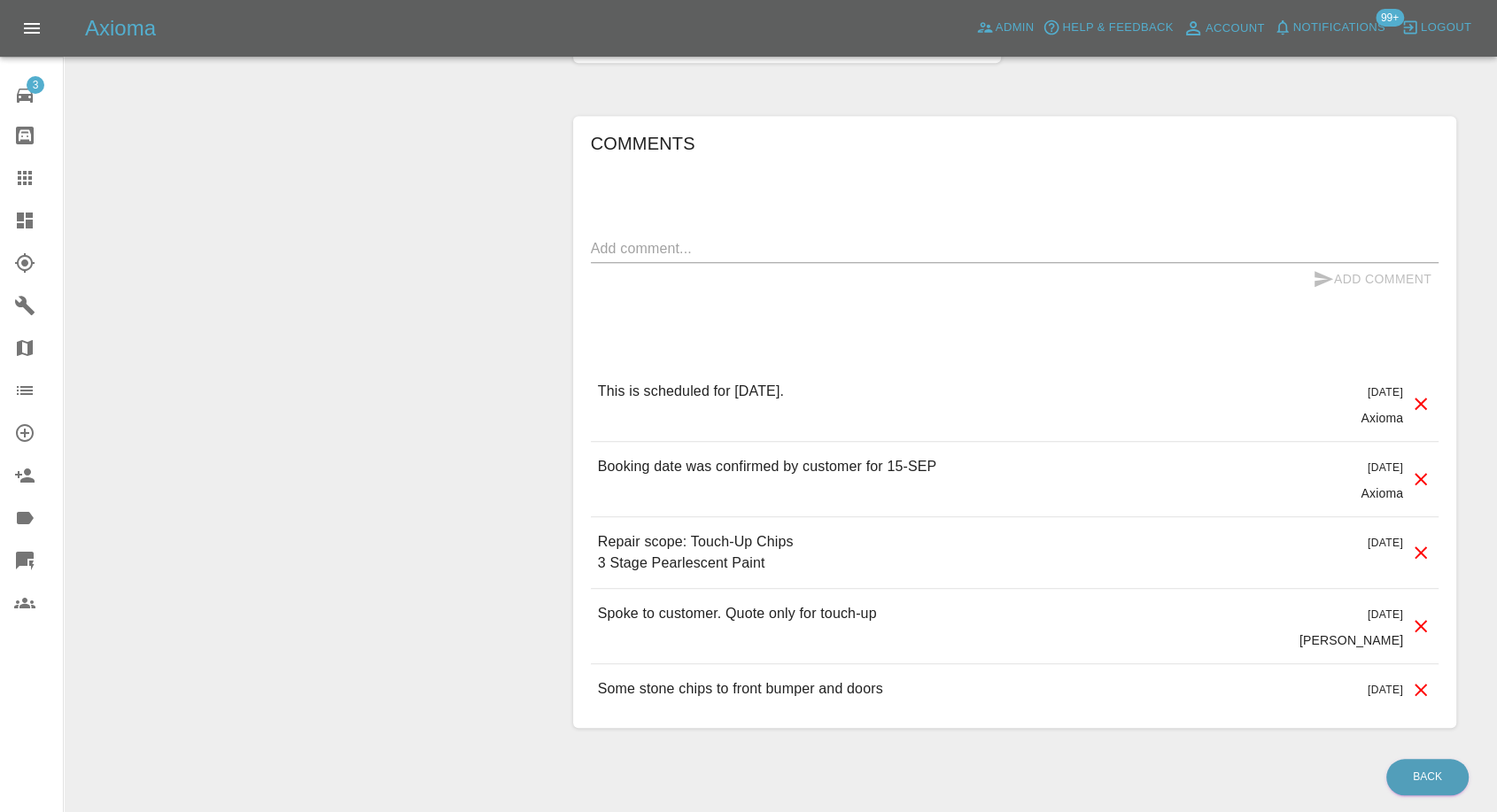
drag, startPoint x: 32, startPoint y: 173, endPoint x: 85, endPoint y: 186, distance: 54.6
click at [32, 173] on icon at bounding box center [25, 178] width 22 height 22
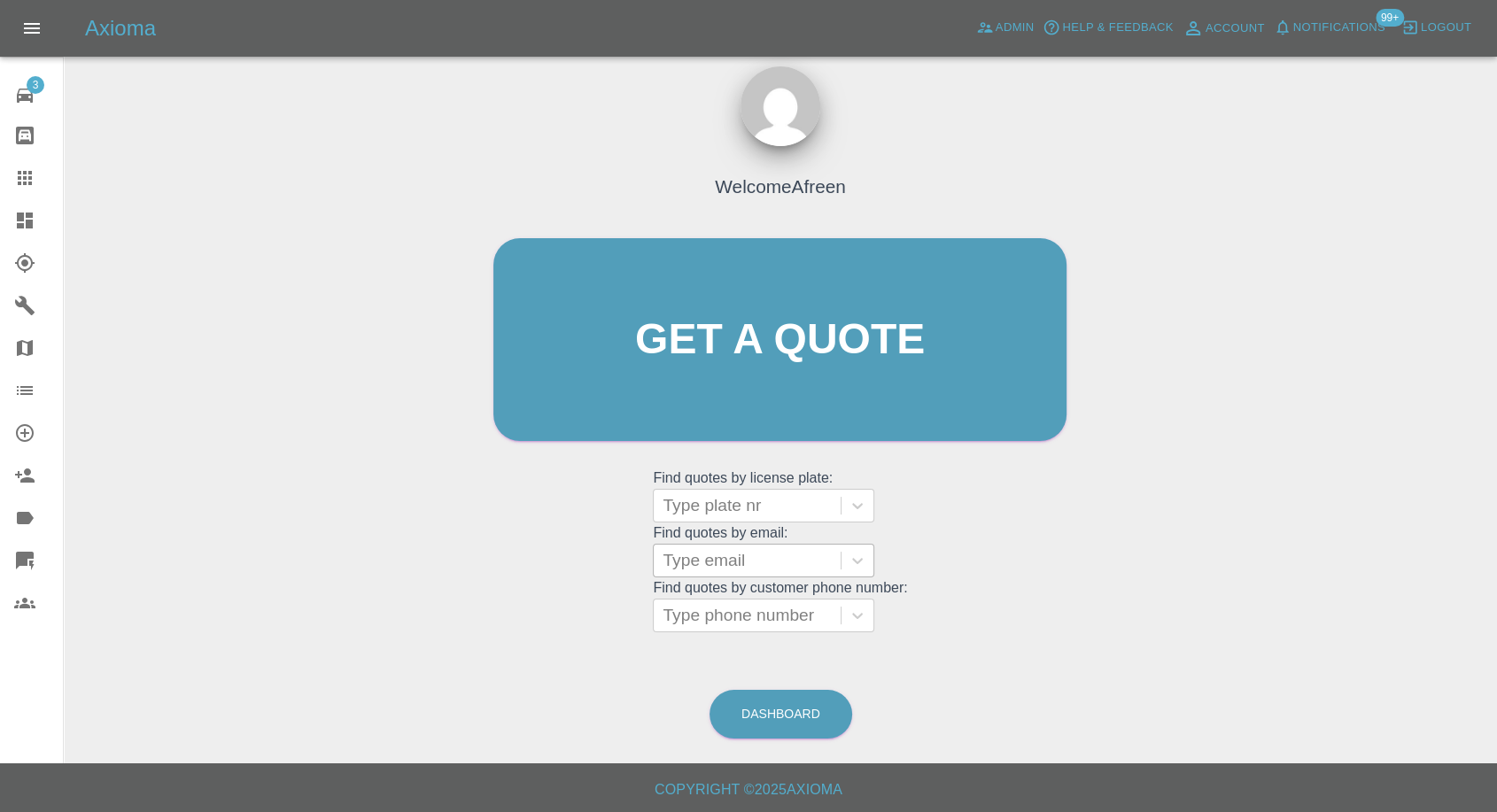
click at [723, 563] on div at bounding box center [748, 560] width 169 height 25
paste input ""[EMAIL_ADDRESS][DOMAIN_NAME]" <undefined>"
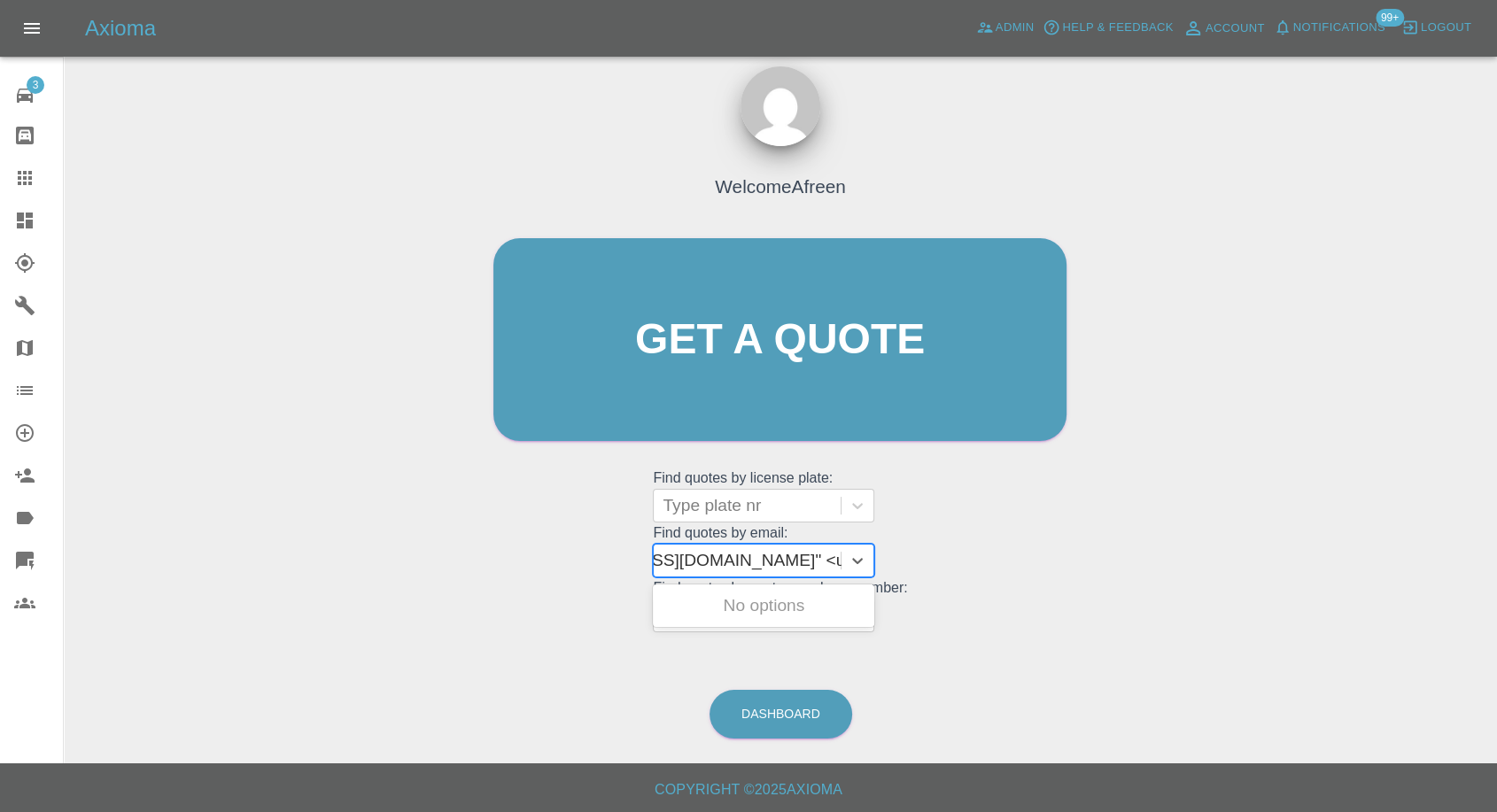
drag, startPoint x: 729, startPoint y: 561, endPoint x: 1134, endPoint y: 595, distance: 406.4
click at [1134, 595] on div "Welcome Afreen Get a quote Get a quote Find quotes by license plate: Type plate…" at bounding box center [781, 424] width 1405 height 636
type input "[EMAIL_ADDRESS][DOMAIN_NAME]"
click at [820, 596] on div "SB70DWP, Awaiting Repair" at bounding box center [764, 616] width 222 height 57
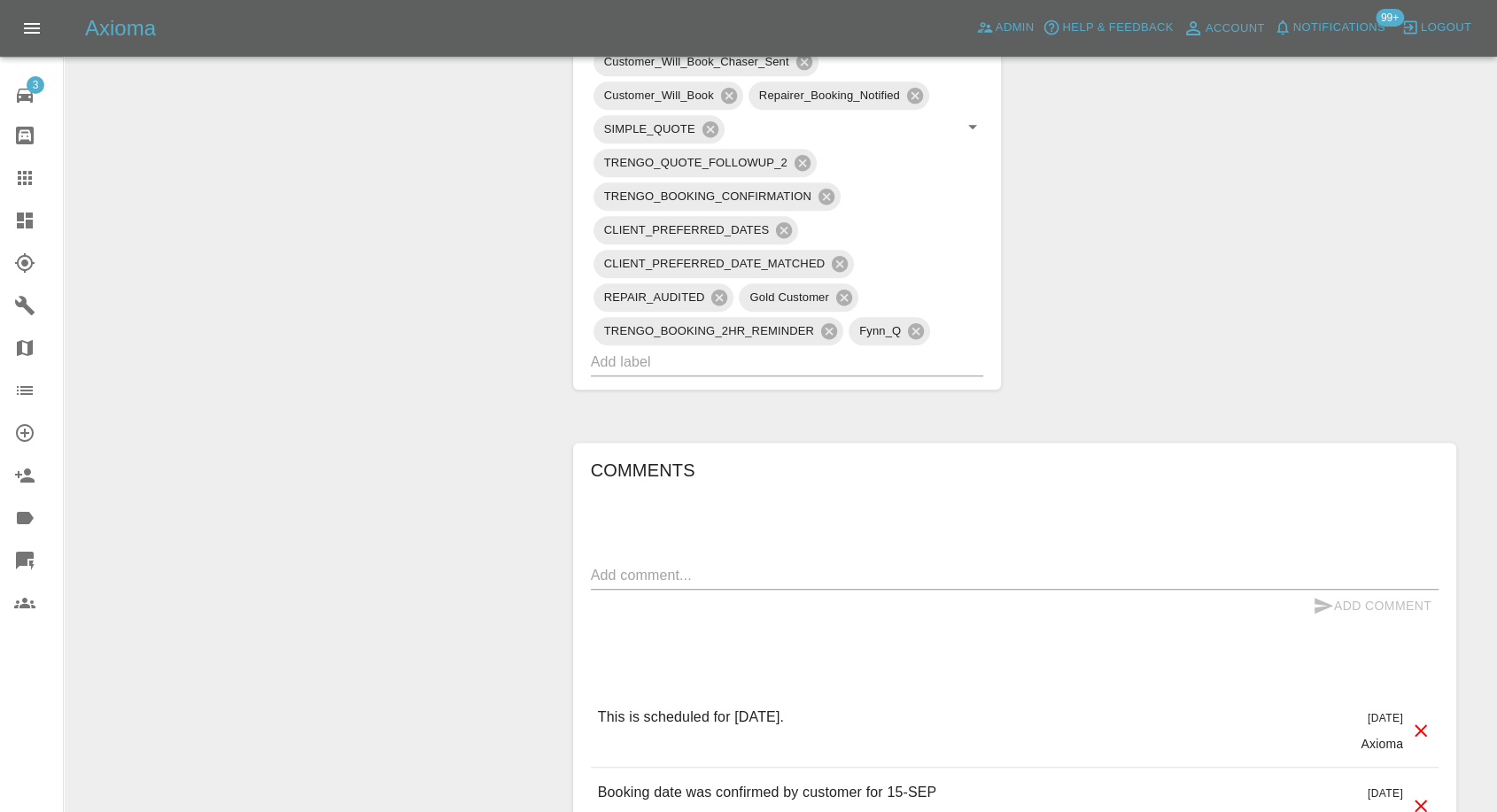
scroll to position [1377, 0]
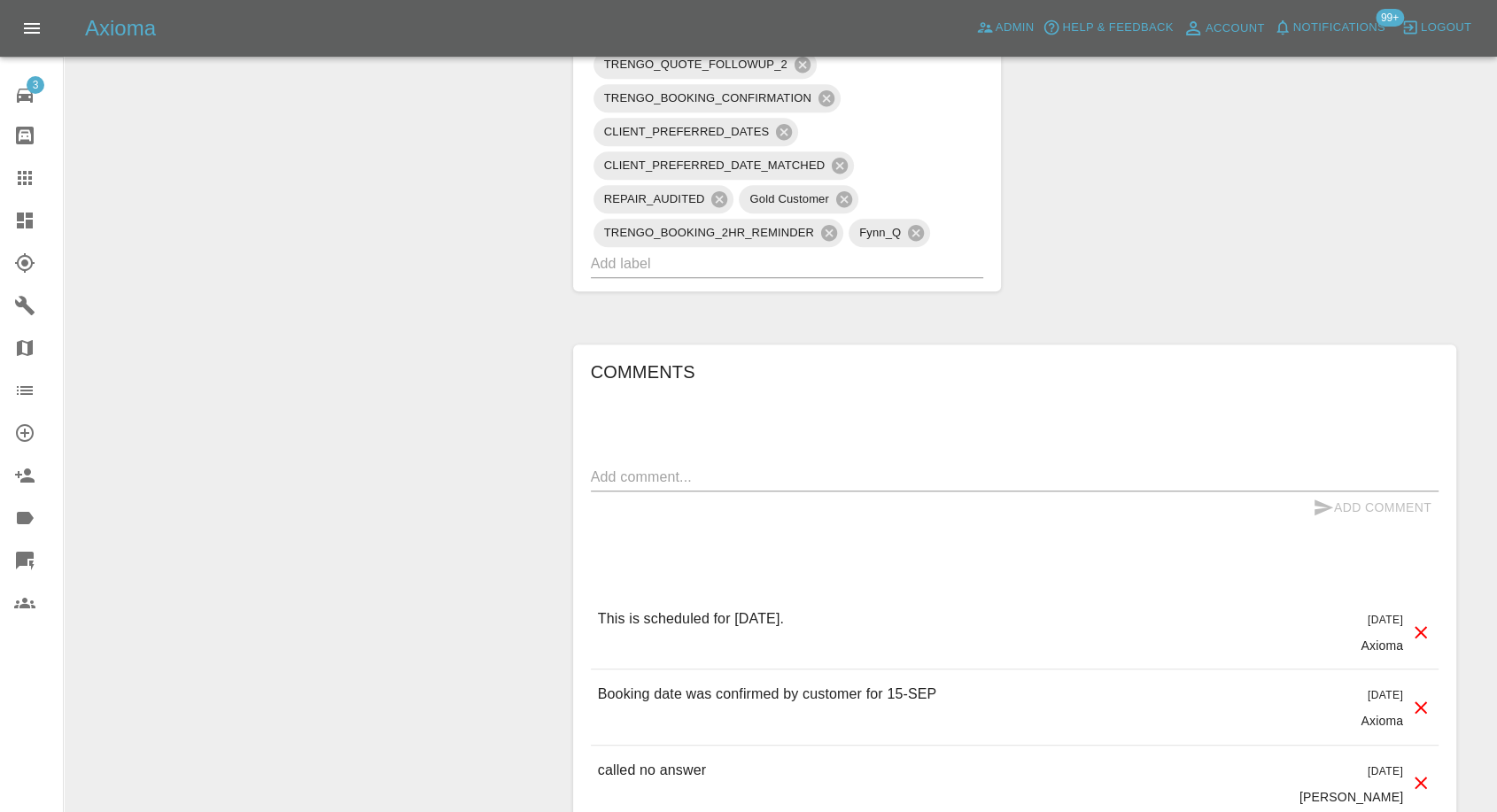
click at [29, 172] on icon at bounding box center [25, 178] width 14 height 14
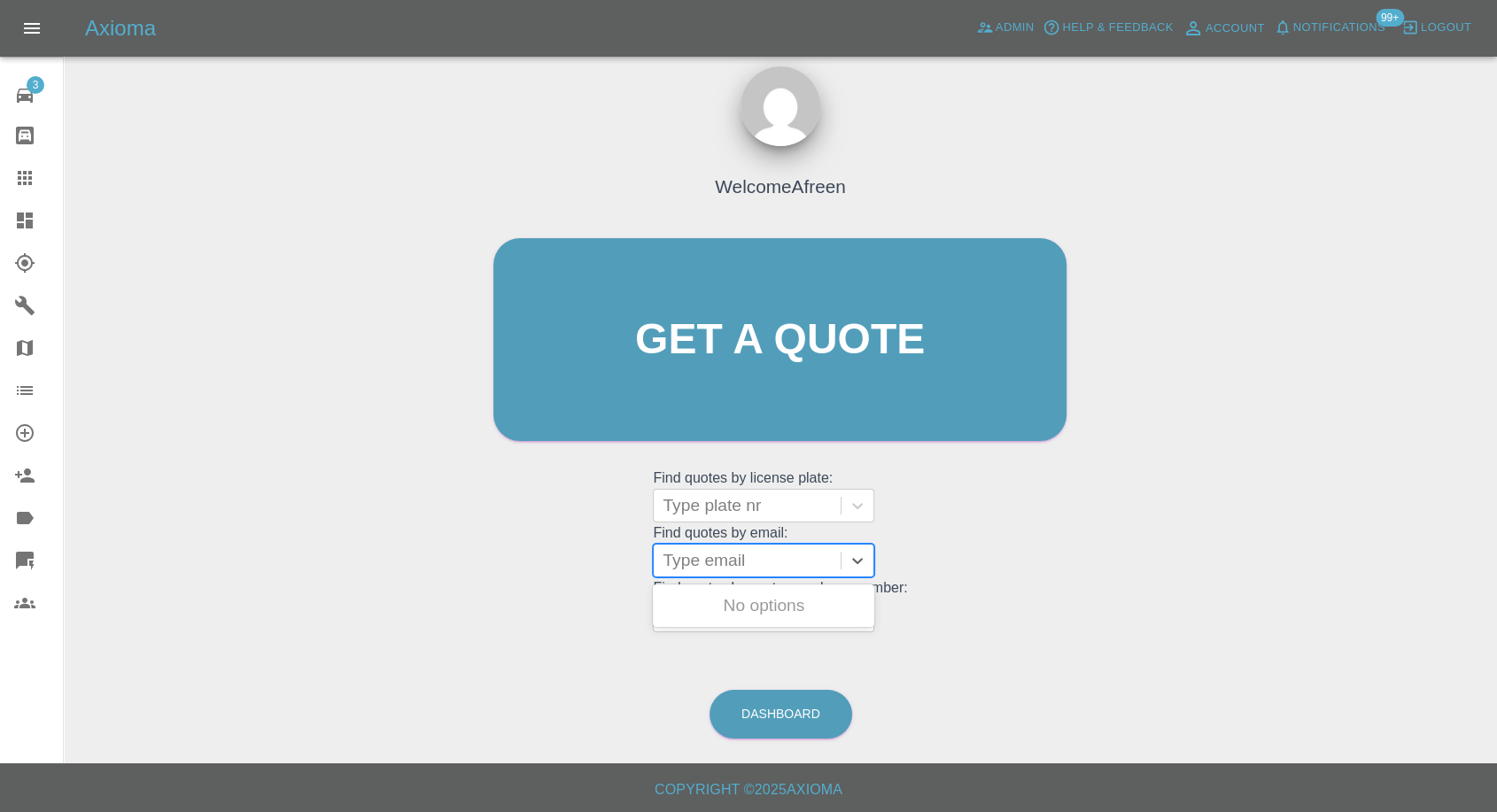
click at [703, 560] on div at bounding box center [748, 560] width 169 height 25
paste input ""[EMAIL_ADDRESS][DOMAIN_NAME]" <undefined>"
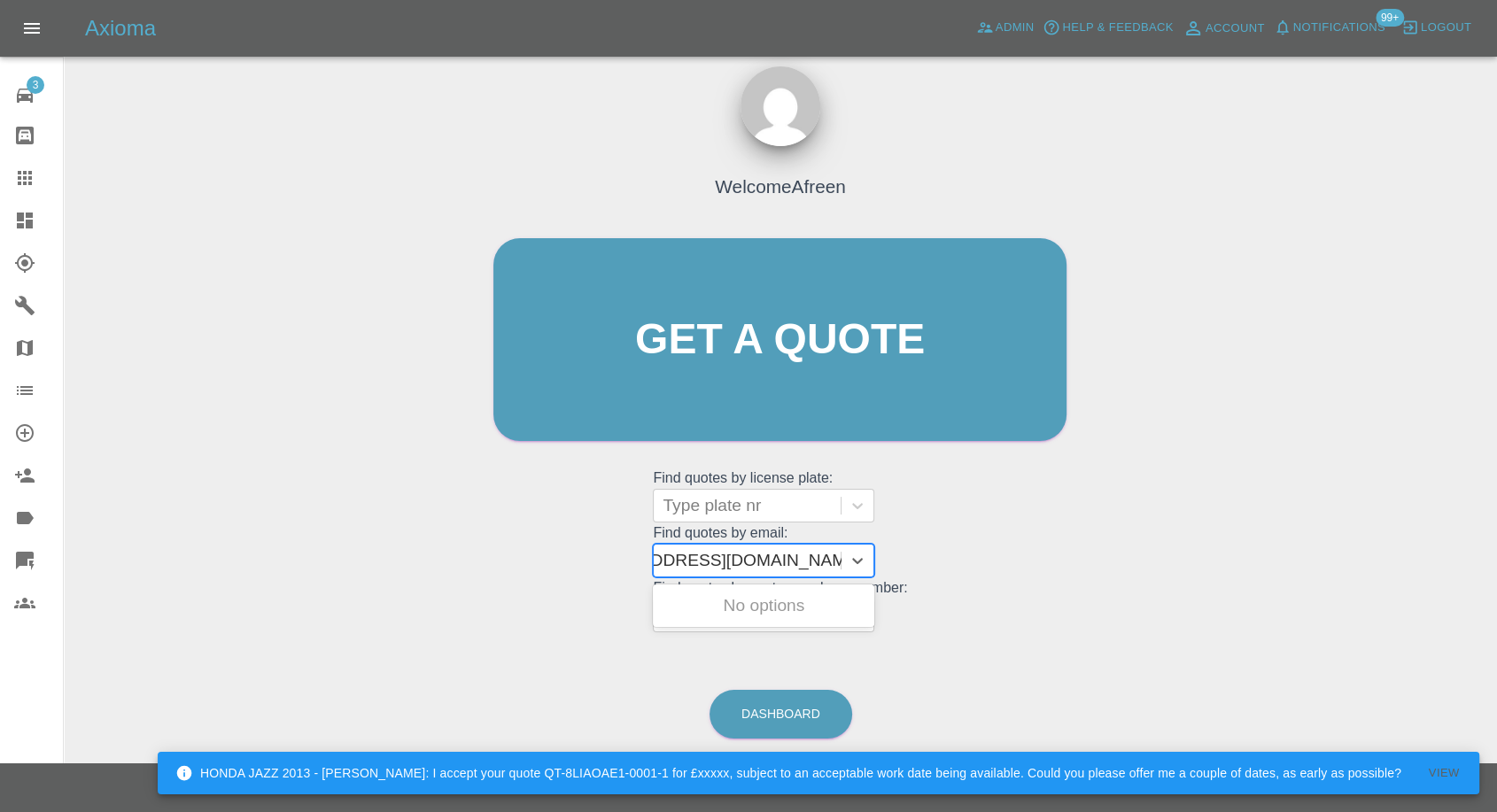
drag, startPoint x: 731, startPoint y: 559, endPoint x: 1162, endPoint y: 578, distance: 431.4
click at [1162, 578] on div "Welcome Afreen Get a quote Get a quote Find quotes by license plate: Type plate…" at bounding box center [781, 424] width 1405 height 636
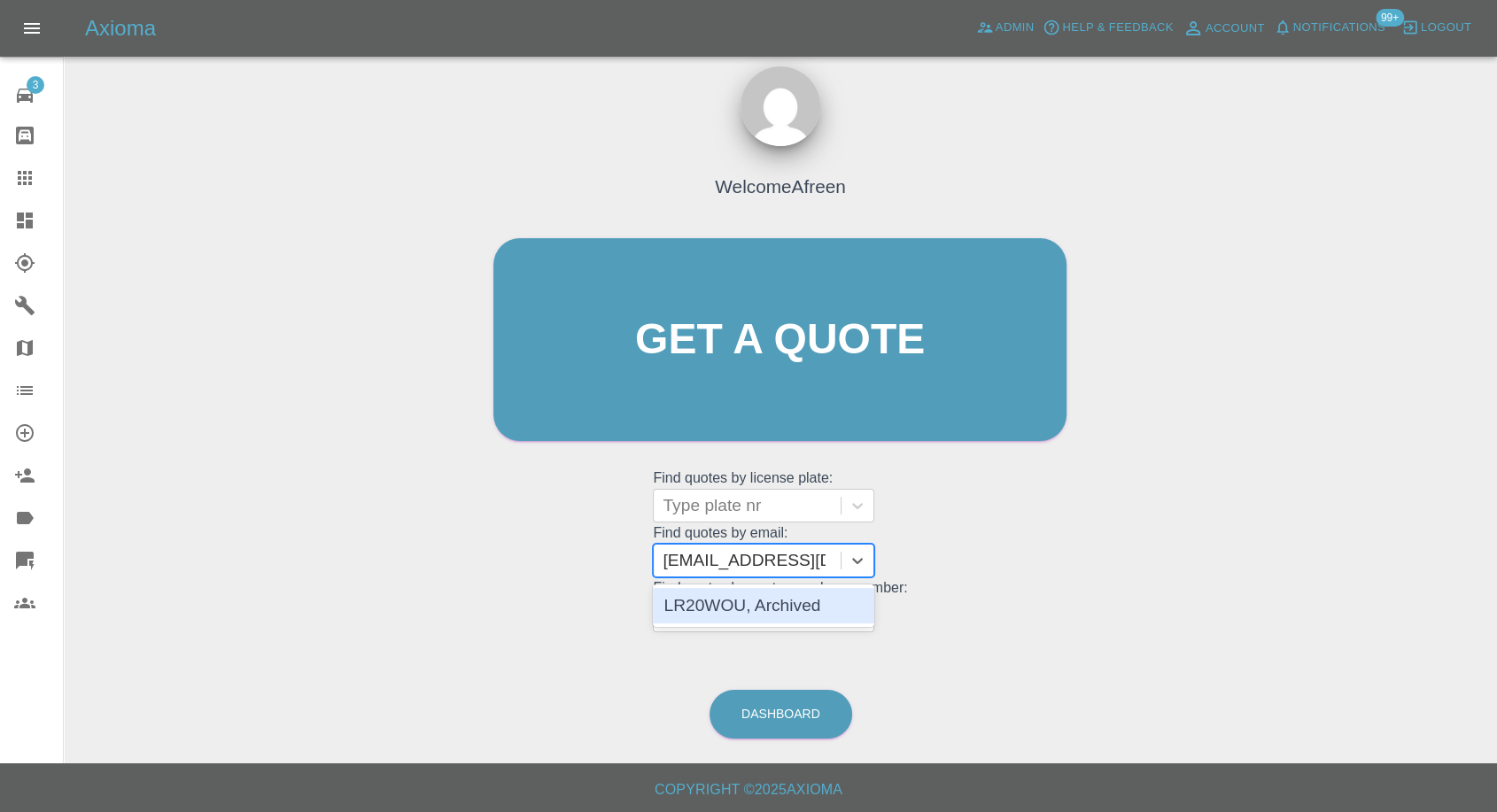
type input "[EMAIL_ADDRESS][DOMAIN_NAME]"
